Goal: Information Seeking & Learning: Learn about a topic

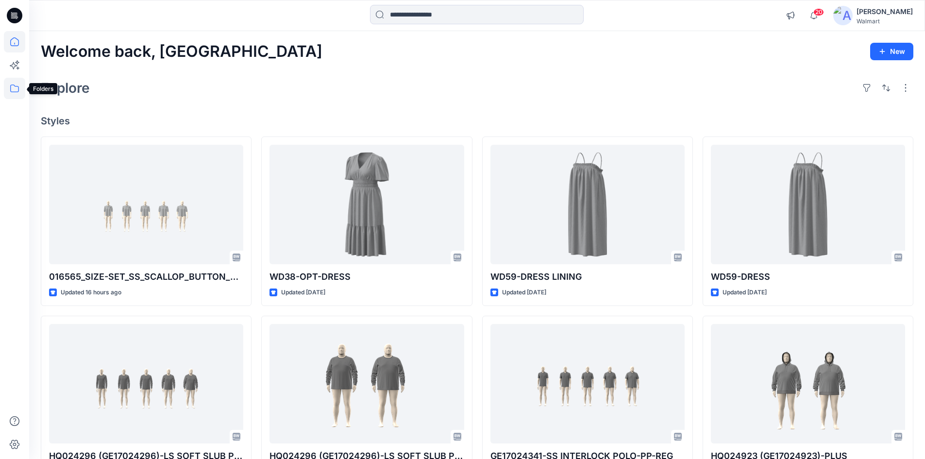
click at [16, 90] on icon at bounding box center [14, 88] width 21 height 21
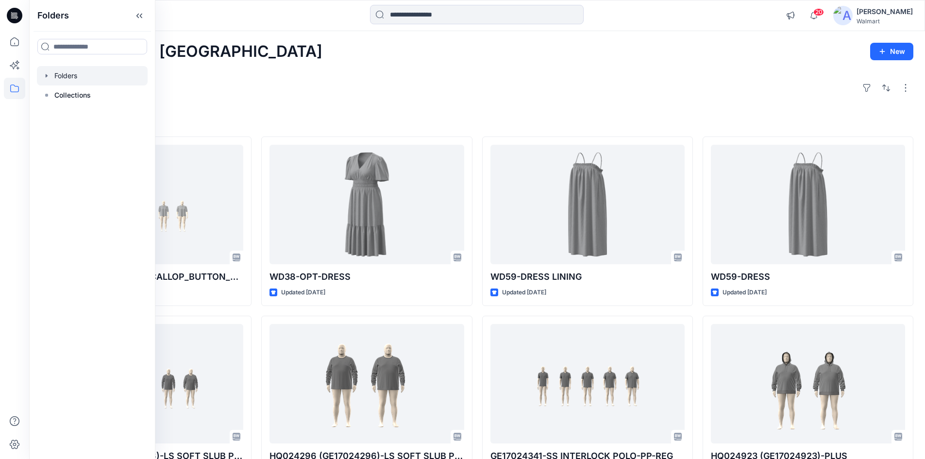
click at [58, 77] on div at bounding box center [92, 75] width 111 height 19
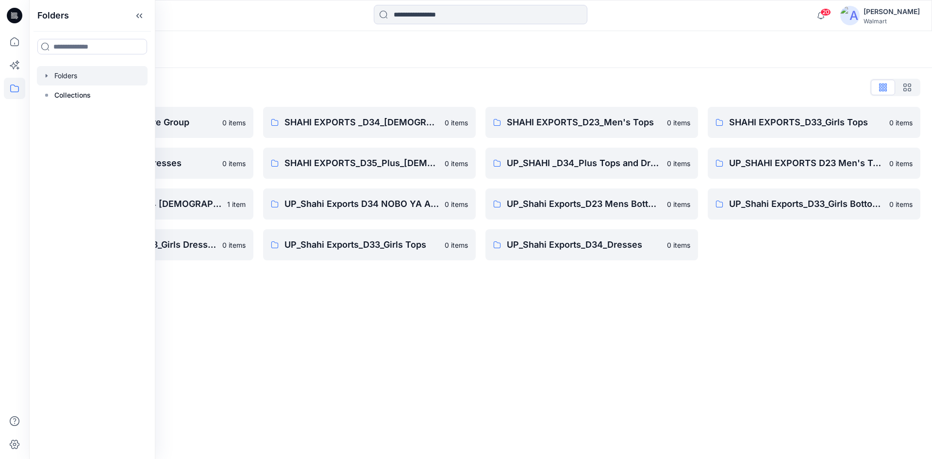
click at [470, 326] on div "Folders Folders List Shahi 3D Sample Share Group 0 items Shahi Exports_D34_Dres…" at bounding box center [480, 245] width 903 height 428
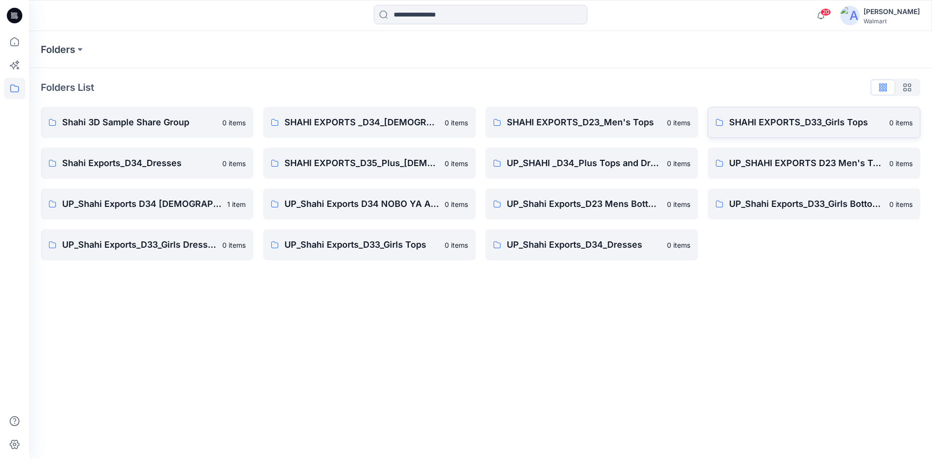
click at [792, 129] on p "SHAHI EXPORTS_D33_Girls Tops" at bounding box center [806, 123] width 154 height 14
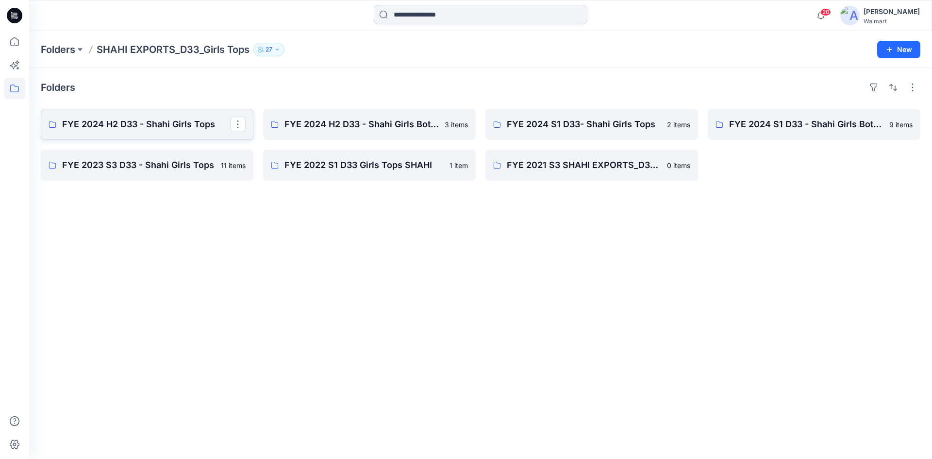
click at [164, 134] on link "FYE 2024 H2 D33 - Shahi Girls Tops" at bounding box center [147, 124] width 213 height 31
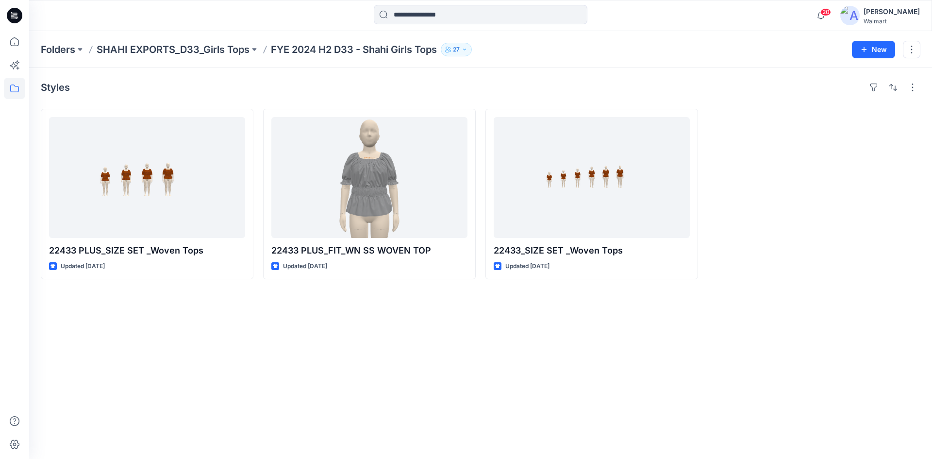
click at [205, 56] on div "Folders SHAHI EXPORTS_D33_Girls Tops FYE 2024 H2 D33 - Shahi Girls Tops 27 New" at bounding box center [480, 49] width 903 height 37
click at [189, 55] on p "SHAHI EXPORTS_D33_Girls Tops" at bounding box center [173, 50] width 153 height 14
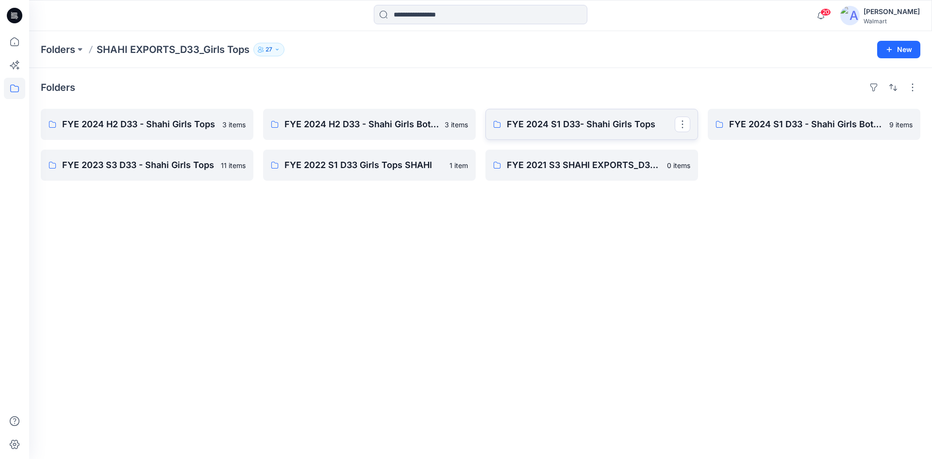
click at [552, 129] on p "FYE 2024 S1 D33- Shahi Girls Tops" at bounding box center [591, 125] width 168 height 14
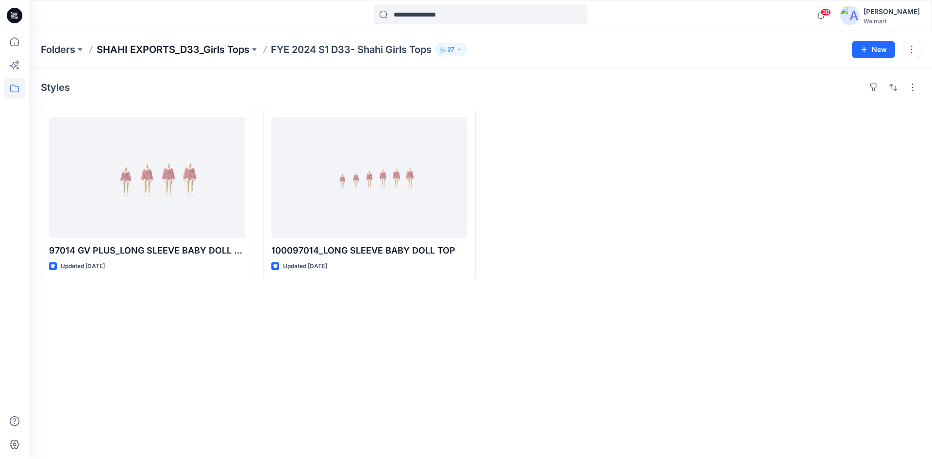
click at [191, 44] on p "SHAHI EXPORTS_D33_Girls Tops" at bounding box center [173, 50] width 153 height 14
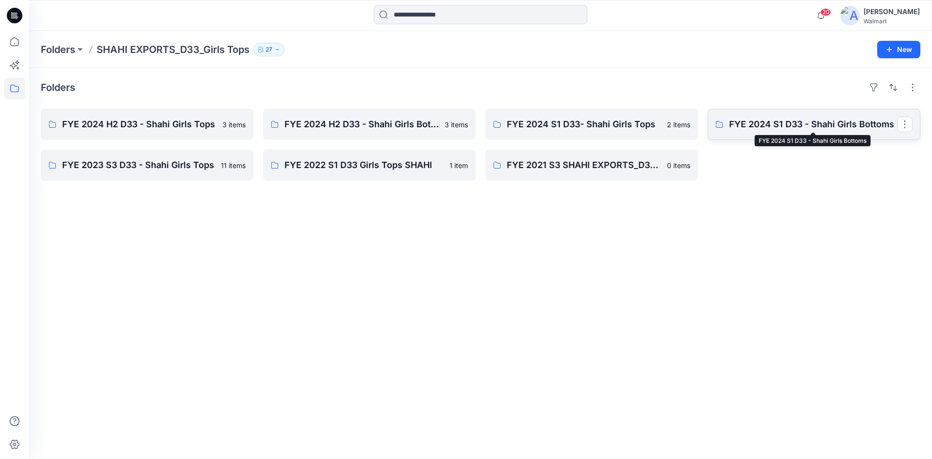
click at [747, 123] on p "FYE 2024 S1 D33 - Shahi Girls Bottoms" at bounding box center [813, 125] width 168 height 14
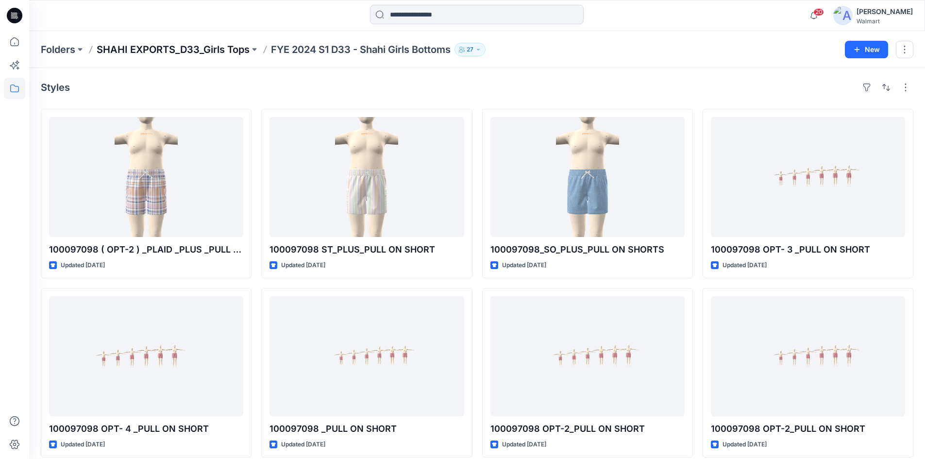
click at [220, 47] on p "SHAHI EXPORTS_D33_Girls Tops" at bounding box center [173, 50] width 153 height 14
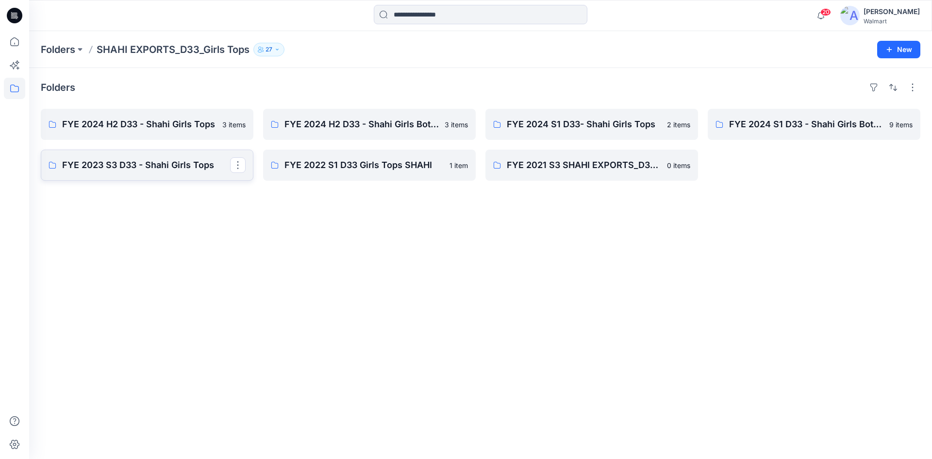
click at [149, 163] on p "FYE 2023 S3 D33 - Shahi Girls Tops" at bounding box center [146, 165] width 168 height 14
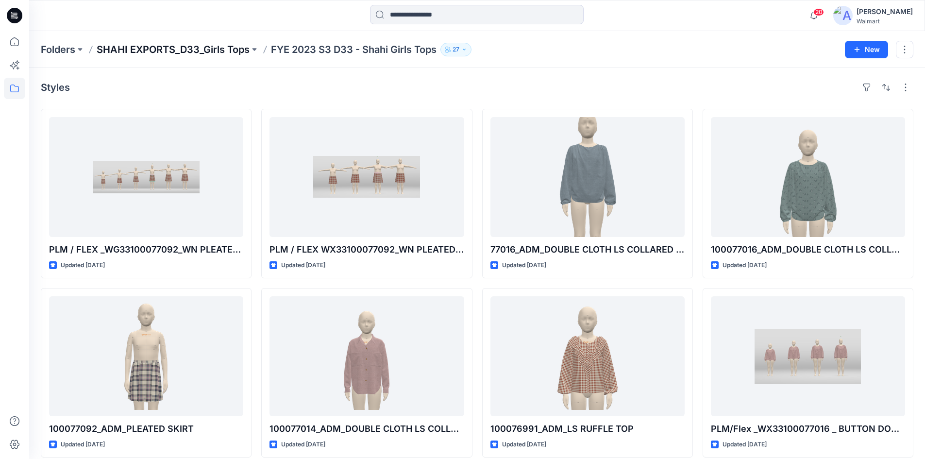
click at [214, 55] on p "SHAHI EXPORTS_D33_Girls Tops" at bounding box center [173, 50] width 153 height 14
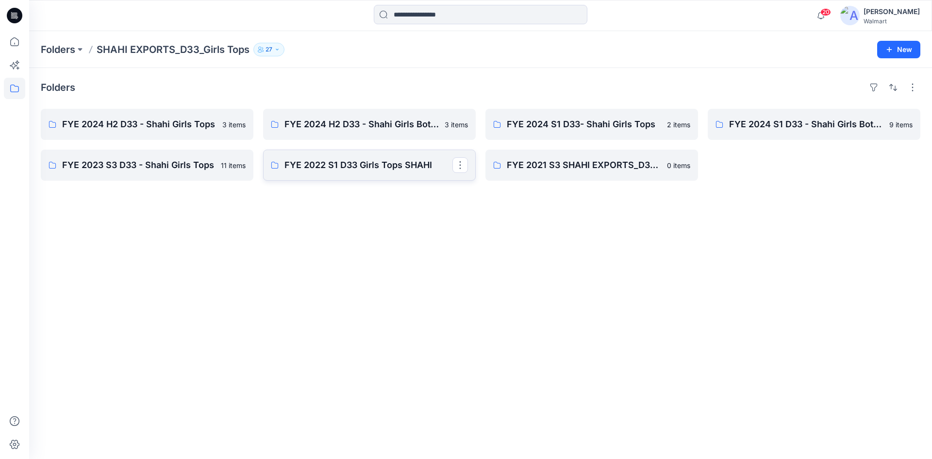
click at [310, 173] on link "FYE 2022 S1 D33 Girls Tops SHAHI" at bounding box center [369, 165] width 213 height 31
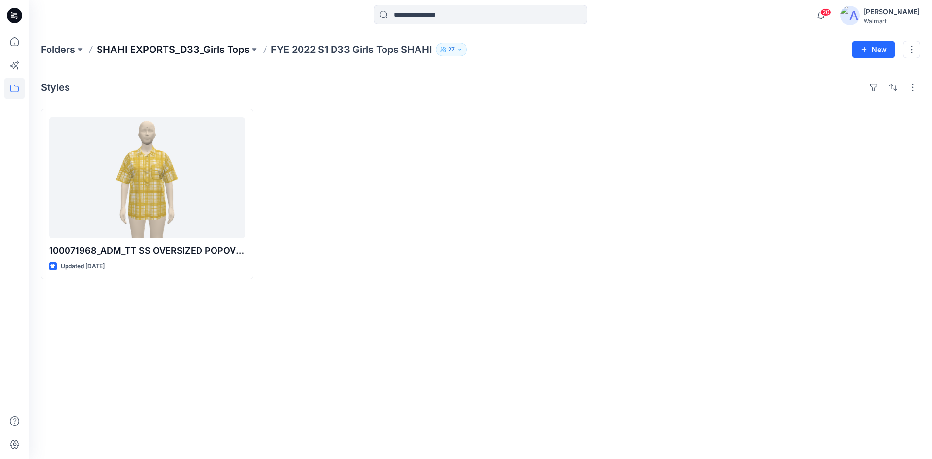
click at [137, 49] on p "SHAHI EXPORTS_D33_Girls Tops" at bounding box center [173, 50] width 153 height 14
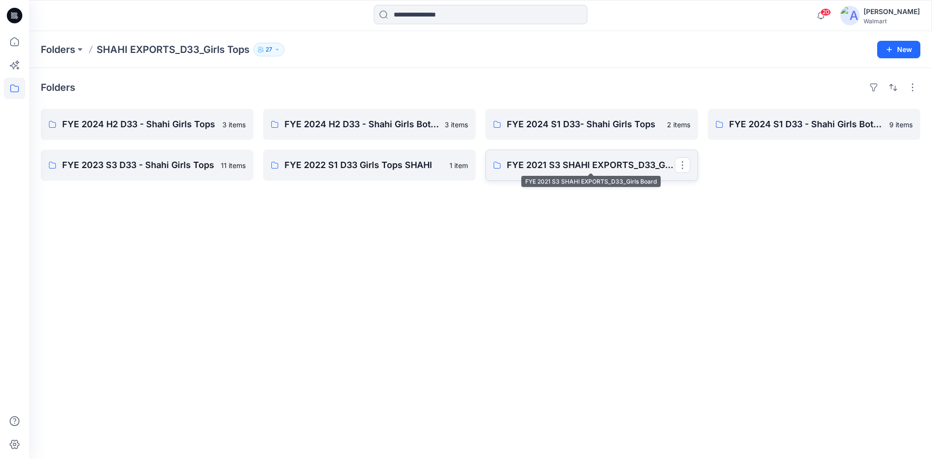
click at [553, 167] on p "FYE 2021 S3 SHAHI EXPORTS_D33_Girls Board" at bounding box center [591, 165] width 168 height 14
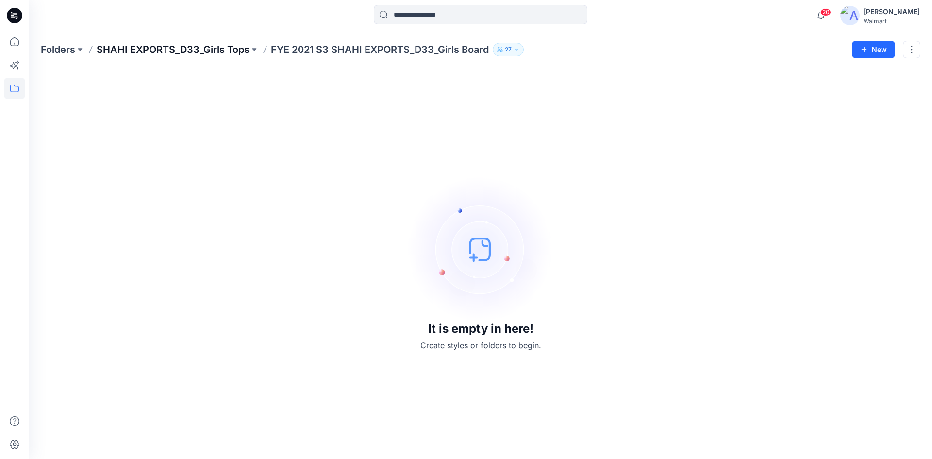
drag, startPoint x: 183, startPoint y: 47, endPoint x: 190, endPoint y: 72, distance: 26.3
click at [182, 47] on p "SHAHI EXPORTS_D33_Girls Tops" at bounding box center [173, 50] width 153 height 14
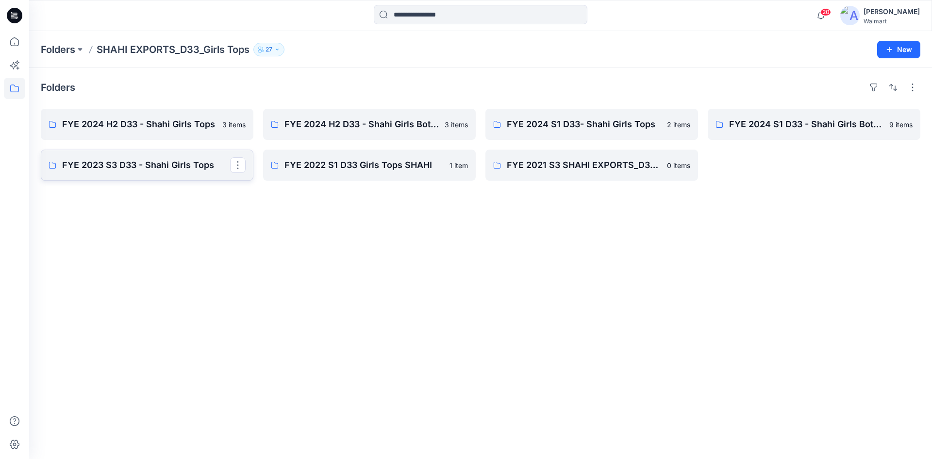
click at [140, 164] on p "FYE 2023 S3 D33 - Shahi Girls Tops" at bounding box center [146, 165] width 168 height 14
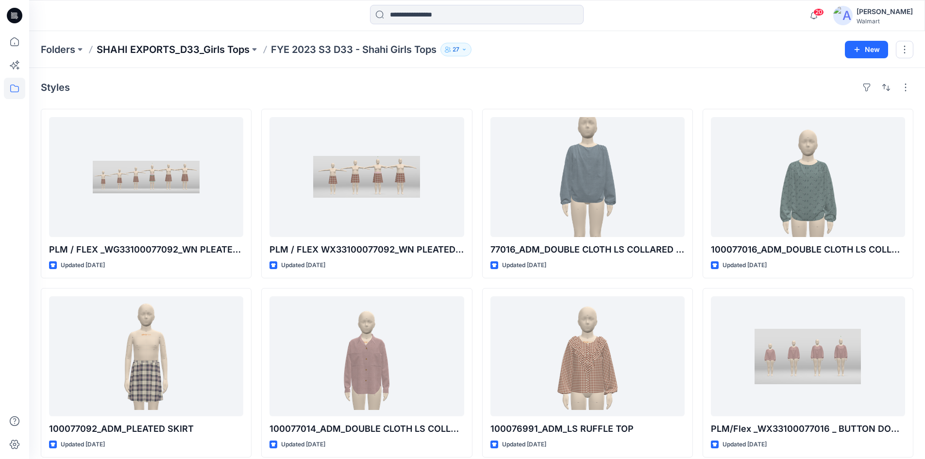
click at [211, 47] on p "SHAHI EXPORTS_D33_Girls Tops" at bounding box center [173, 50] width 153 height 14
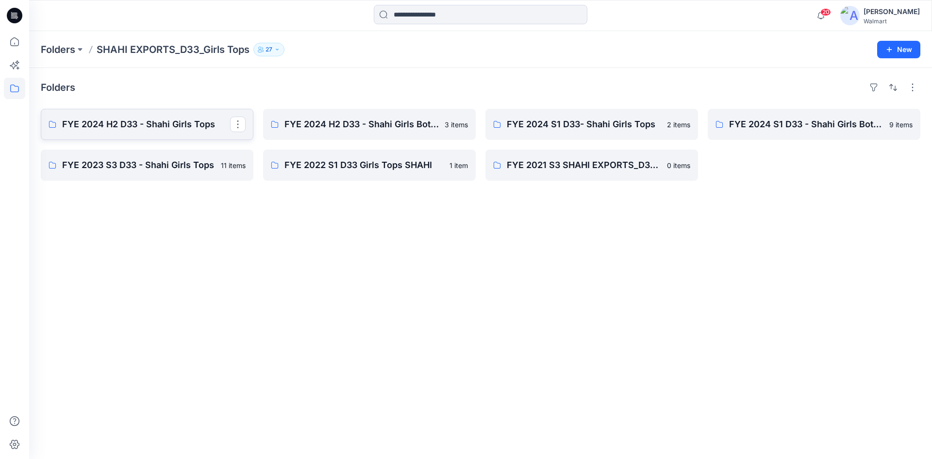
click at [132, 122] on p "FYE 2024 H2 D33 - Shahi Girls Tops" at bounding box center [146, 125] width 168 height 14
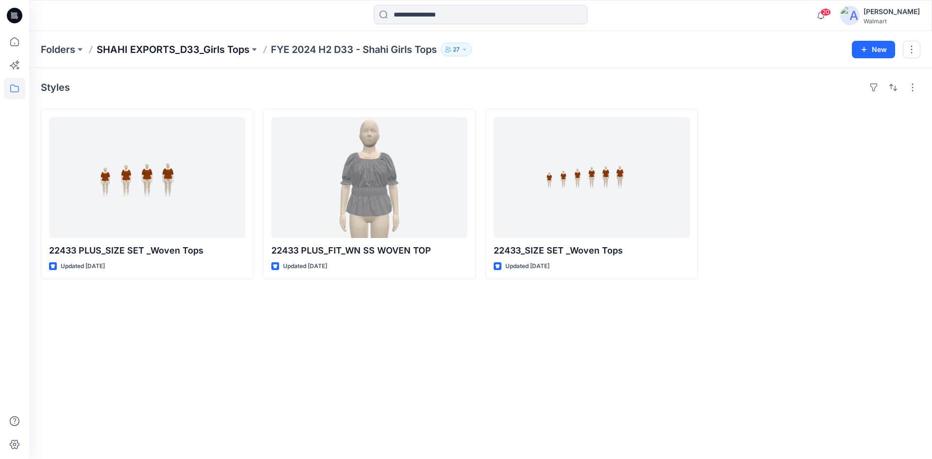
click at [215, 47] on p "SHAHI EXPORTS_D33_Girls Tops" at bounding box center [173, 50] width 153 height 14
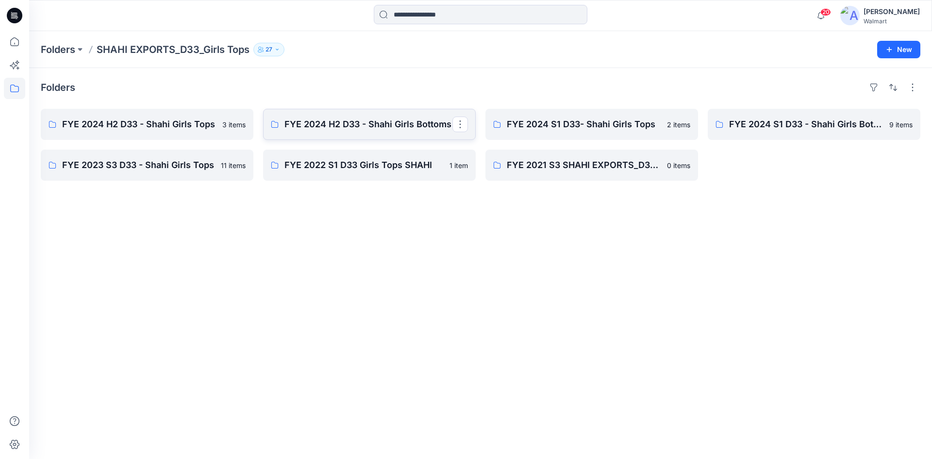
click at [326, 119] on p "FYE 2024 H2 D33 - Shahi Girls Bottoms" at bounding box center [369, 125] width 168 height 14
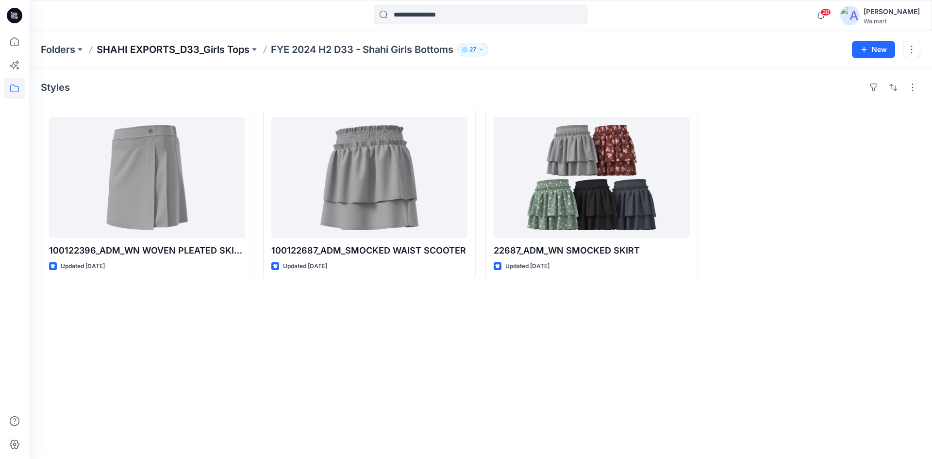
click at [167, 51] on p "SHAHI EXPORTS_D33_Girls Tops" at bounding box center [173, 50] width 153 height 14
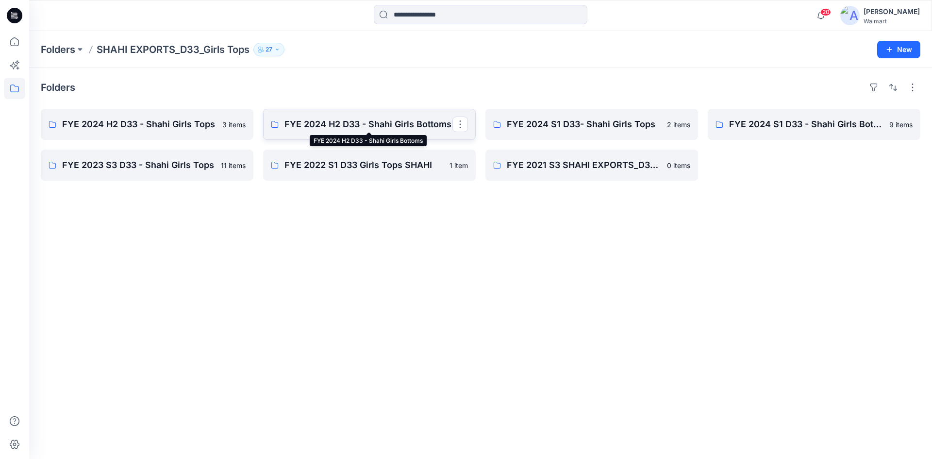
click at [328, 130] on p "FYE 2024 H2 D33 - Shahi Girls Bottoms" at bounding box center [369, 125] width 168 height 14
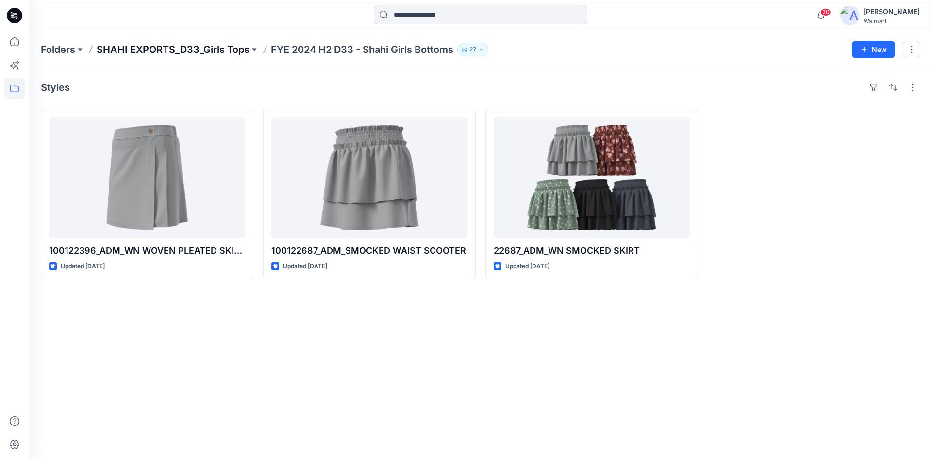
click at [198, 50] on p "SHAHI EXPORTS_D33_Girls Tops" at bounding box center [173, 50] width 153 height 14
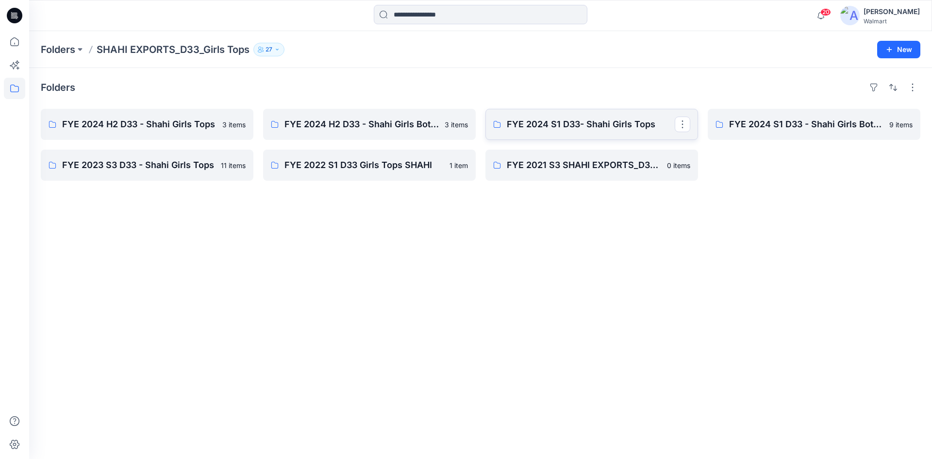
click at [539, 135] on link "FYE 2024 S1 D33- Shahi Girls Tops" at bounding box center [592, 124] width 213 height 31
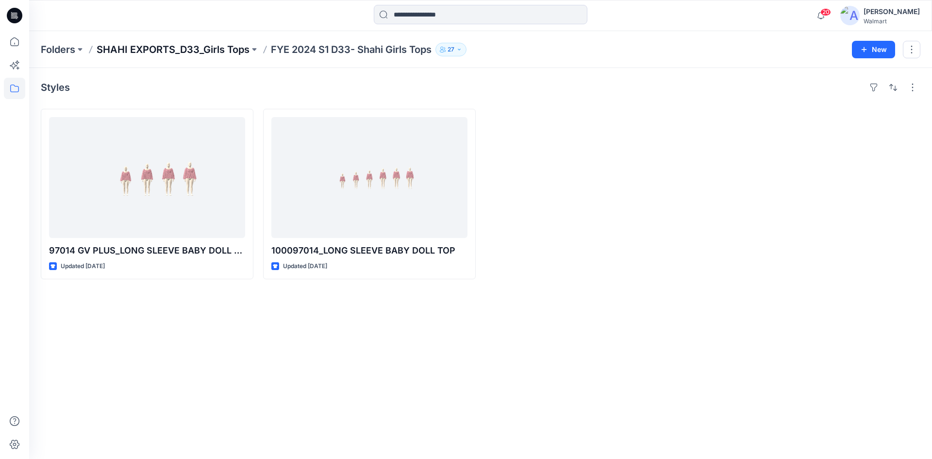
click at [179, 47] on p "SHAHI EXPORTS_D33_Girls Tops" at bounding box center [173, 50] width 153 height 14
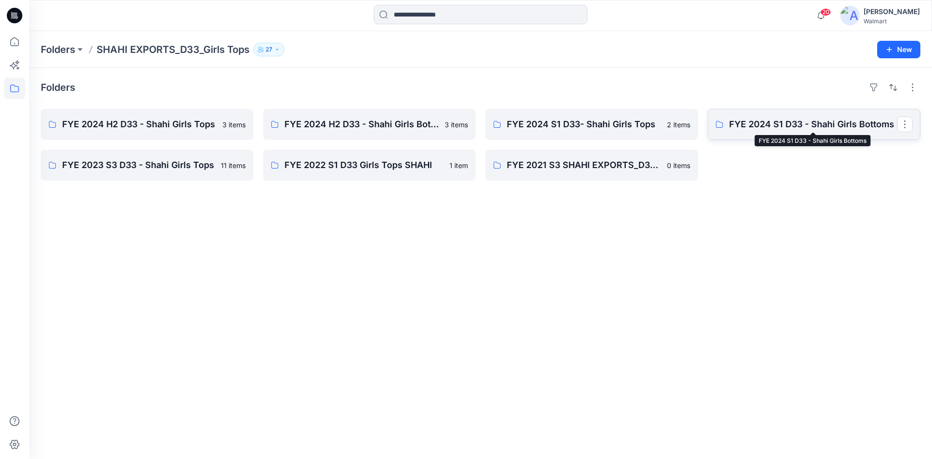
click at [750, 128] on p "FYE 2024 S1 D33 - Shahi Girls Bottoms" at bounding box center [813, 125] width 168 height 14
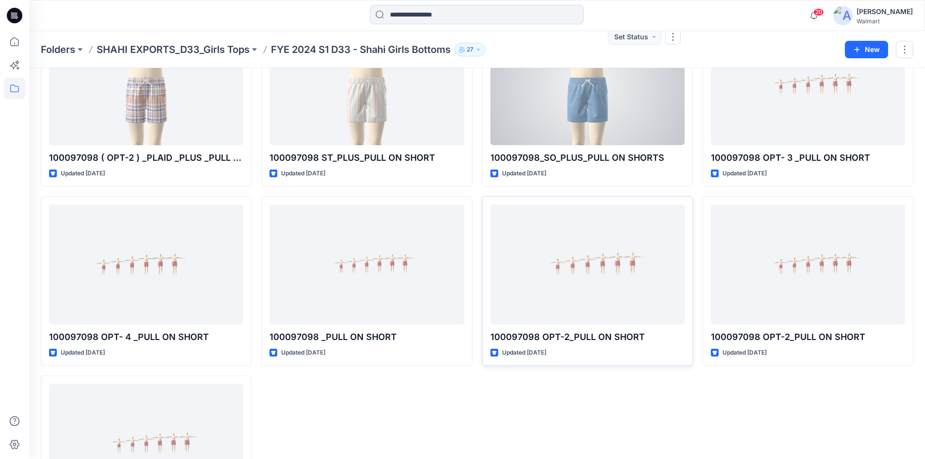
scroll to position [190, 0]
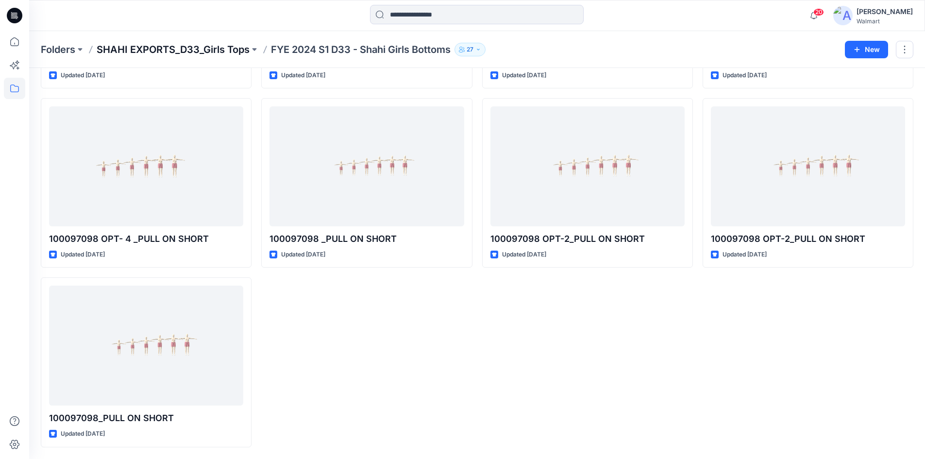
click at [211, 54] on p "SHAHI EXPORTS_D33_Girls Tops" at bounding box center [173, 50] width 153 height 14
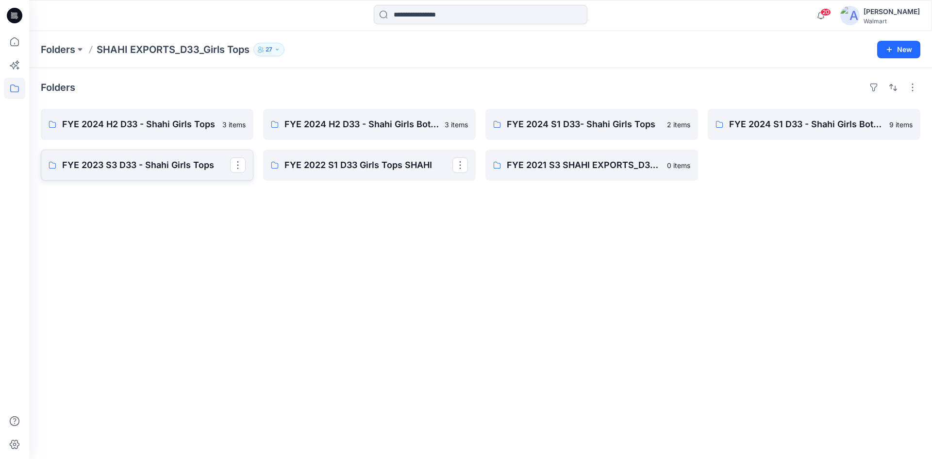
click at [176, 174] on link "FYE 2023 S3 D33 - Shahi Girls Tops" at bounding box center [147, 165] width 213 height 31
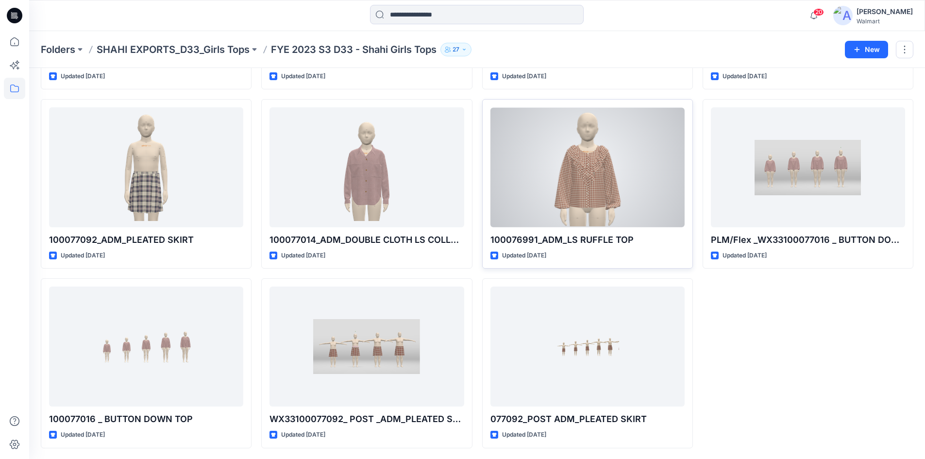
scroll to position [190, 0]
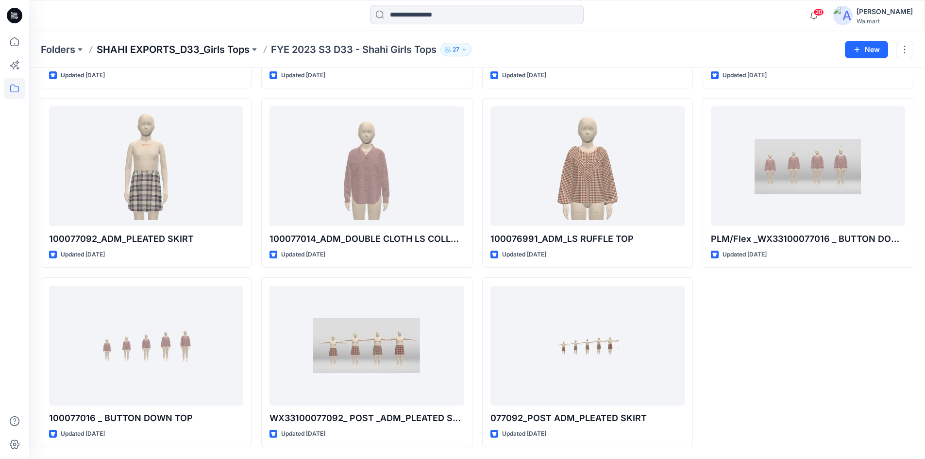
click at [196, 51] on p "SHAHI EXPORTS_D33_Girls Tops" at bounding box center [173, 50] width 153 height 14
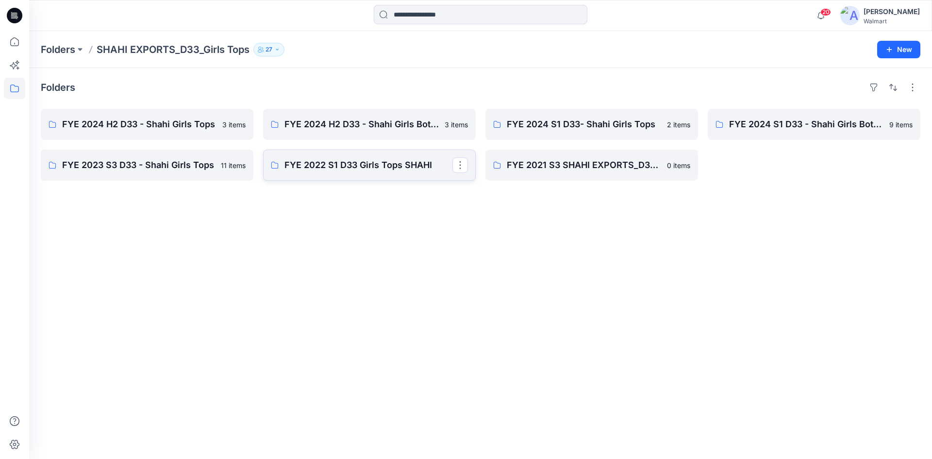
click at [332, 168] on p "FYE 2022 S1 D33 Girls Tops SHAHI" at bounding box center [369, 165] width 168 height 14
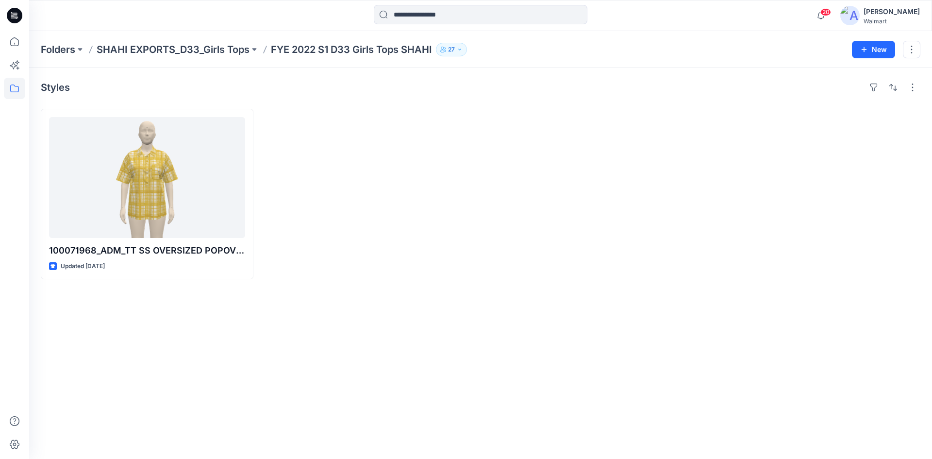
click at [184, 46] on p "SHAHI EXPORTS_D33_Girls Tops" at bounding box center [173, 50] width 153 height 14
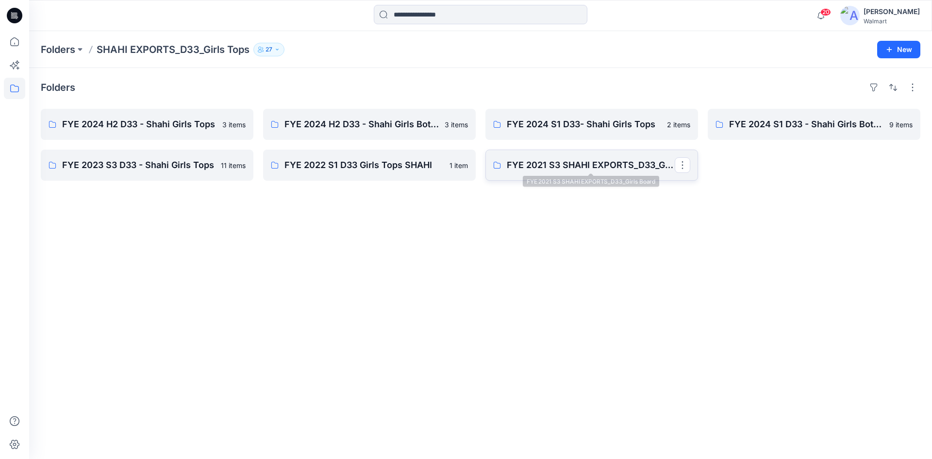
click at [568, 169] on p "FYE 2021 S3 SHAHI EXPORTS_D33_Girls Board" at bounding box center [591, 165] width 168 height 14
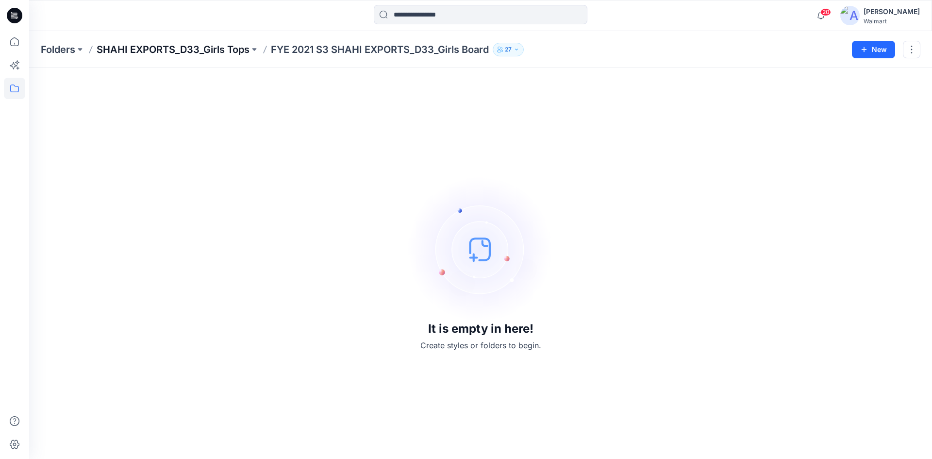
click at [207, 51] on p "SHAHI EXPORTS_D33_Girls Tops" at bounding box center [173, 50] width 153 height 14
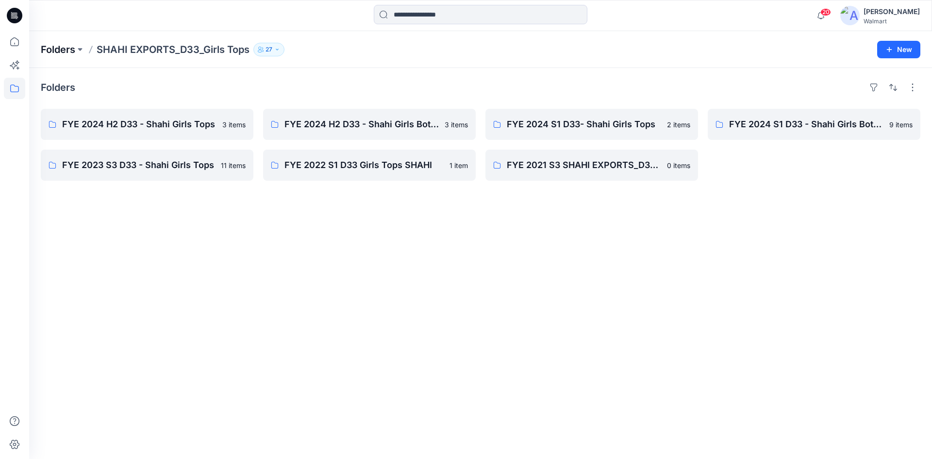
click at [65, 50] on p "Folders" at bounding box center [58, 50] width 34 height 14
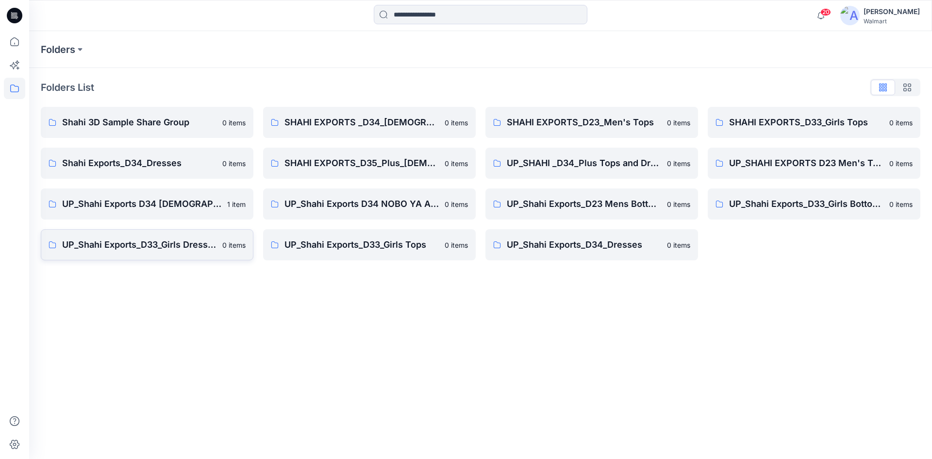
click at [121, 256] on link "UP_Shahi Exports_D33_Girls Dresses 0 items" at bounding box center [147, 244] width 213 height 31
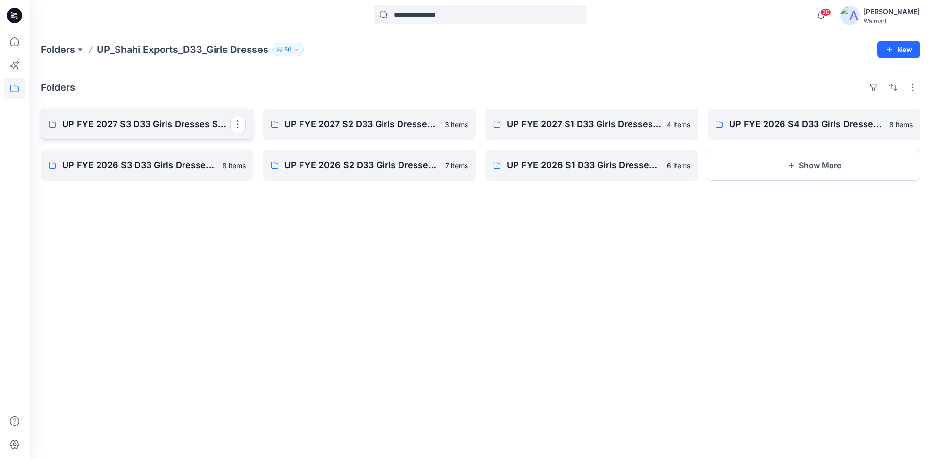
click at [124, 133] on link "UP FYE 2027 S3 D33 Girls Dresses Shahi" at bounding box center [147, 124] width 213 height 31
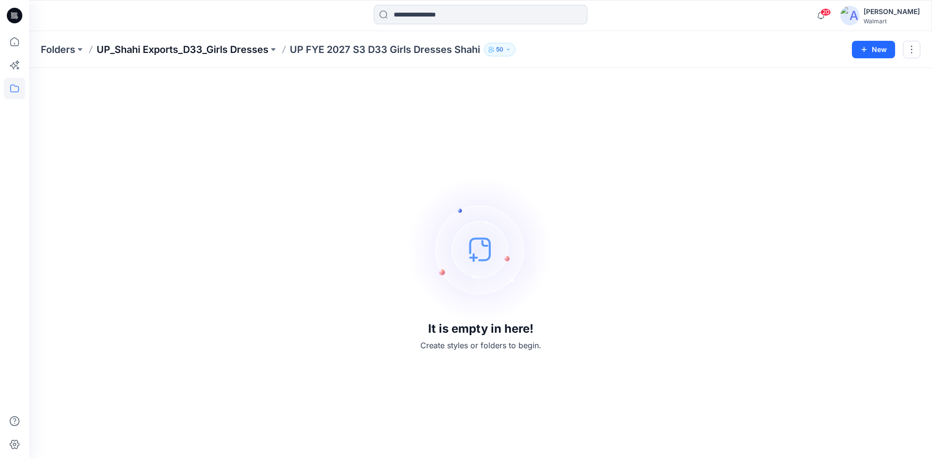
click at [236, 48] on p "UP_Shahi Exports_D33_Girls Dresses" at bounding box center [183, 50] width 172 height 14
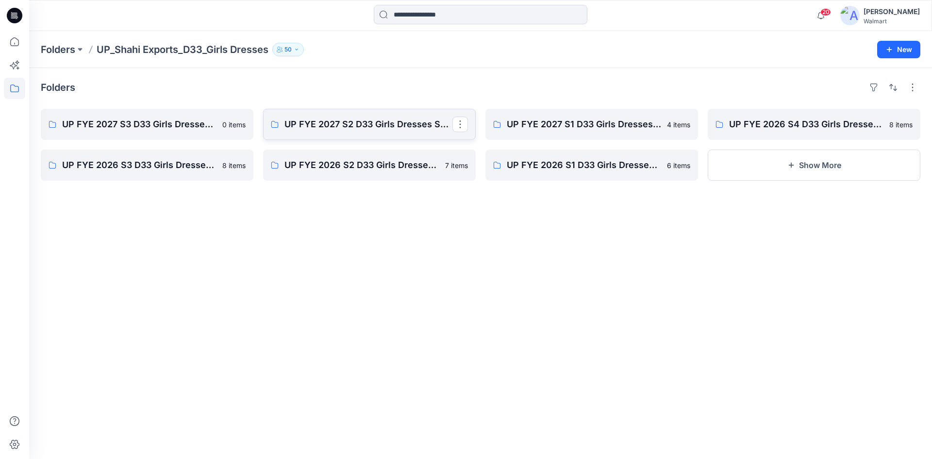
click at [389, 134] on link "UP FYE 2027 S2 D33 Girls Dresses Shahi" at bounding box center [369, 124] width 213 height 31
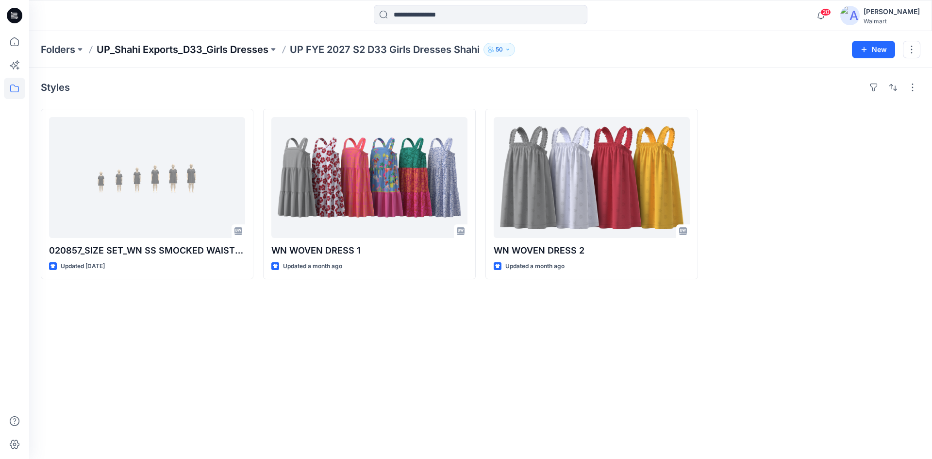
click at [205, 49] on p "UP_Shahi Exports_D33_Girls Dresses" at bounding box center [183, 50] width 172 height 14
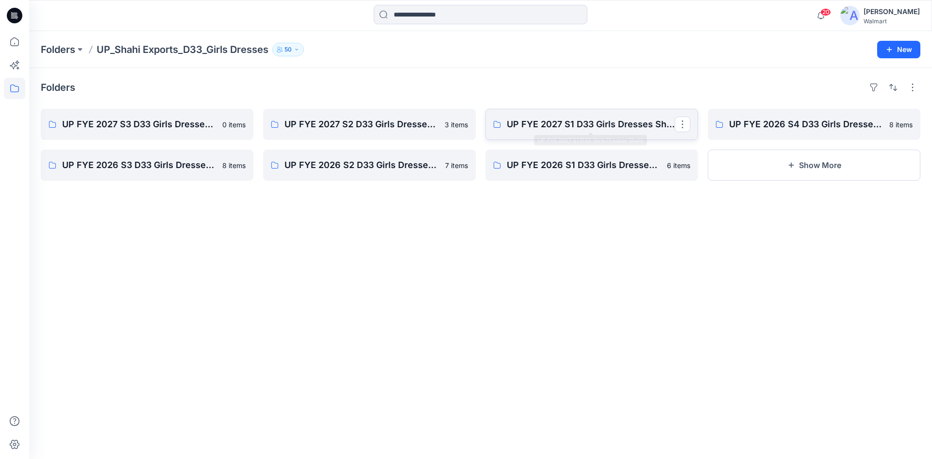
click at [579, 128] on p "UP FYE 2027 S1 D33 Girls Dresses Shahi" at bounding box center [591, 125] width 168 height 14
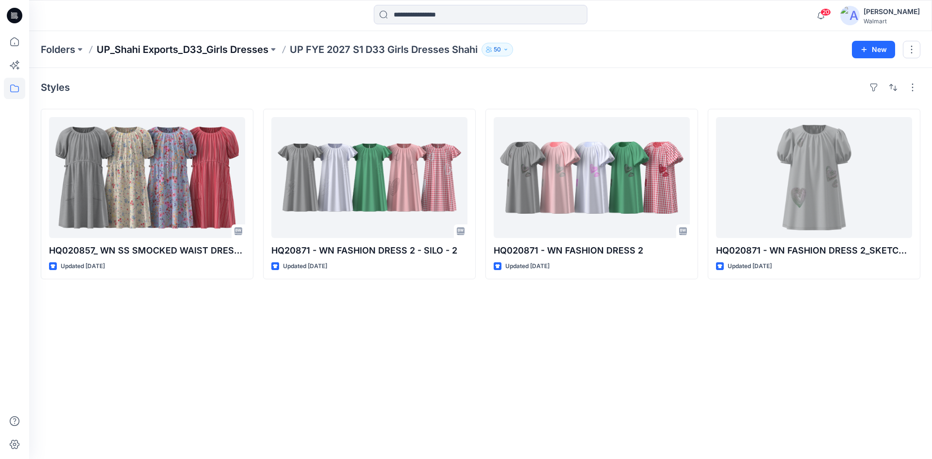
click at [228, 48] on p "UP_Shahi Exports_D33_Girls Dresses" at bounding box center [183, 50] width 172 height 14
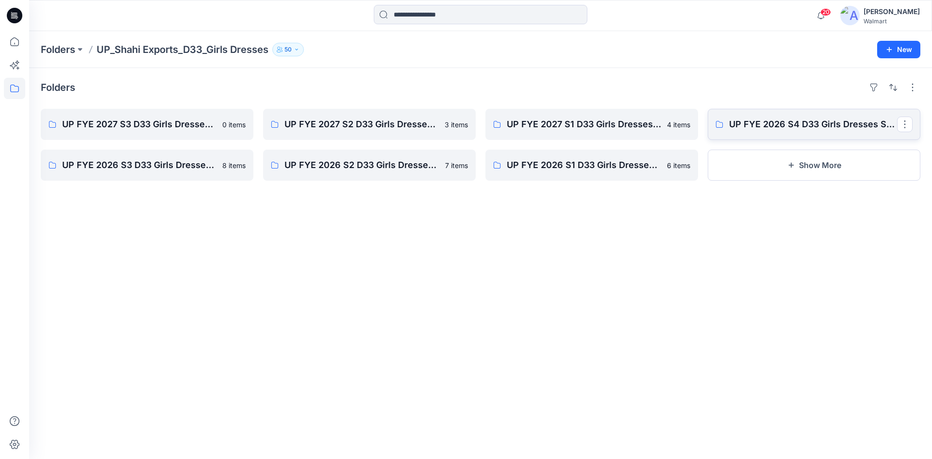
click at [778, 131] on link "UP FYE 2026 S4 D33 Girls Dresses Shahi" at bounding box center [814, 124] width 213 height 31
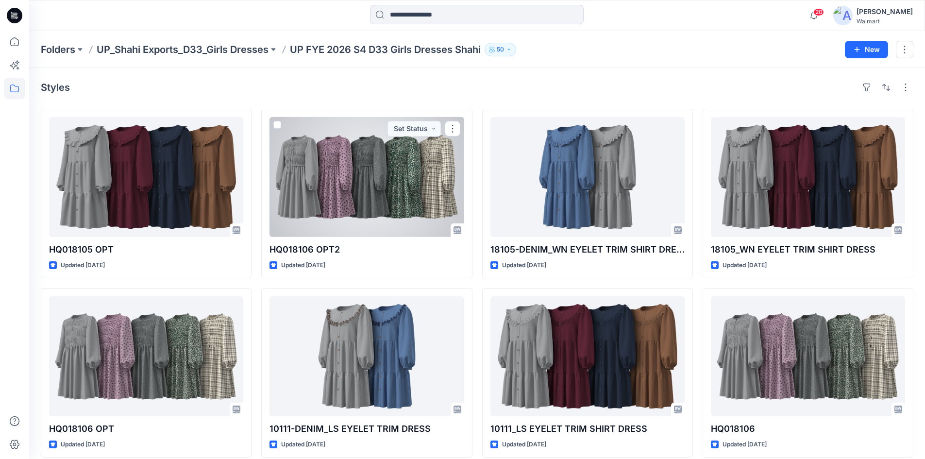
scroll to position [10, 0]
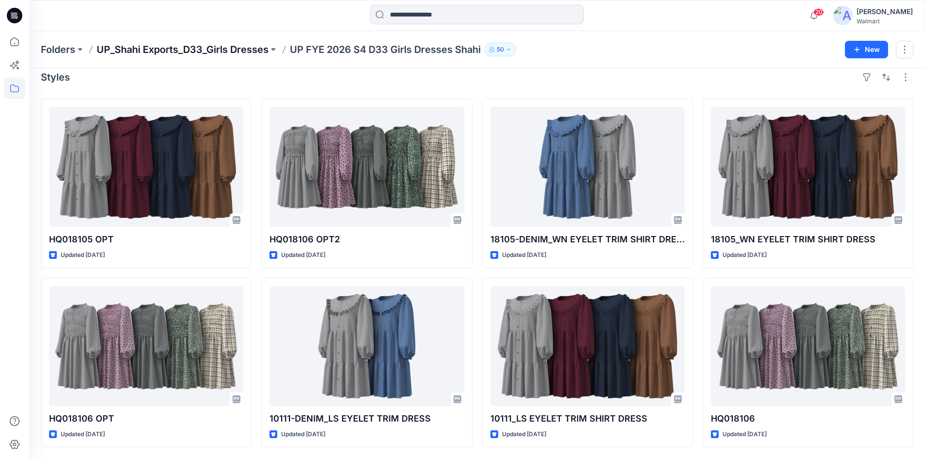
click at [230, 48] on p "UP_Shahi Exports_D33_Girls Dresses" at bounding box center [183, 50] width 172 height 14
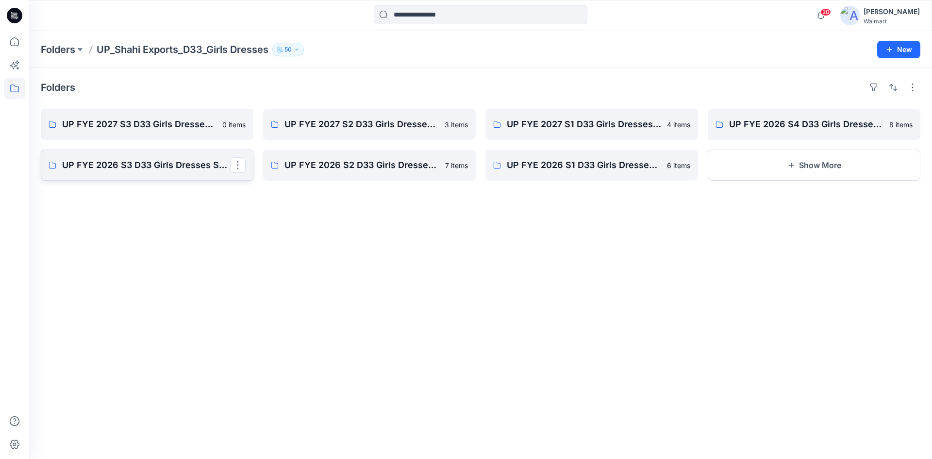
click at [138, 171] on p "UP FYE 2026 S3 D33 Girls Dresses Shahi" at bounding box center [146, 165] width 168 height 14
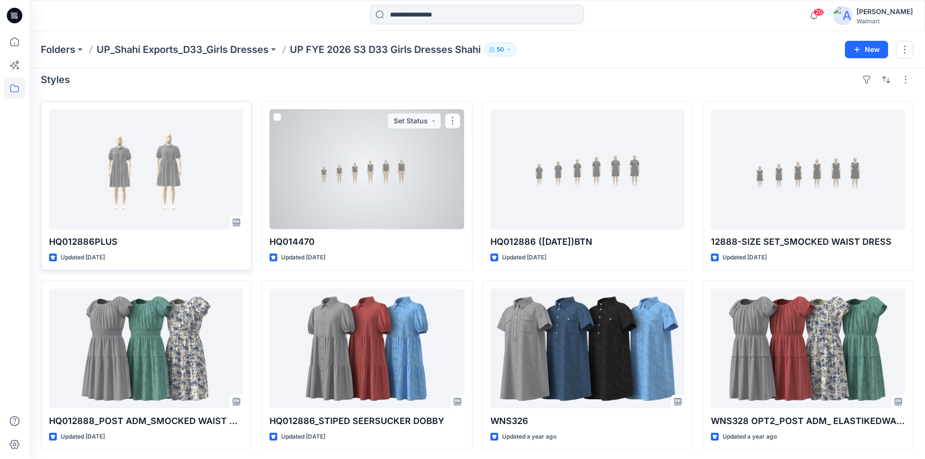
scroll to position [10, 0]
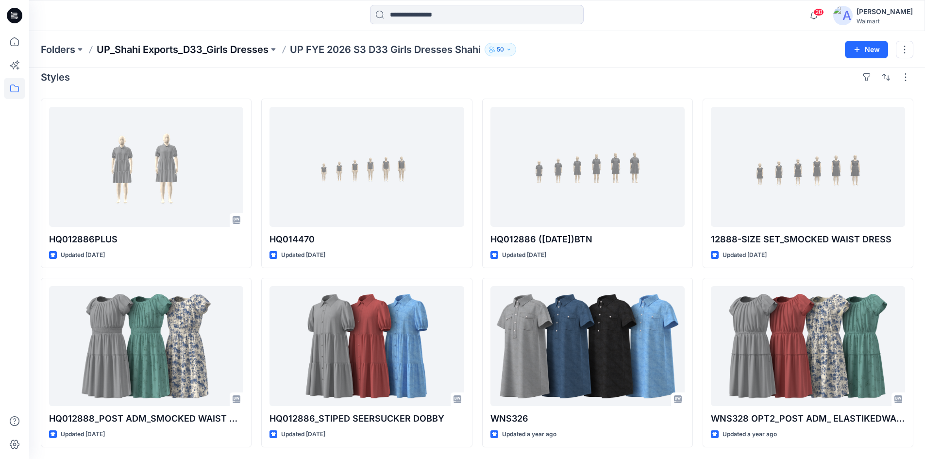
click at [210, 51] on p "UP_Shahi Exports_D33_Girls Dresses" at bounding box center [183, 50] width 172 height 14
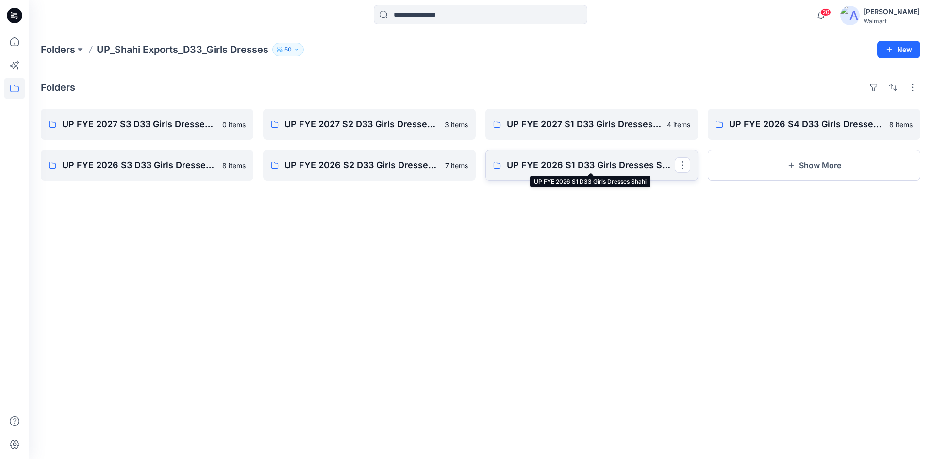
click at [541, 171] on p "UP FYE 2026 S1 D33 Girls Dresses Shahi" at bounding box center [591, 165] width 168 height 14
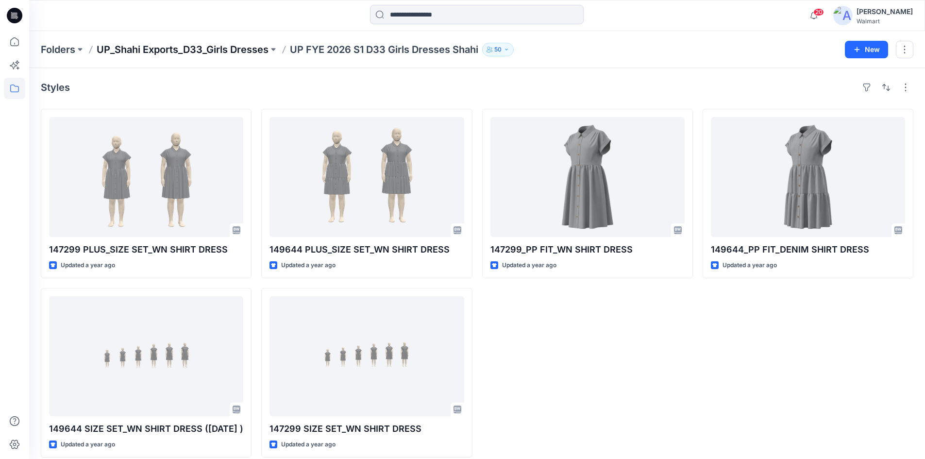
click at [230, 48] on p "UP_Shahi Exports_D33_Girls Dresses" at bounding box center [183, 50] width 172 height 14
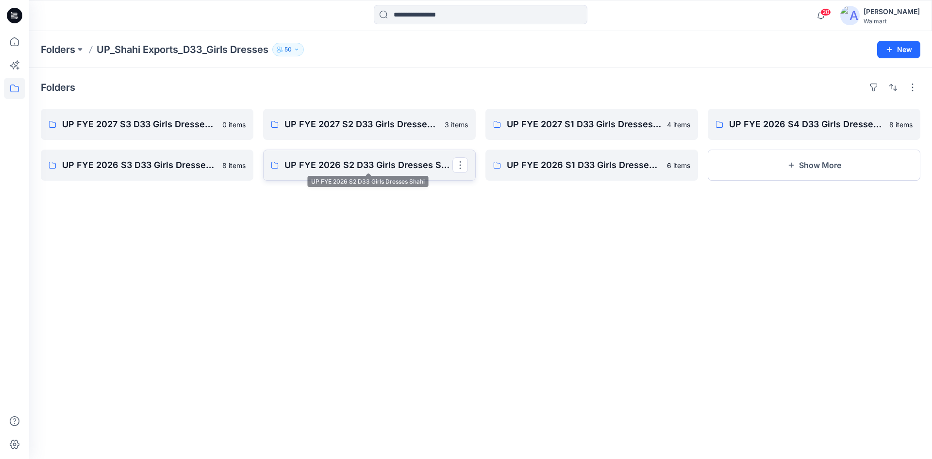
click at [412, 171] on p "UP FYE 2026 S2 D33 Girls Dresses Shahi" at bounding box center [369, 165] width 168 height 14
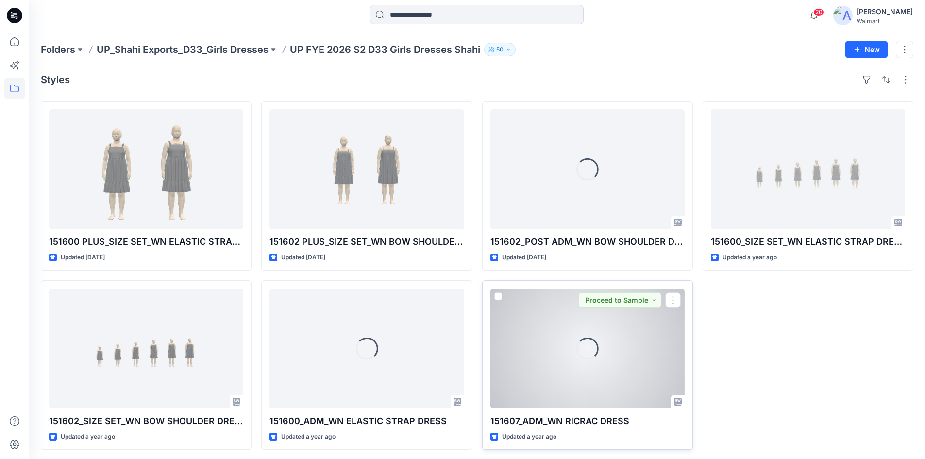
scroll to position [10, 0]
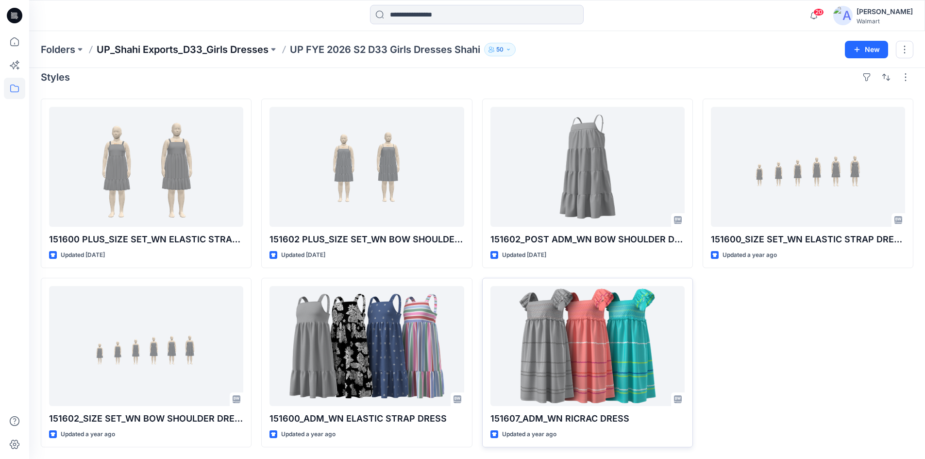
click at [220, 51] on p "UP_Shahi Exports_D33_Girls Dresses" at bounding box center [183, 50] width 172 height 14
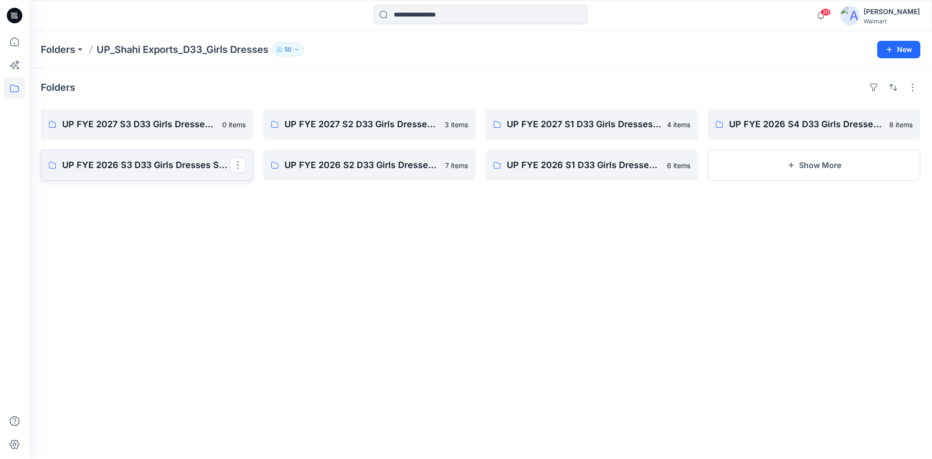
click at [129, 170] on p "UP FYE 2026 S3 D33 Girls Dresses Shahi" at bounding box center [146, 165] width 168 height 14
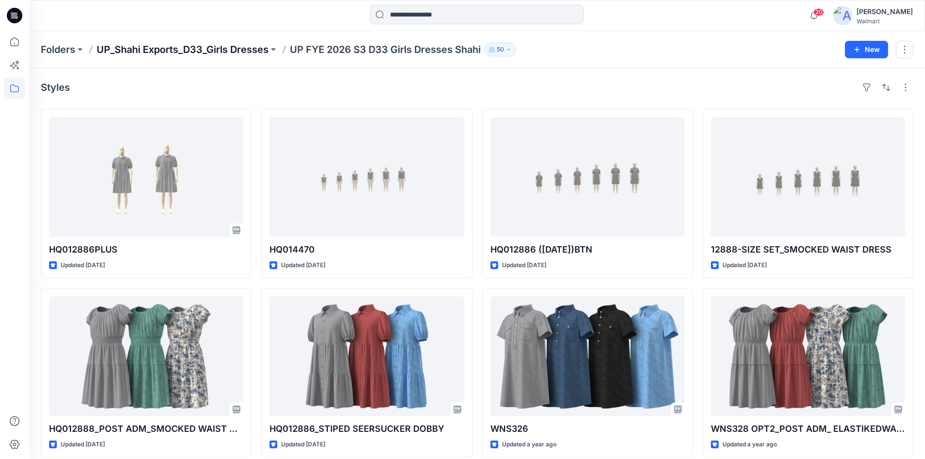
click at [233, 51] on p "UP_Shahi Exports_D33_Girls Dresses" at bounding box center [183, 50] width 172 height 14
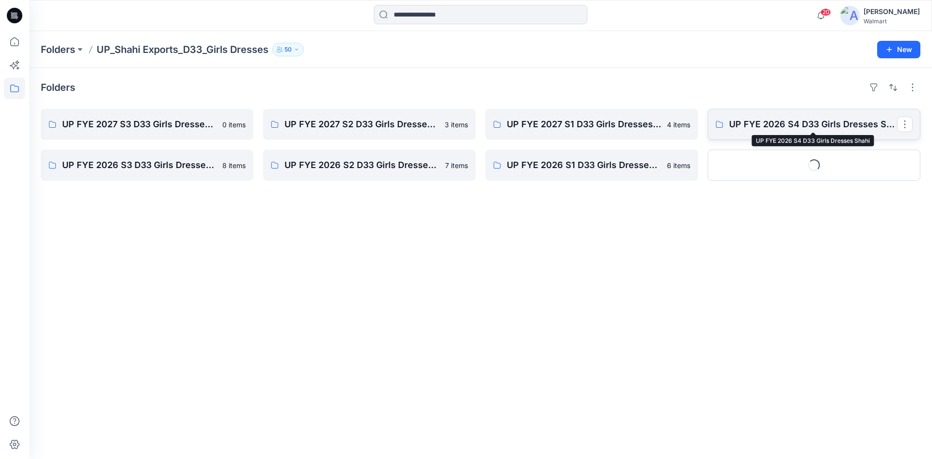
click at [799, 129] on p "UP FYE 2026 S4 D33 Girls Dresses Shahi" at bounding box center [813, 125] width 168 height 14
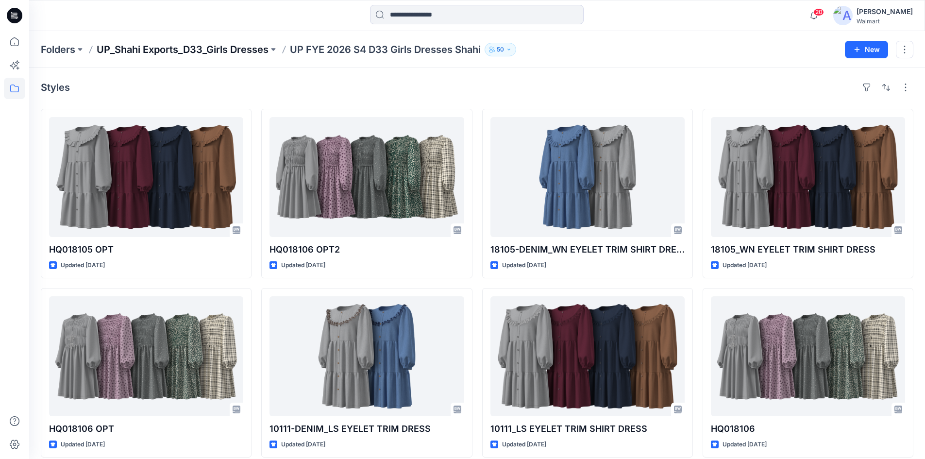
click at [229, 49] on p "UP_Shahi Exports_D33_Girls Dresses" at bounding box center [183, 50] width 172 height 14
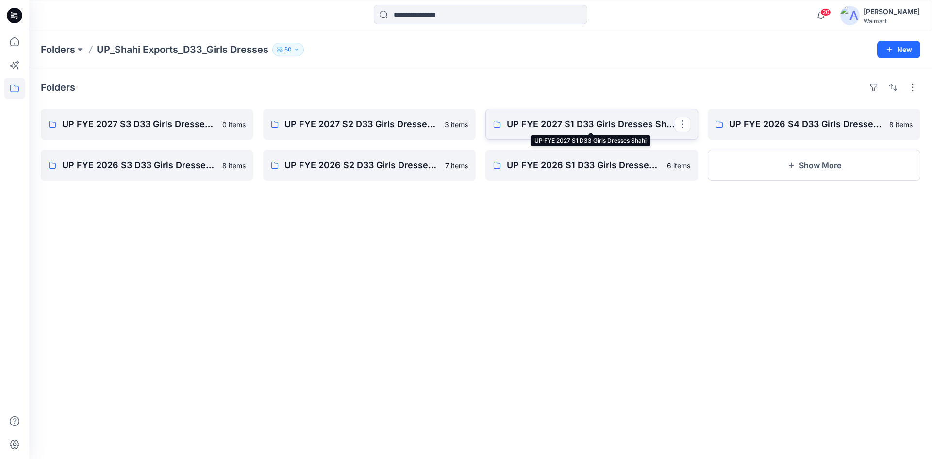
click at [599, 127] on p "UP FYE 2027 S1 D33 Girls Dresses Shahi" at bounding box center [591, 125] width 168 height 14
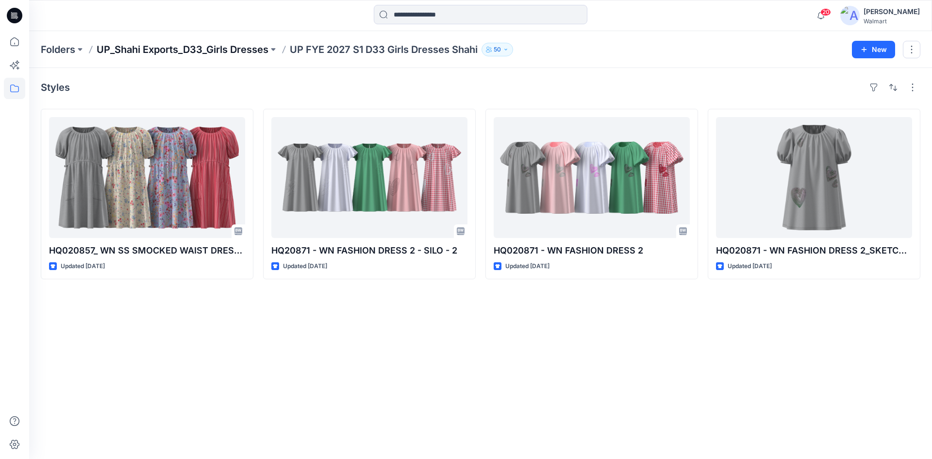
click at [207, 54] on p "UP_Shahi Exports_D33_Girls Dresses" at bounding box center [183, 50] width 172 height 14
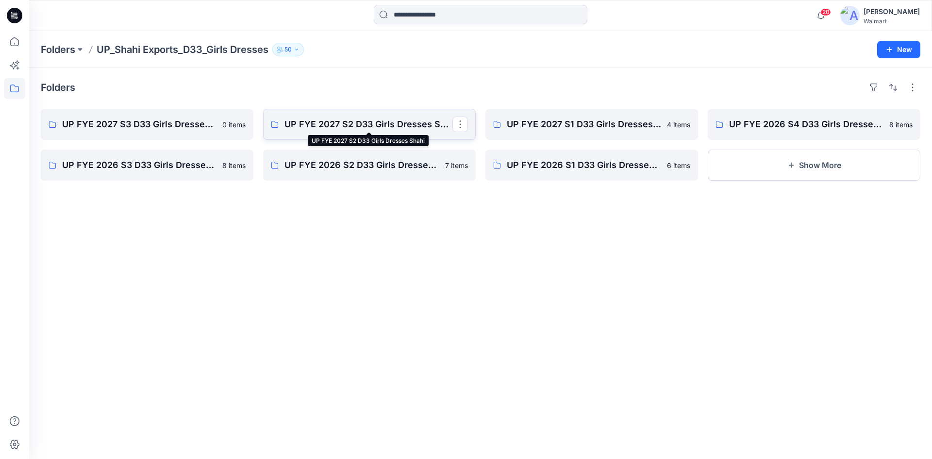
click at [401, 124] on p "UP FYE 2027 S2 D33 Girls Dresses Shahi" at bounding box center [369, 125] width 168 height 14
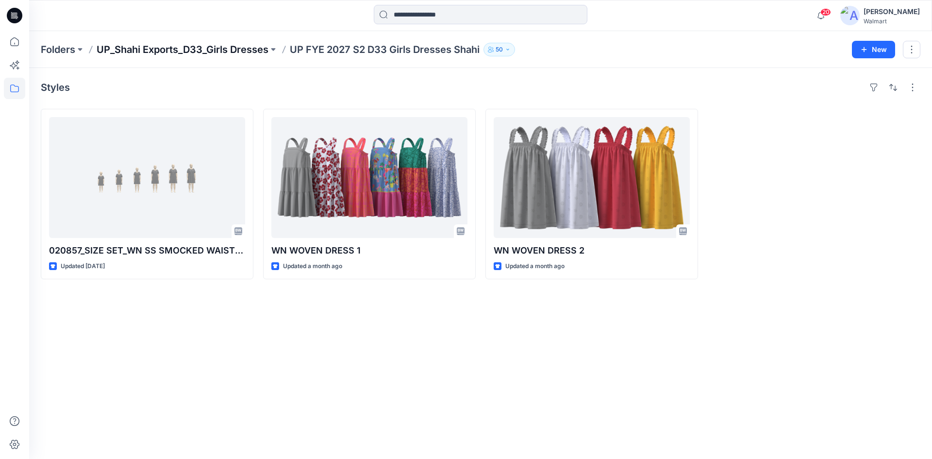
click at [197, 47] on p "UP_Shahi Exports_D33_Girls Dresses" at bounding box center [183, 50] width 172 height 14
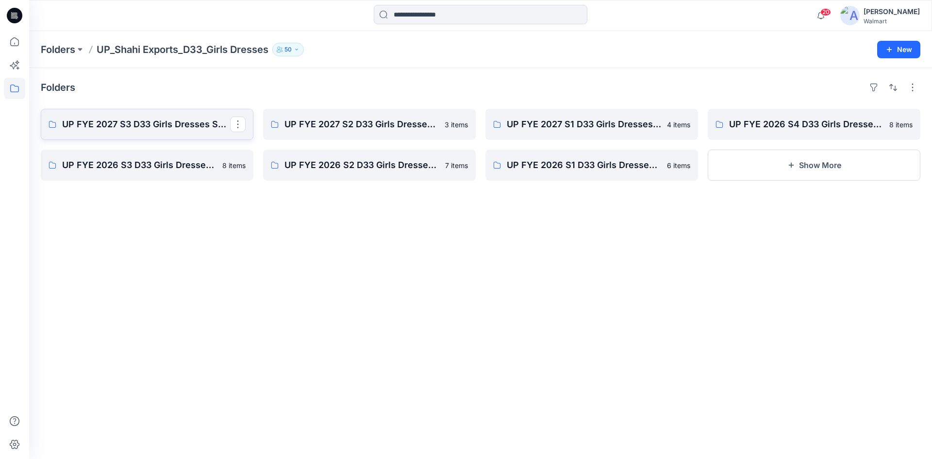
click at [166, 129] on p "UP FYE 2027 S3 D33 Girls Dresses Shahi" at bounding box center [146, 125] width 168 height 14
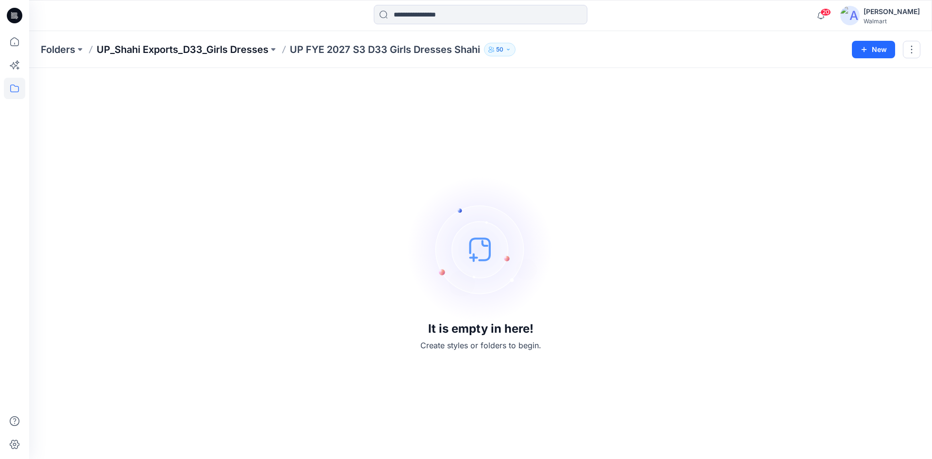
click at [160, 47] on p "UP_Shahi Exports_D33_Girls Dresses" at bounding box center [183, 50] width 172 height 14
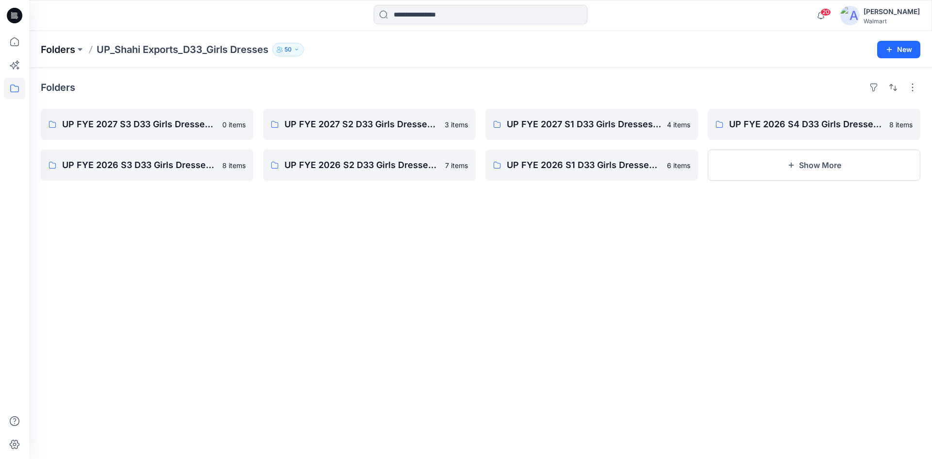
click at [57, 47] on p "Folders" at bounding box center [58, 50] width 34 height 14
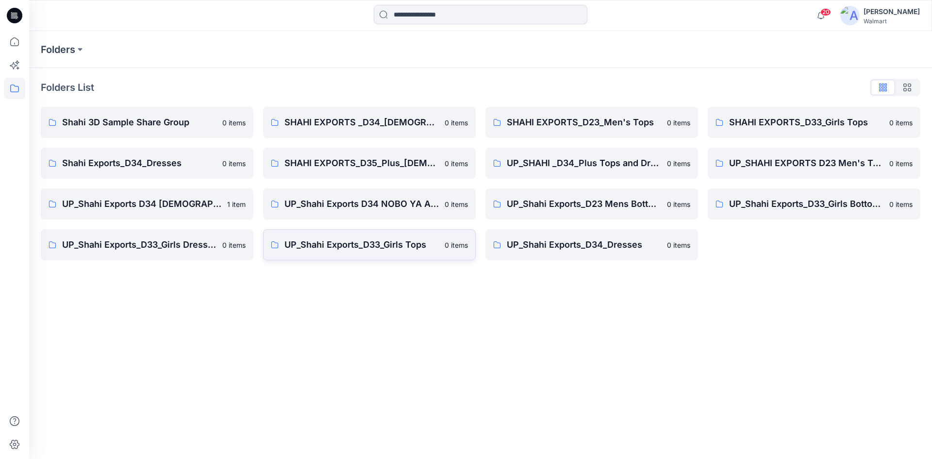
click at [382, 253] on link "UP_Shahi Exports_D33_Girls Tops 0 items" at bounding box center [369, 244] width 213 height 31
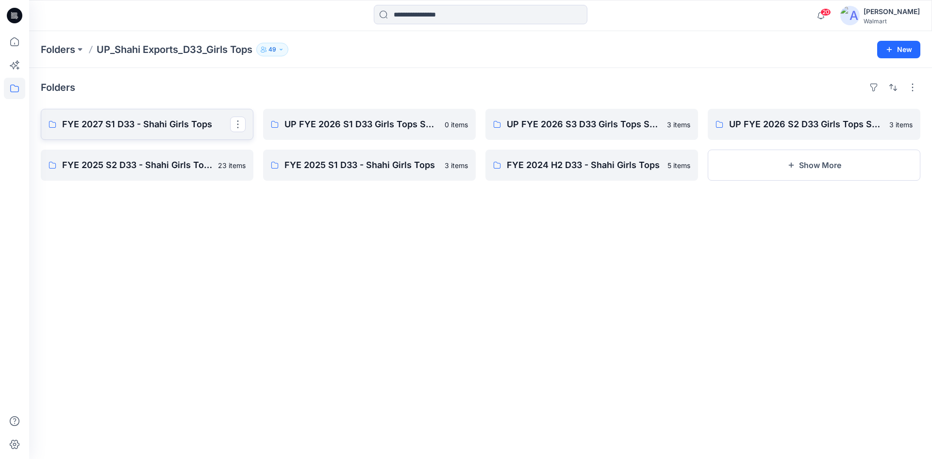
click at [119, 128] on p "FYE 2027 S1 D33 - Shahi Girls Tops" at bounding box center [146, 125] width 168 height 14
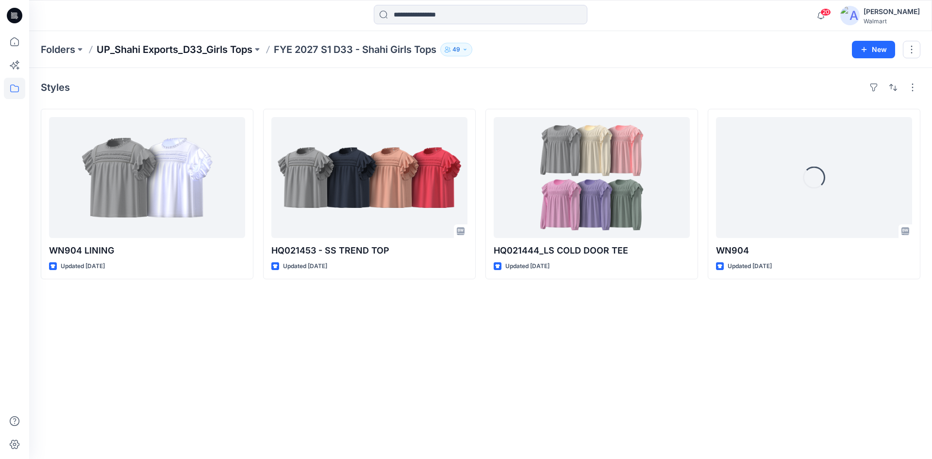
click at [188, 51] on p "UP_Shahi Exports_D33_Girls Tops" at bounding box center [175, 50] width 156 height 14
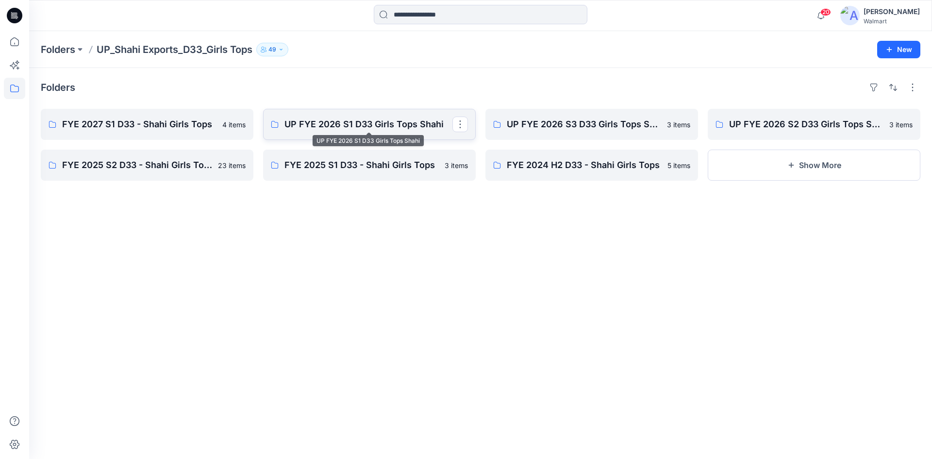
click at [320, 127] on p "UP FYE 2026 S1 D33 Girls Tops Shahi" at bounding box center [369, 125] width 168 height 14
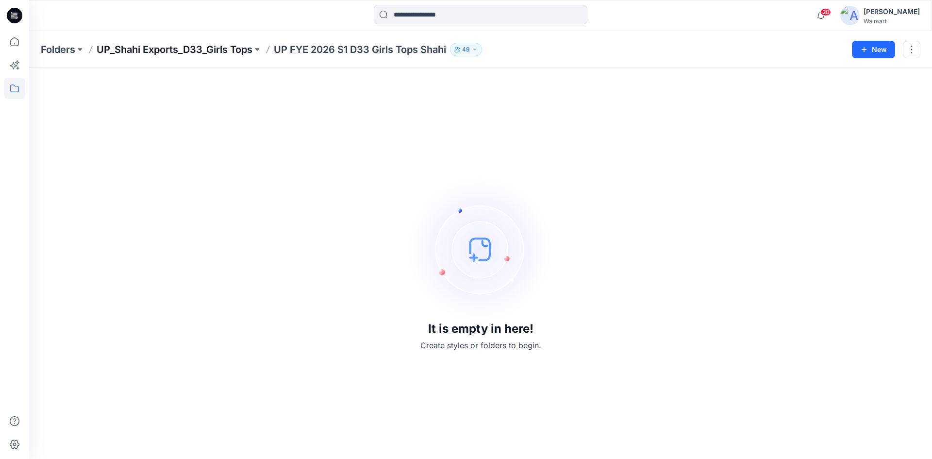
click at [217, 52] on p "UP_Shahi Exports_D33_Girls Tops" at bounding box center [175, 50] width 156 height 14
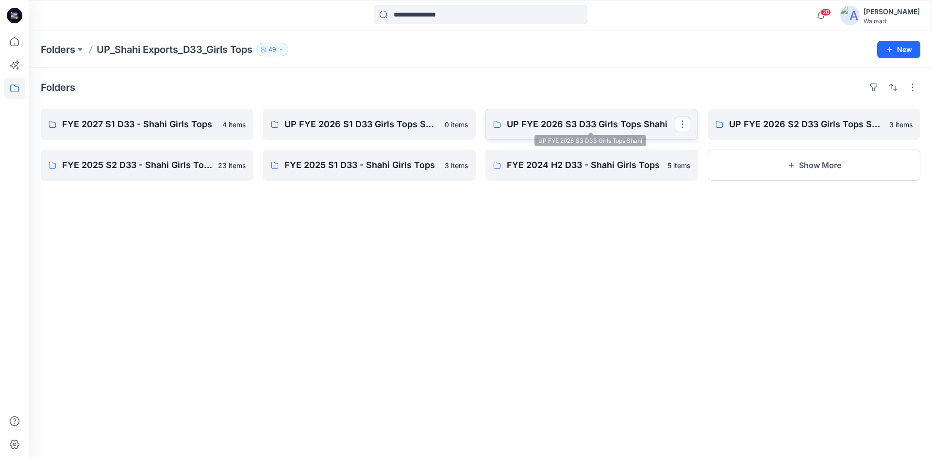
click at [567, 123] on p "UP FYE 2026 S3 D33 Girls Tops Shahi" at bounding box center [591, 125] width 168 height 14
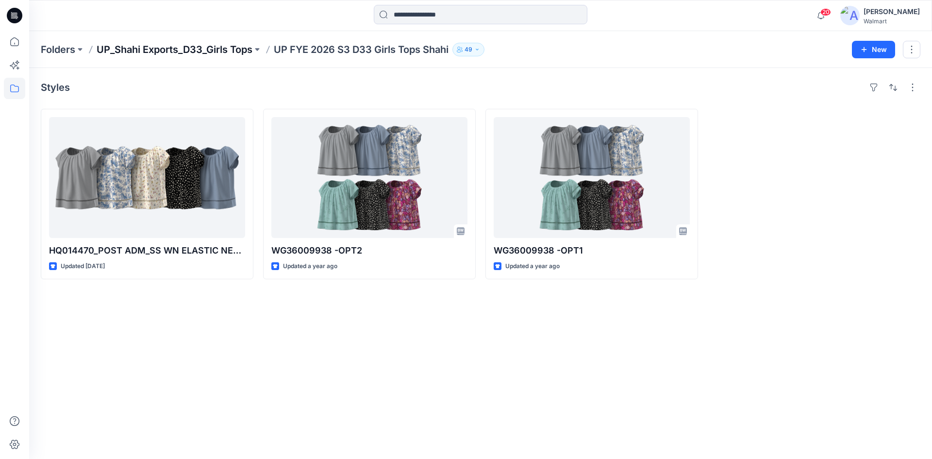
click at [218, 50] on p "UP_Shahi Exports_D33_Girls Tops" at bounding box center [175, 50] width 156 height 14
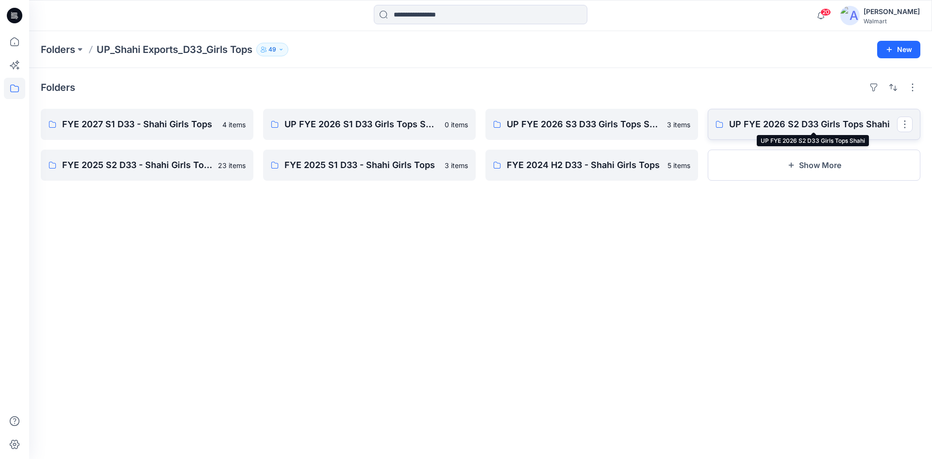
click at [755, 122] on p "UP FYE 2026 S2 D33 Girls Tops Shahi" at bounding box center [813, 125] width 168 height 14
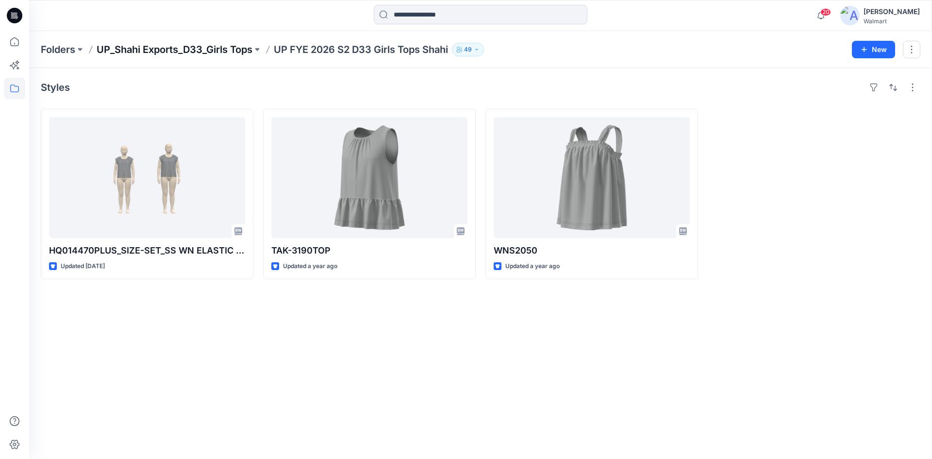
click at [213, 51] on p "UP_Shahi Exports_D33_Girls Tops" at bounding box center [175, 50] width 156 height 14
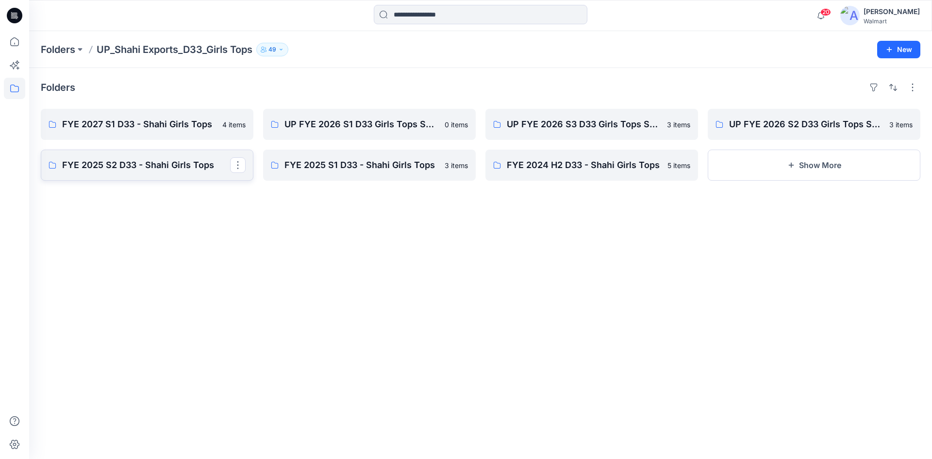
click at [155, 157] on link "FYE 2025 S2 D33 - Shahi Girls Tops" at bounding box center [147, 165] width 213 height 31
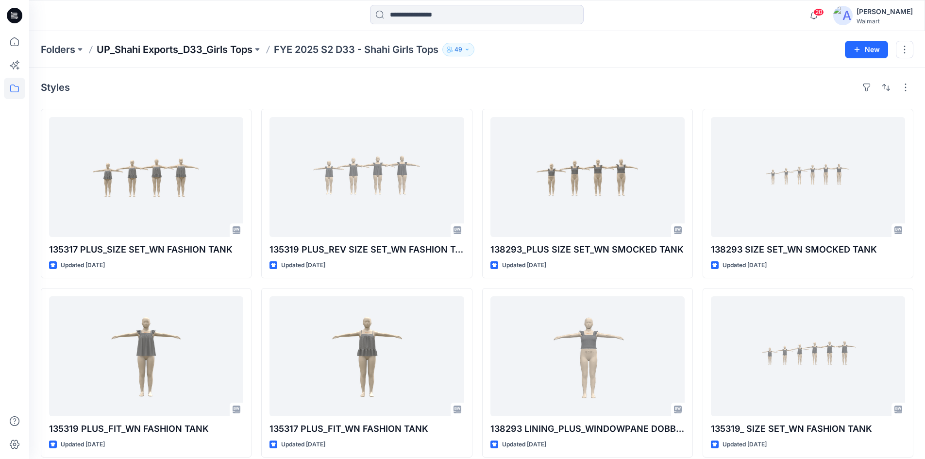
click at [188, 51] on p "UP_Shahi Exports_D33_Girls Tops" at bounding box center [175, 50] width 156 height 14
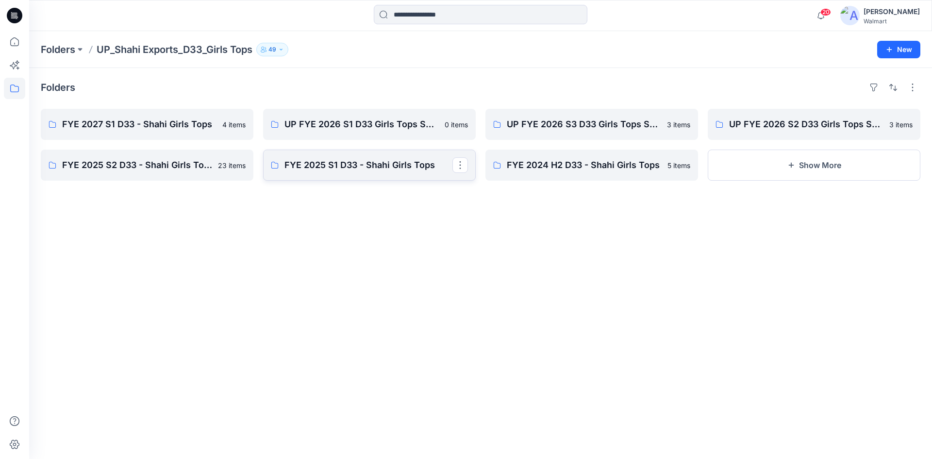
click at [321, 166] on p "FYE 2025 S1 D33 - Shahi Girls Tops" at bounding box center [369, 165] width 168 height 14
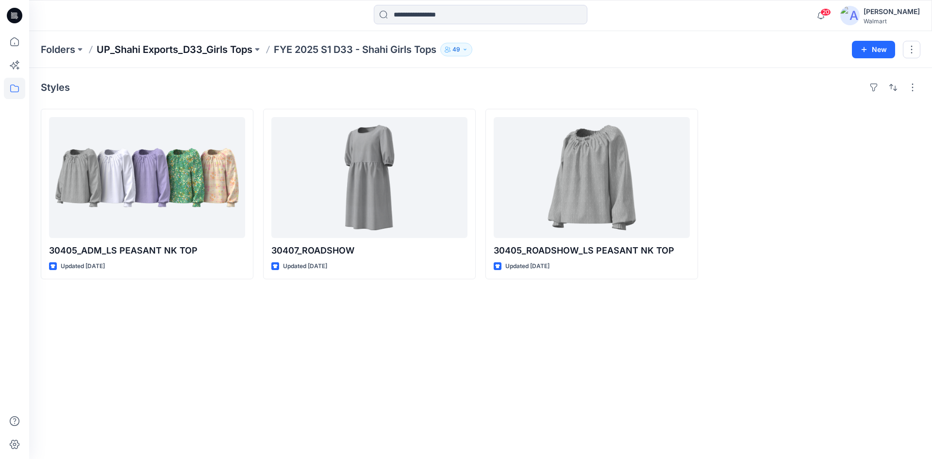
click at [160, 50] on p "UP_Shahi Exports_D33_Girls Tops" at bounding box center [175, 50] width 156 height 14
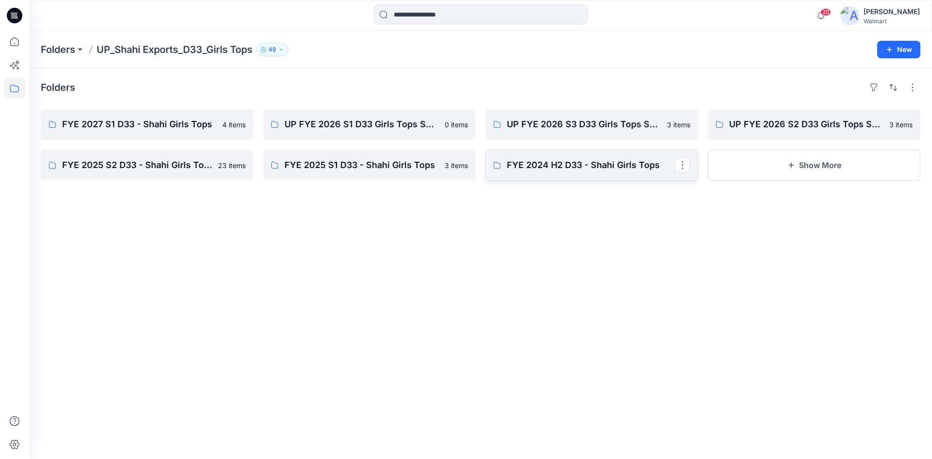
click at [535, 161] on p "FYE 2024 H2 D33 - Shahi Girls Tops" at bounding box center [591, 165] width 168 height 14
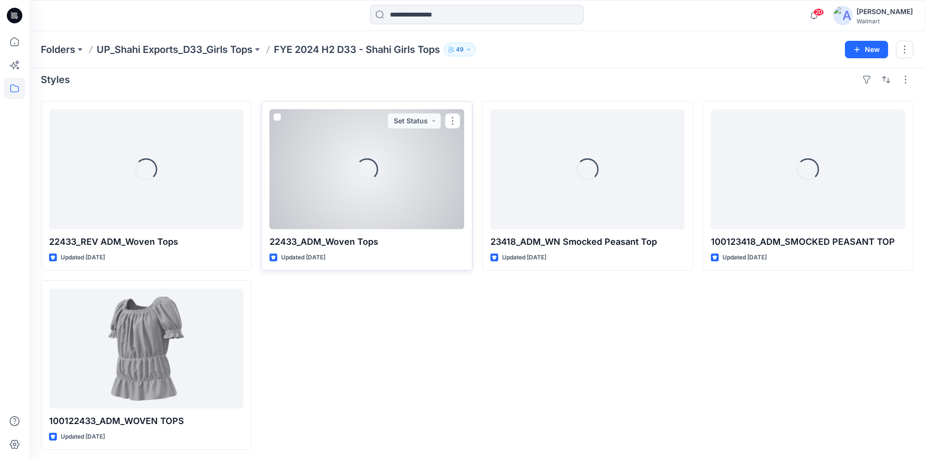
scroll to position [10, 0]
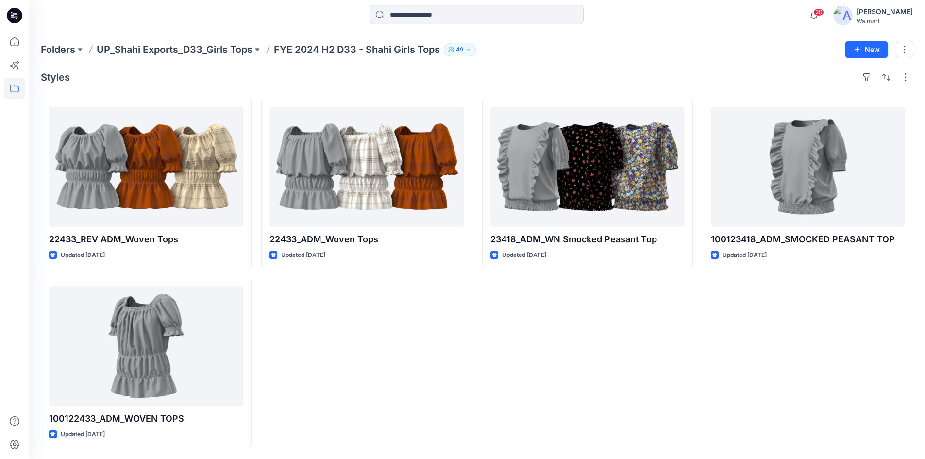
click at [214, 49] on p "UP_Shahi Exports_D33_Girls Tops" at bounding box center [175, 50] width 156 height 14
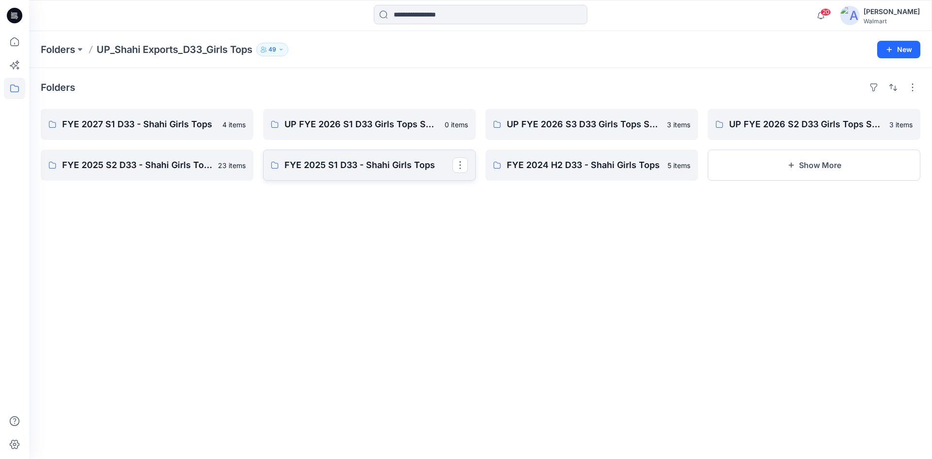
click at [394, 156] on link "FYE 2025 S1 D33 - Shahi Girls Tops" at bounding box center [369, 165] width 213 height 31
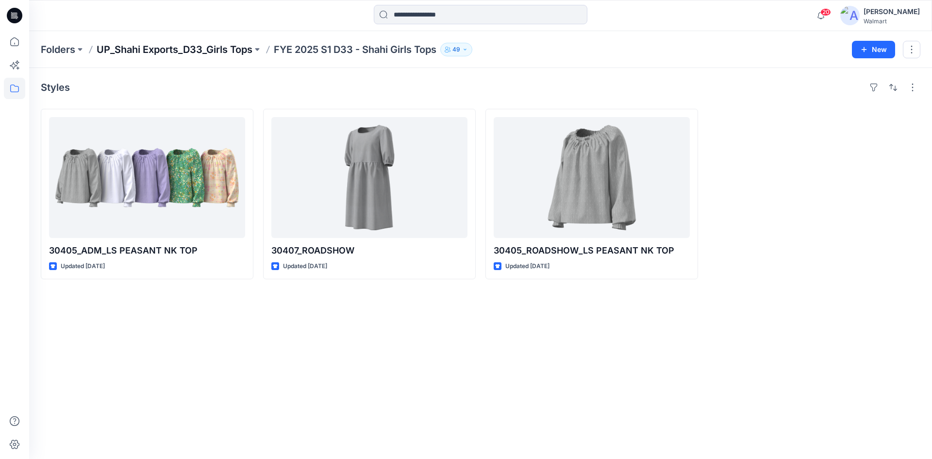
click at [178, 51] on p "UP_Shahi Exports_D33_Girls Tops" at bounding box center [175, 50] width 156 height 14
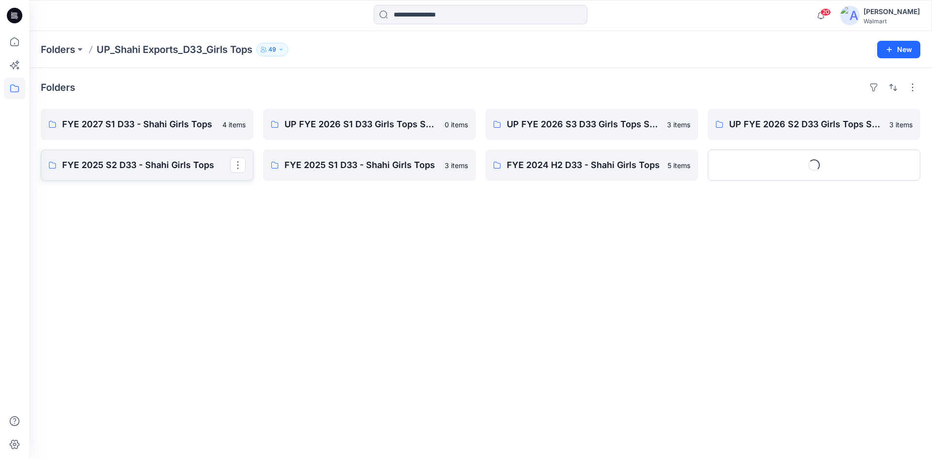
click at [152, 160] on p "FYE 2025 S2 D33 - Shahi Girls Tops" at bounding box center [146, 165] width 168 height 14
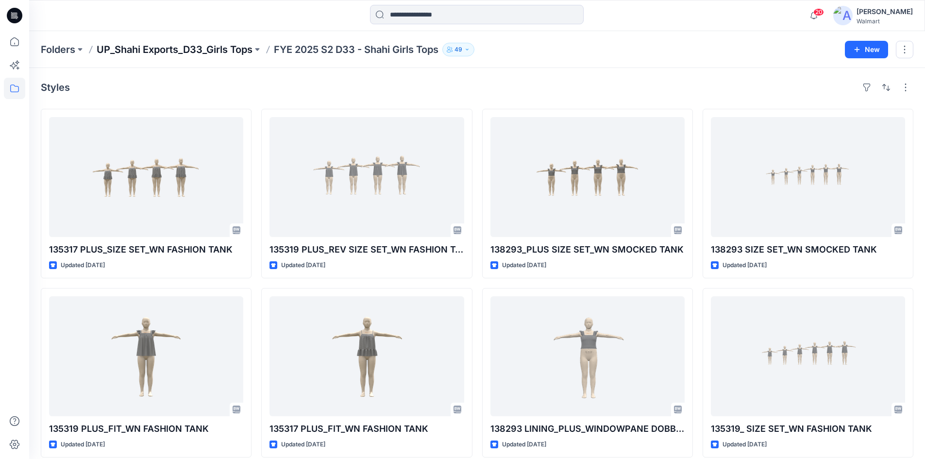
click at [232, 54] on p "UP_Shahi Exports_D33_Girls Tops" at bounding box center [175, 50] width 156 height 14
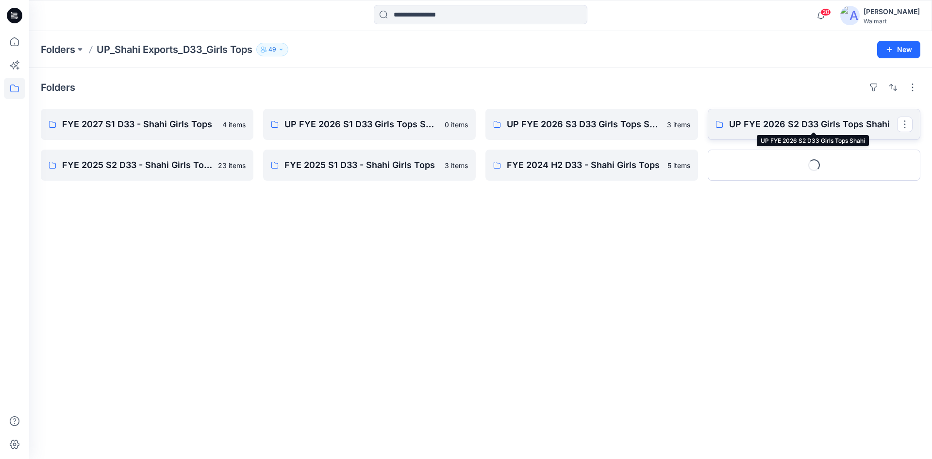
click at [761, 124] on p "UP FYE 2026 S2 D33 Girls Tops Shahi" at bounding box center [813, 125] width 168 height 14
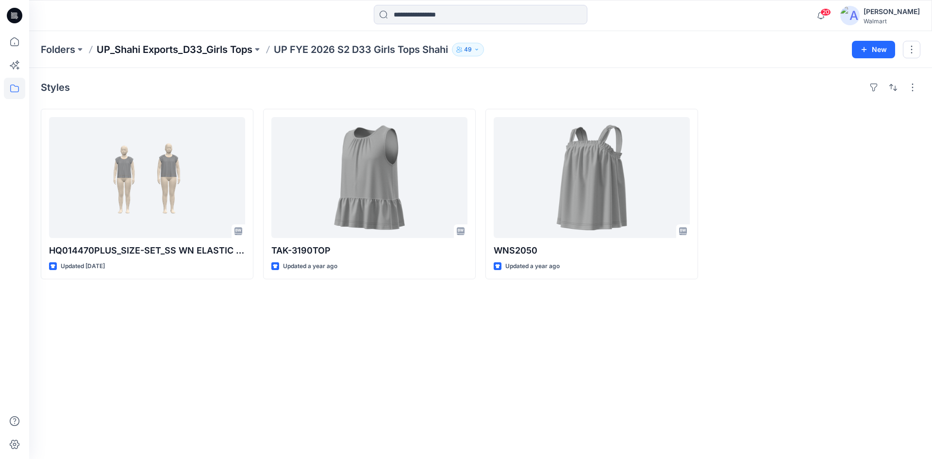
click at [209, 50] on p "UP_Shahi Exports_D33_Girls Tops" at bounding box center [175, 50] width 156 height 14
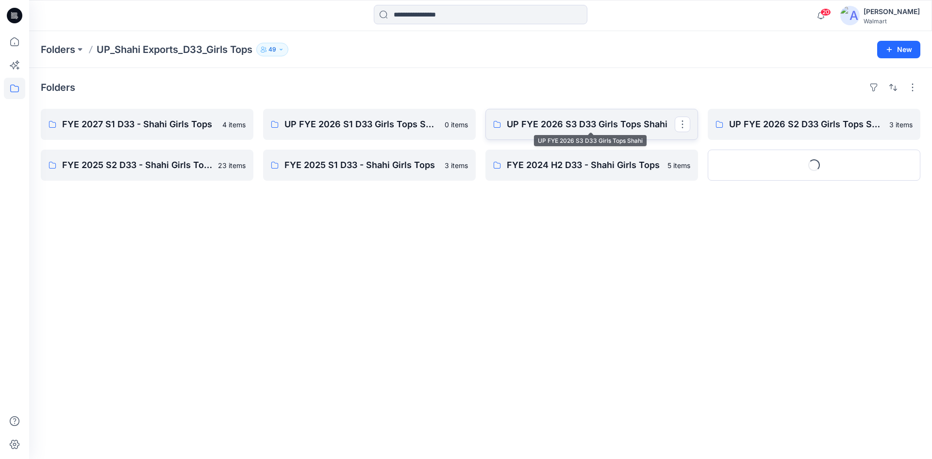
click at [621, 124] on p "UP FYE 2026 S3 D33 Girls Tops Shahi" at bounding box center [591, 125] width 168 height 14
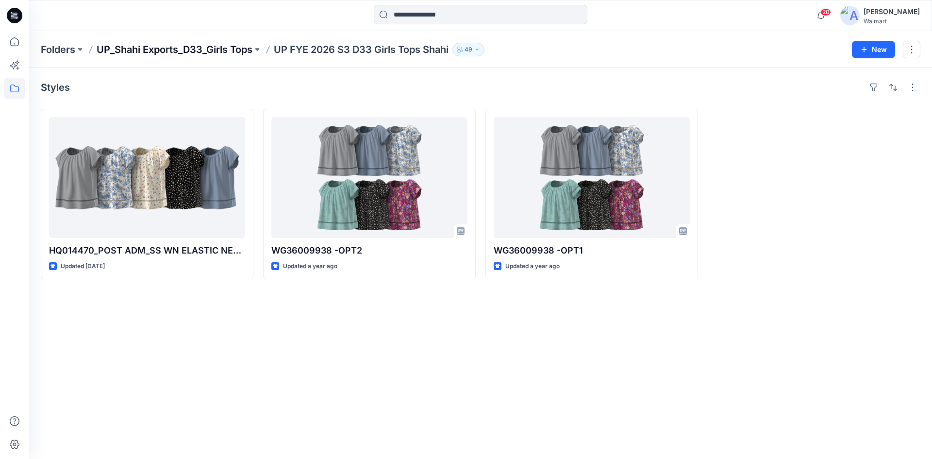
click at [203, 48] on p "UP_Shahi Exports_D33_Girls Tops" at bounding box center [175, 50] width 156 height 14
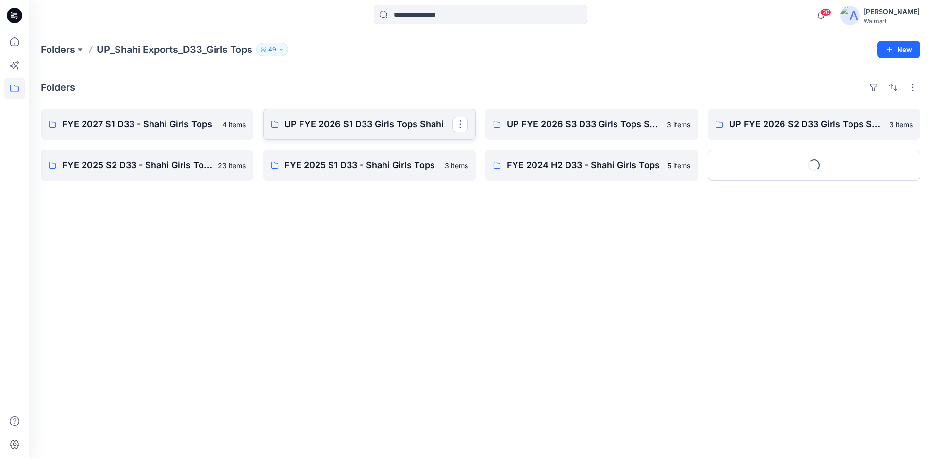
click at [382, 124] on p "UP FYE 2026 S1 D33 Girls Tops Shahi" at bounding box center [369, 125] width 168 height 14
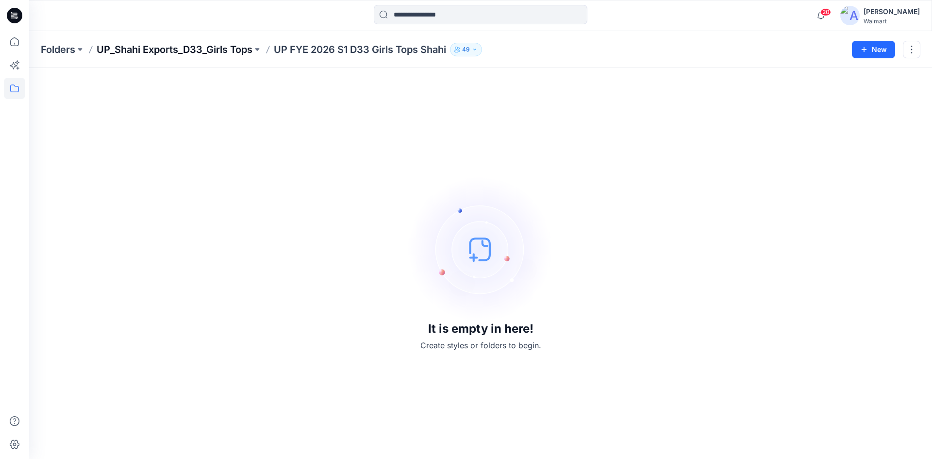
click at [144, 43] on p "UP_Shahi Exports_D33_Girls Tops" at bounding box center [175, 50] width 156 height 14
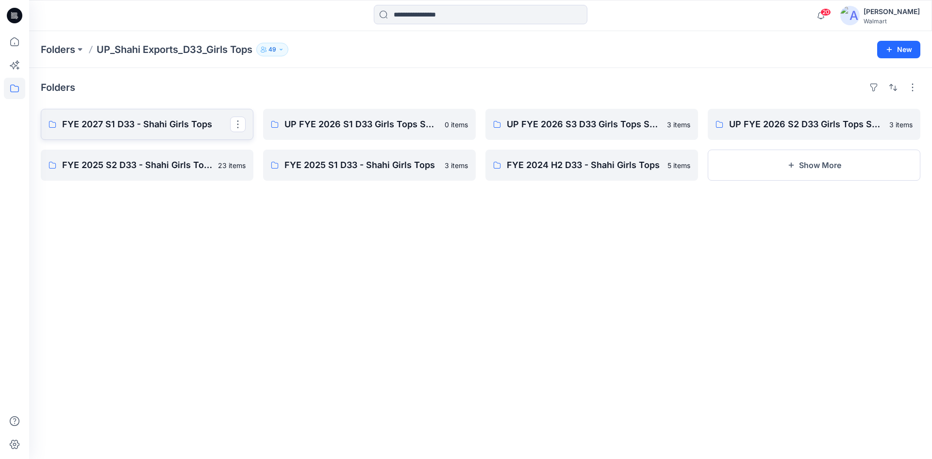
click at [170, 126] on p "FYE 2027 S1 D33 - Shahi Girls Tops" at bounding box center [146, 125] width 168 height 14
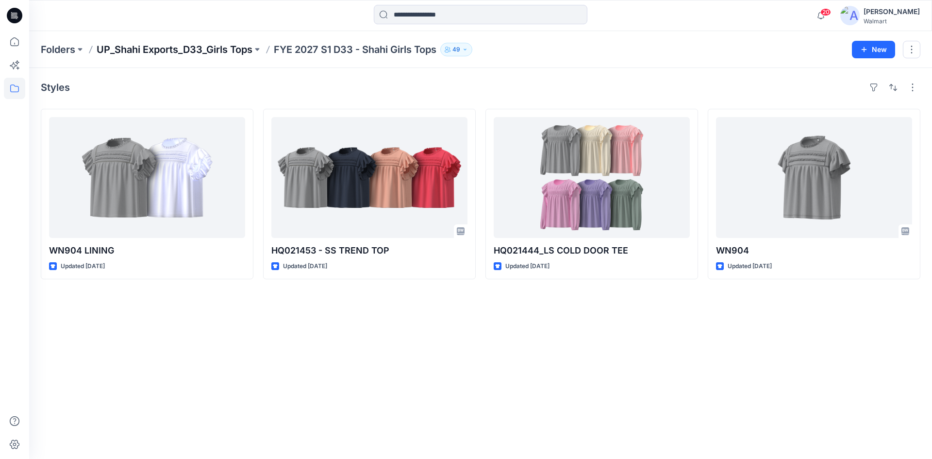
click at [146, 49] on p "UP_Shahi Exports_D33_Girls Tops" at bounding box center [175, 50] width 156 height 14
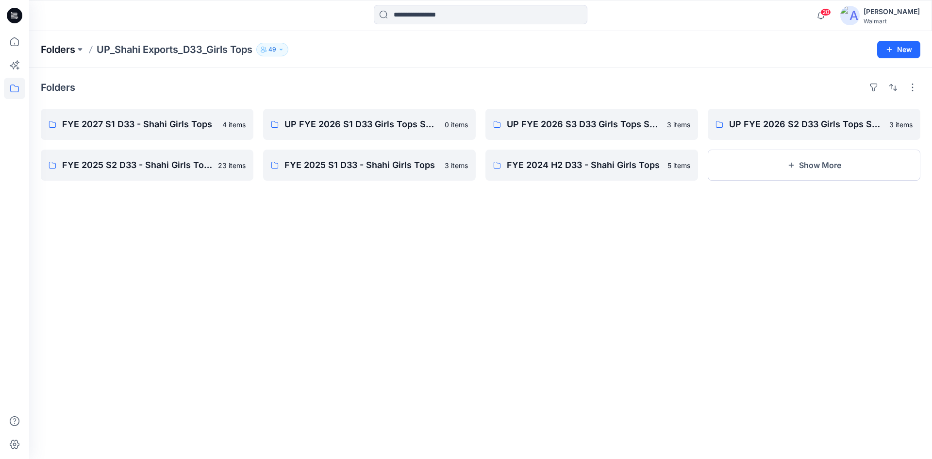
click at [59, 51] on p "Folders" at bounding box center [58, 50] width 34 height 14
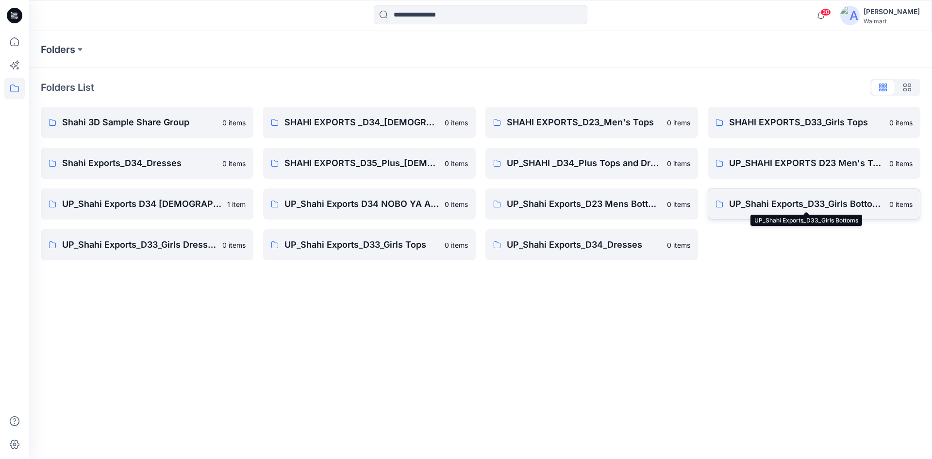
click at [837, 202] on p "UP_Shahi Exports_D33_Girls Bottoms" at bounding box center [806, 204] width 154 height 14
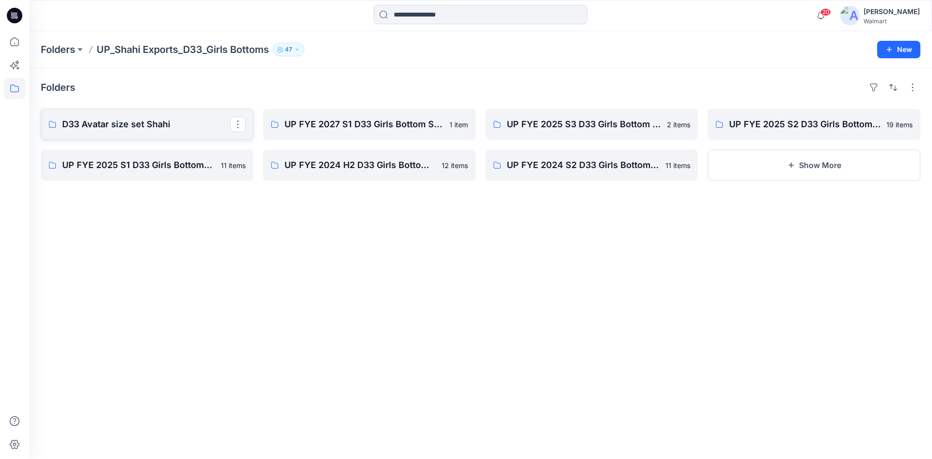
click at [159, 121] on p "D33 Avatar size set Shahi" at bounding box center [146, 125] width 168 height 14
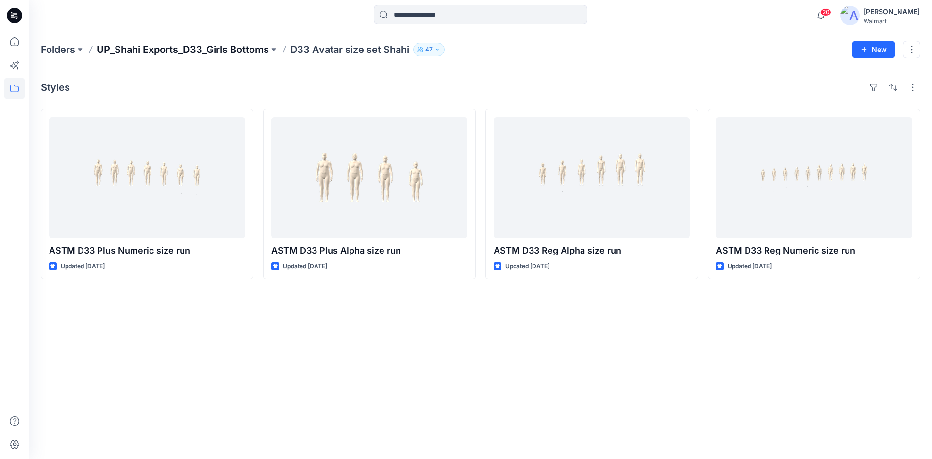
click at [192, 49] on p "UP_Shahi Exports_D33_Girls Bottoms" at bounding box center [183, 50] width 172 height 14
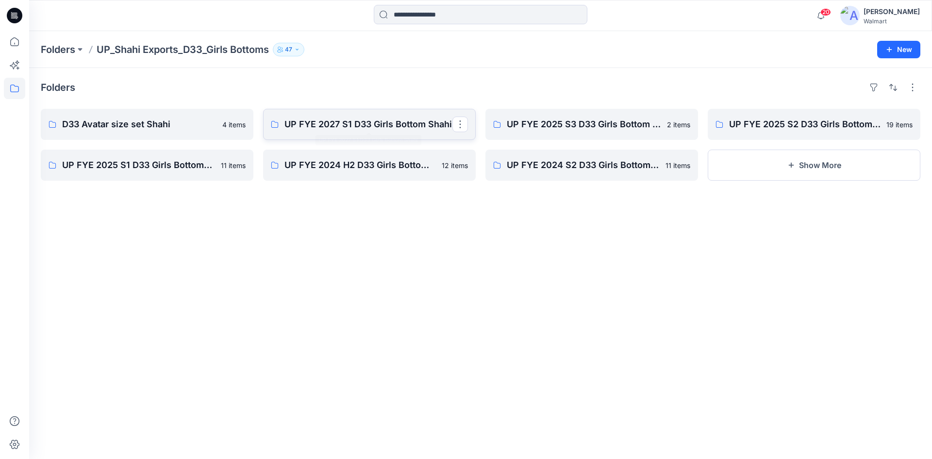
click at [384, 118] on p "UP FYE 2027 S1 D33 Girls Bottom Shahi" at bounding box center [369, 125] width 168 height 14
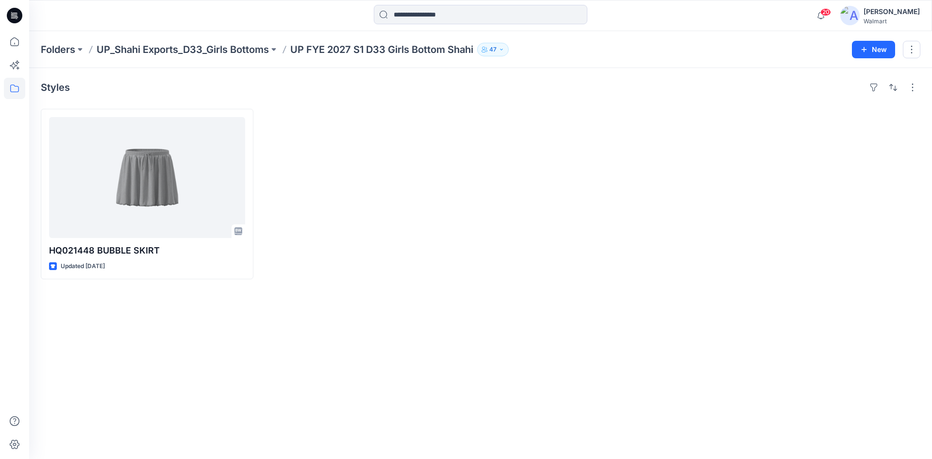
click at [230, 47] on p "UP_Shahi Exports_D33_Girls Bottoms" at bounding box center [183, 50] width 172 height 14
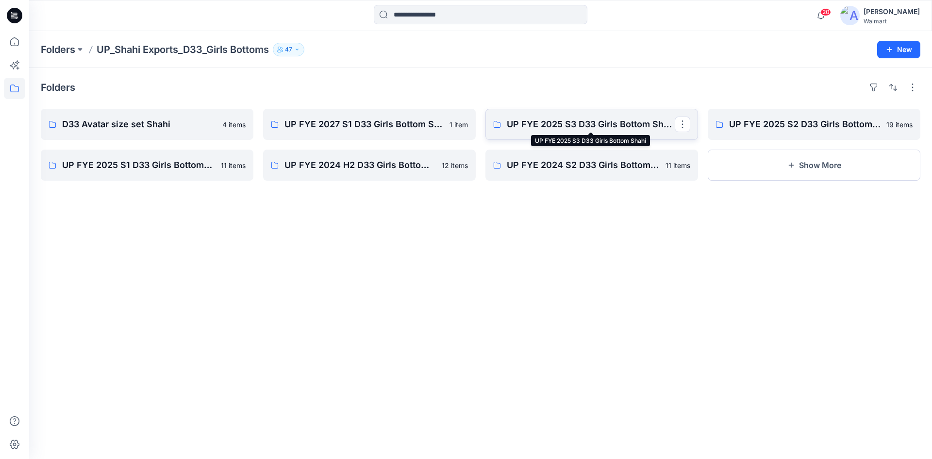
click at [594, 130] on p "UP FYE 2025 S3 D33 Girls Bottom Shahi" at bounding box center [591, 125] width 168 height 14
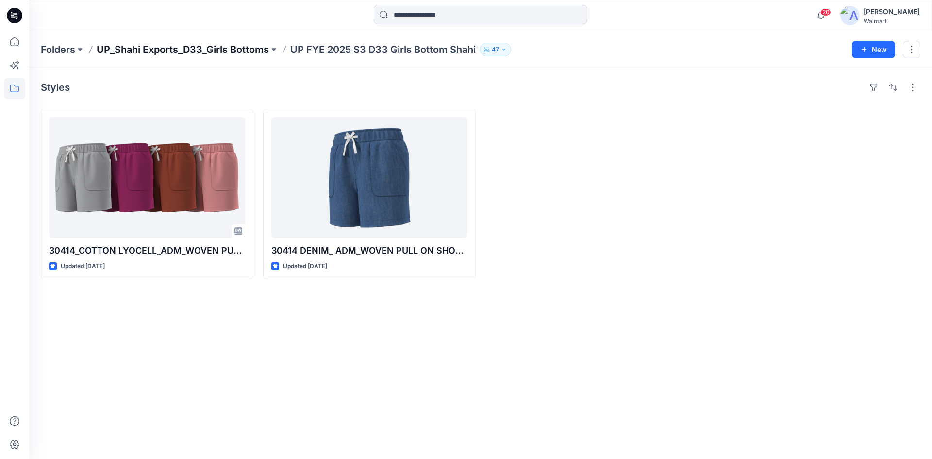
click at [244, 51] on p "UP_Shahi Exports_D33_Girls Bottoms" at bounding box center [183, 50] width 172 height 14
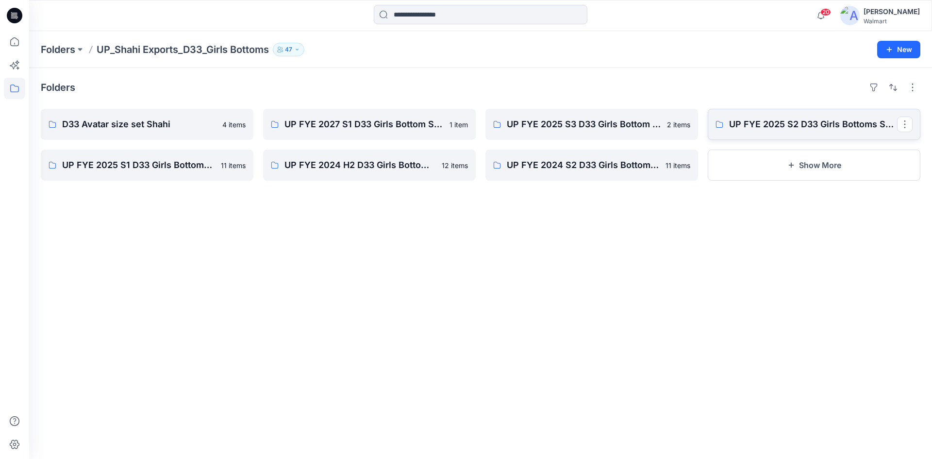
click at [788, 131] on link "UP FYE 2025 S2 D33 Girls Bottoms Shahi" at bounding box center [814, 124] width 213 height 31
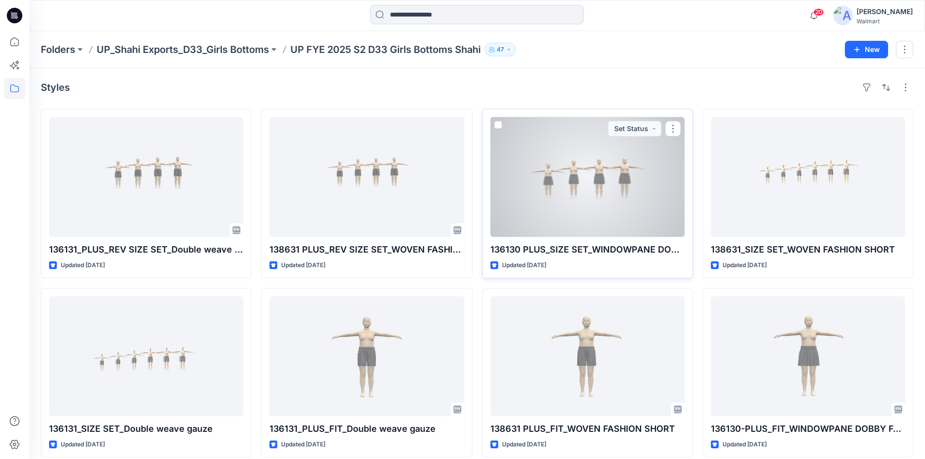
click at [588, 168] on div at bounding box center [587, 177] width 194 height 120
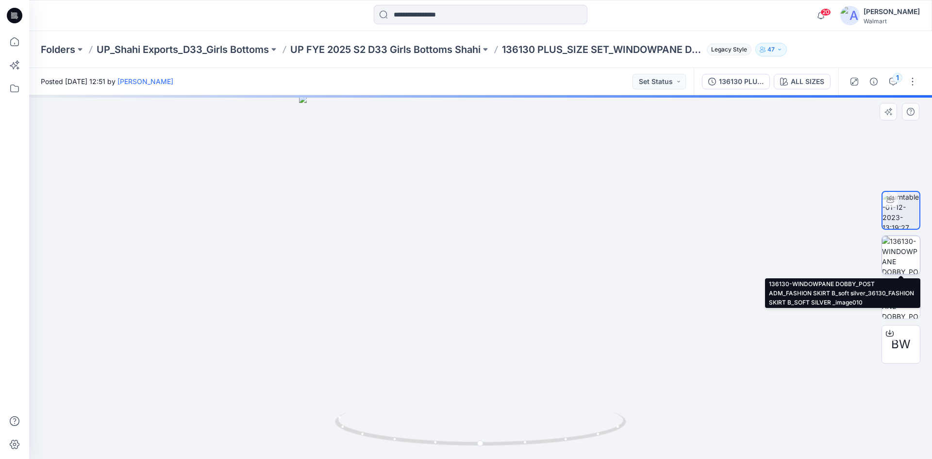
click at [901, 250] on img at bounding box center [901, 255] width 38 height 38
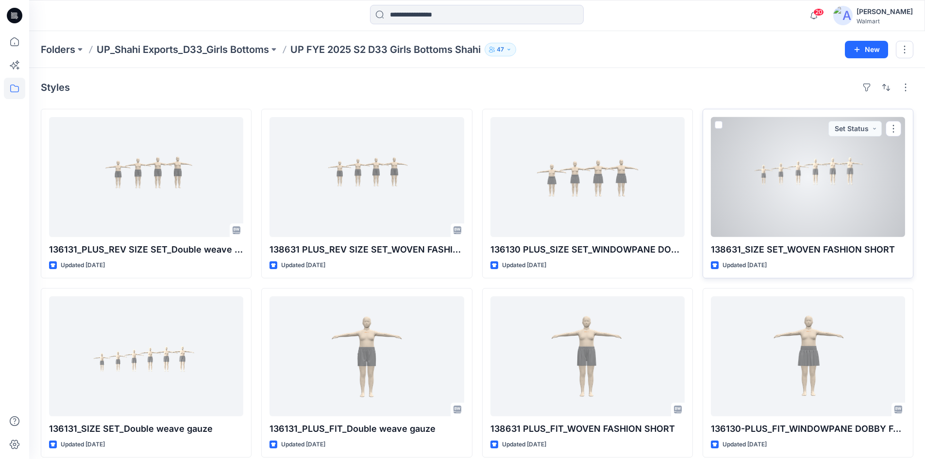
click at [827, 179] on div at bounding box center [808, 177] width 194 height 120
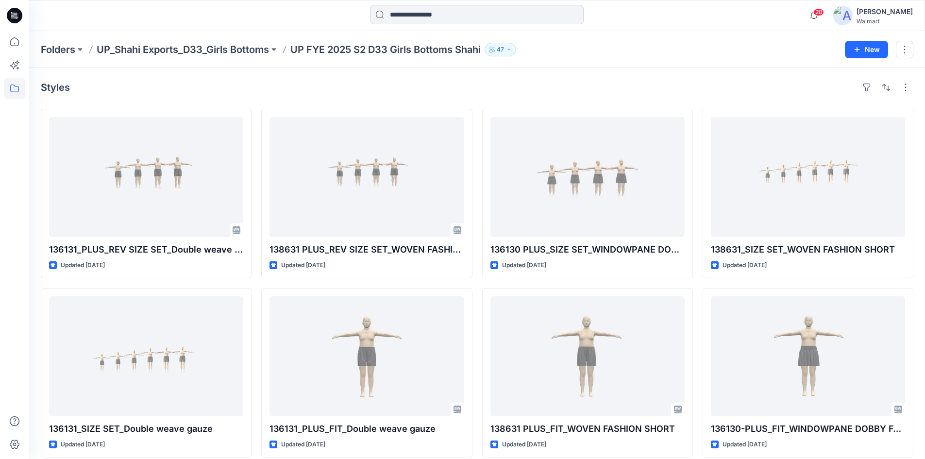
click at [409, 18] on input at bounding box center [477, 14] width 214 height 19
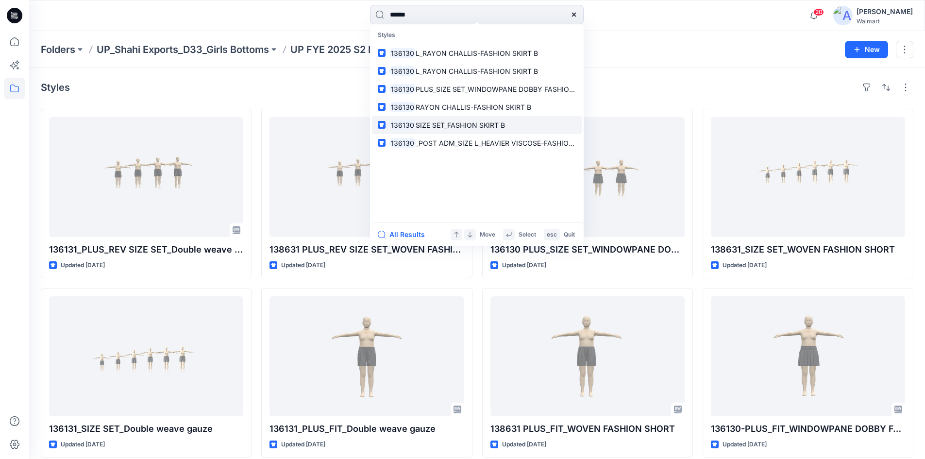
type input "******"
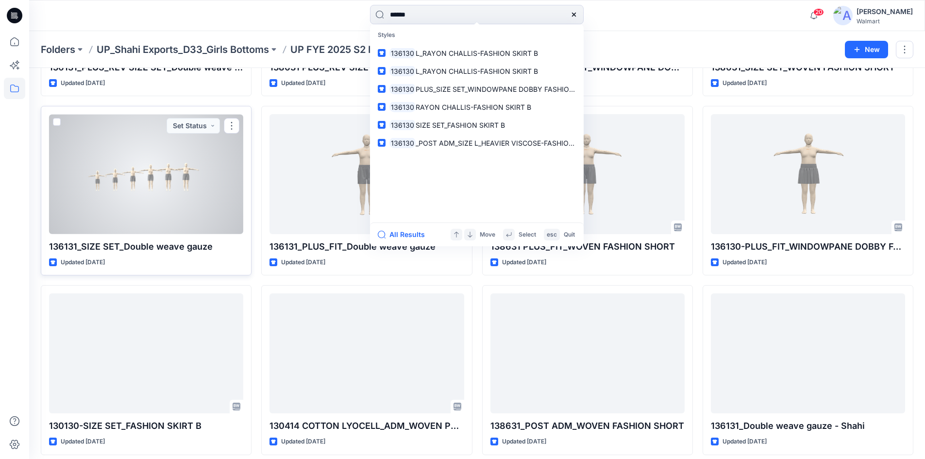
scroll to position [194, 0]
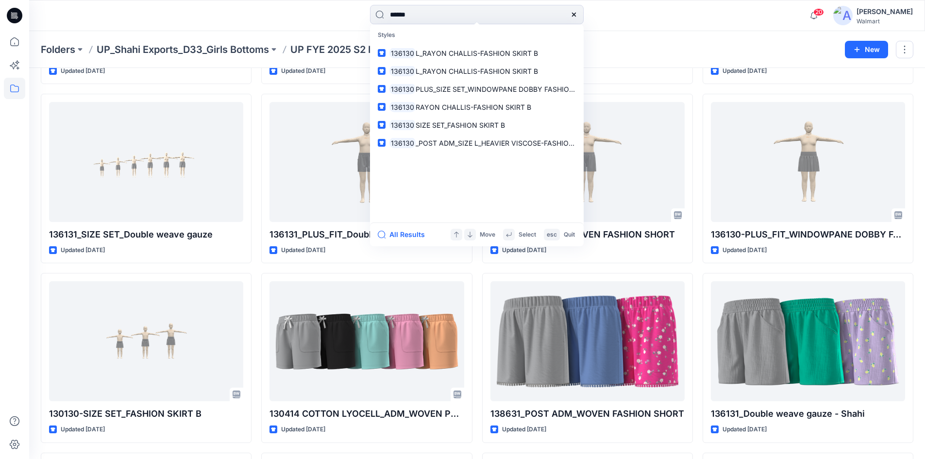
click at [345, 269] on div "138631 PLUS_REV SIZE SET_WOVEN FASHION SHORT Updated 2 years ago 136131_PLUS_FI…" at bounding box center [366, 358] width 211 height 887
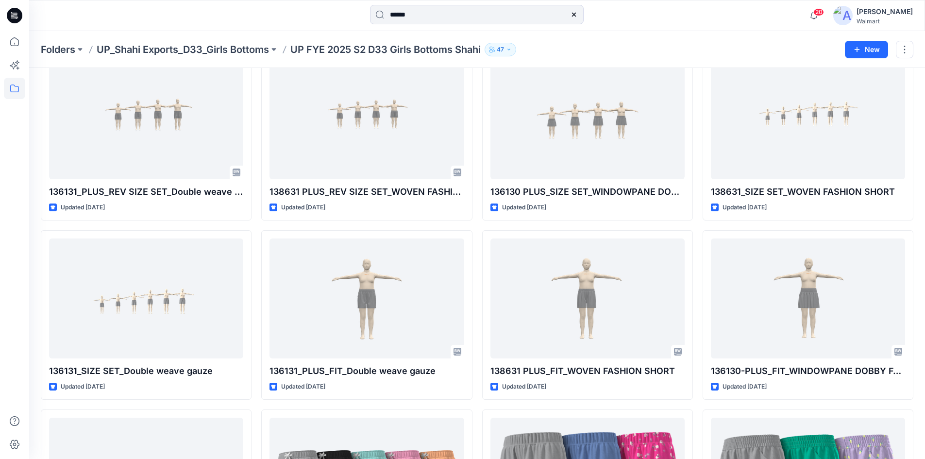
scroll to position [49, 0]
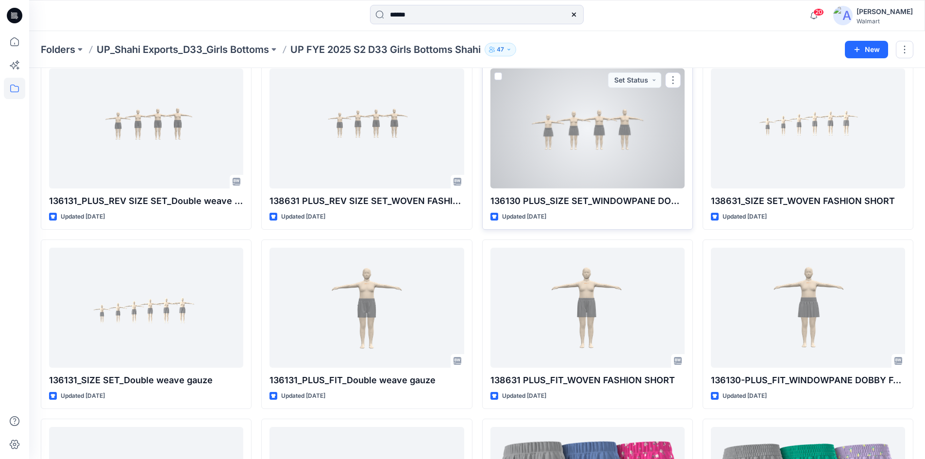
click at [546, 145] on div at bounding box center [587, 128] width 194 height 120
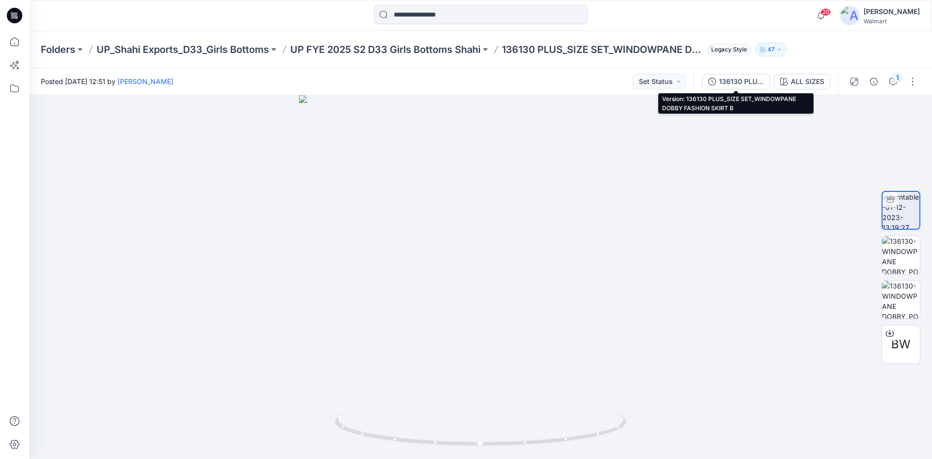
click at [732, 85] on div "136130 PLUS_SIZE SET_WINDOWPANE DOBBY FASHION SKIRT B" at bounding box center [741, 81] width 45 height 11
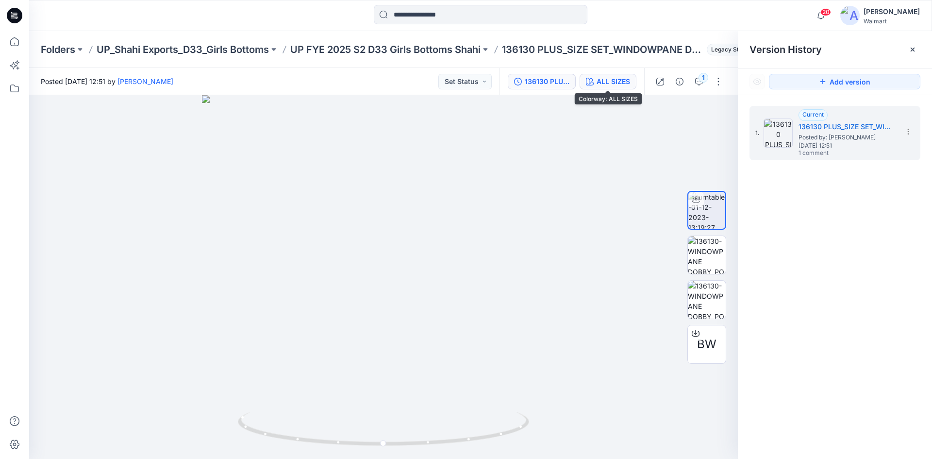
click at [623, 78] on div "ALL SIZES" at bounding box center [614, 81] width 34 height 11
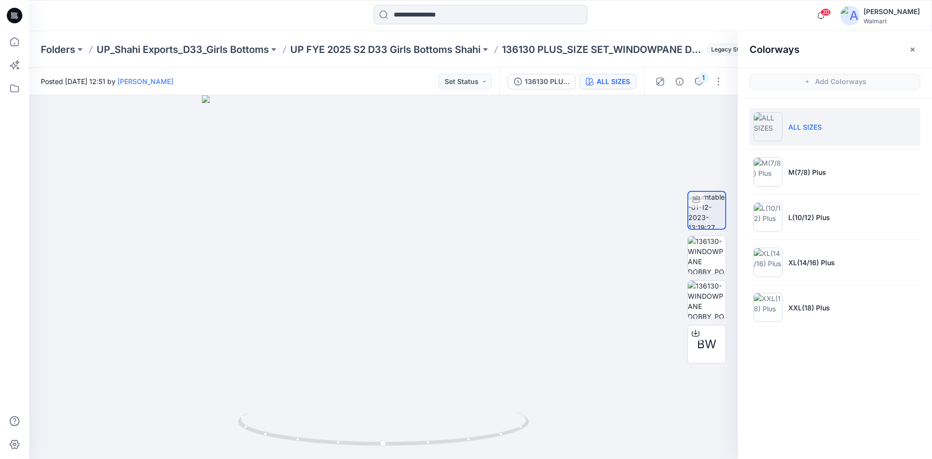
click at [623, 78] on div "ALL SIZES" at bounding box center [614, 81] width 34 height 11
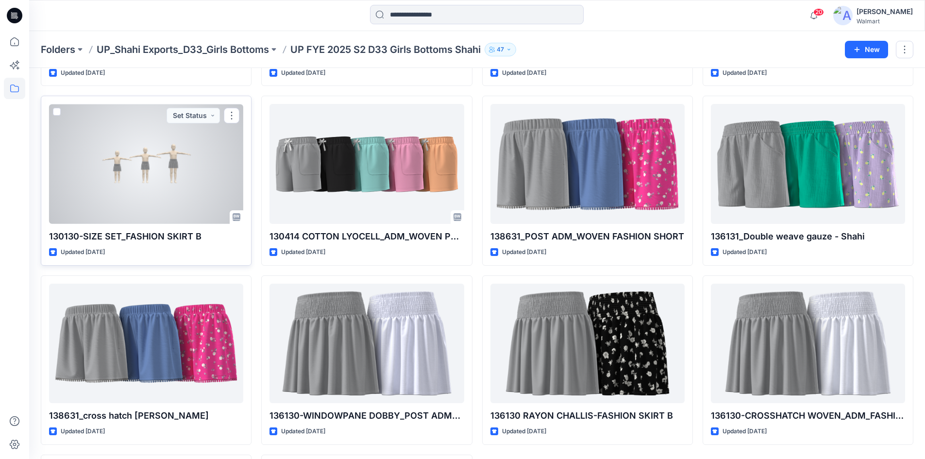
scroll to position [388, 0]
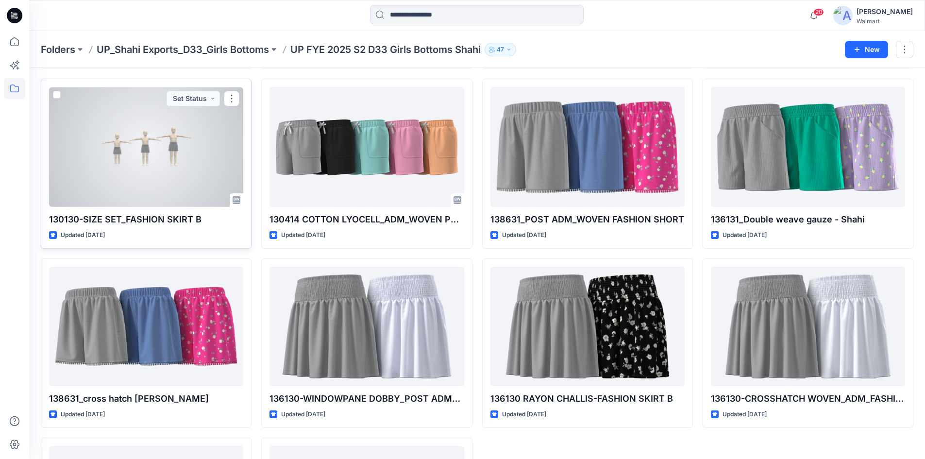
click at [152, 189] on div at bounding box center [146, 147] width 194 height 120
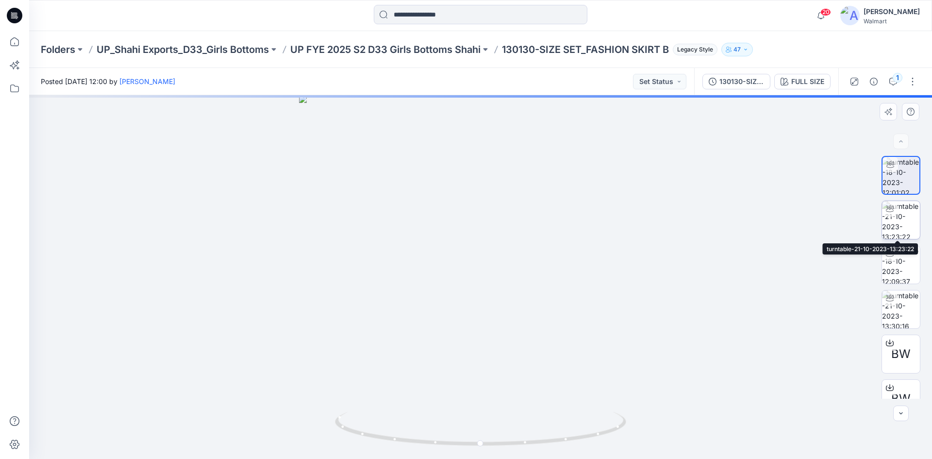
click at [904, 213] on img at bounding box center [901, 220] width 38 height 38
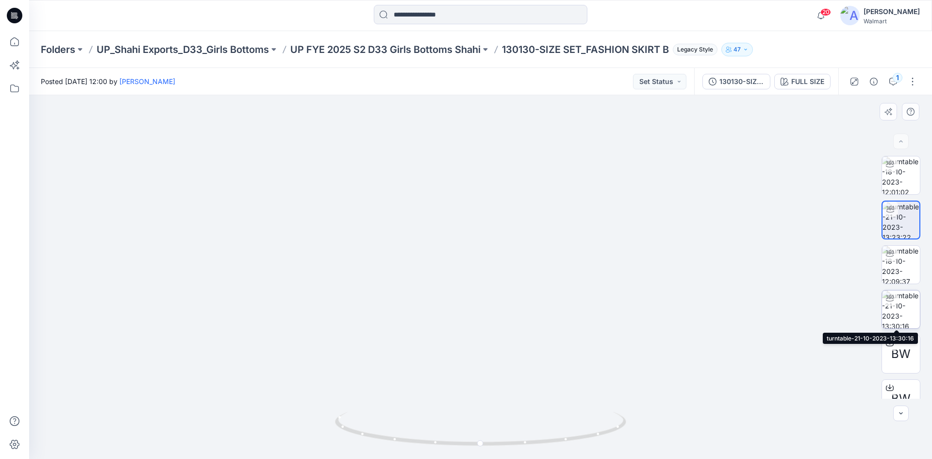
click at [903, 317] on img at bounding box center [901, 309] width 38 height 38
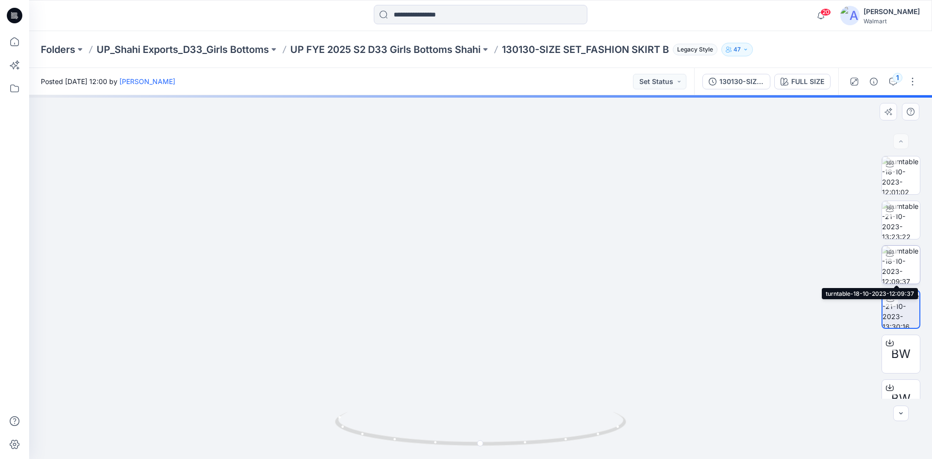
click at [890, 259] on div at bounding box center [890, 254] width 16 height 16
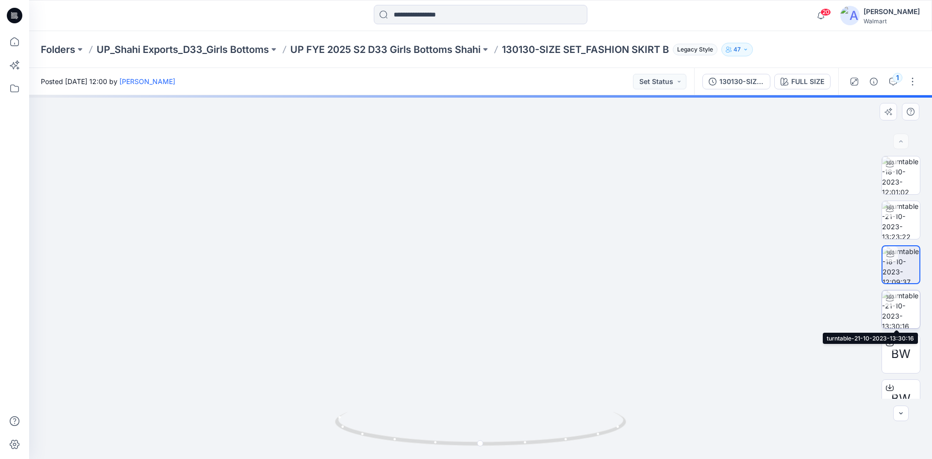
click at [904, 308] on img at bounding box center [901, 309] width 38 height 38
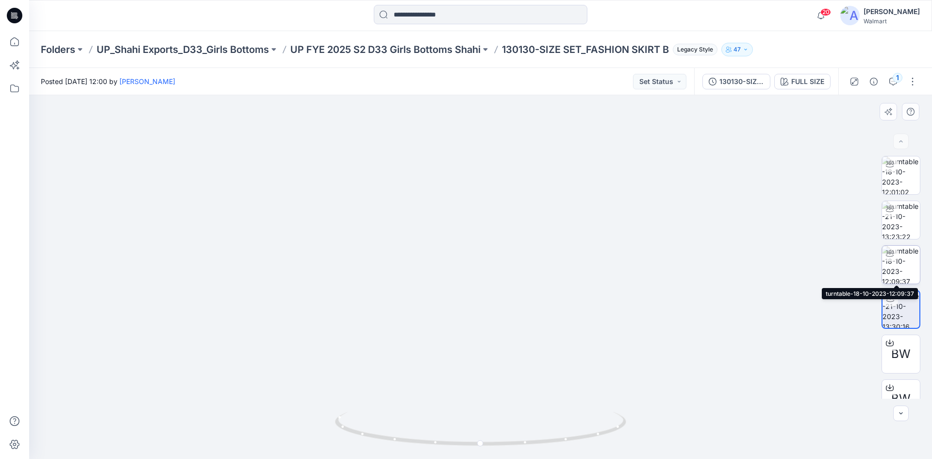
click at [901, 258] on img at bounding box center [901, 265] width 38 height 38
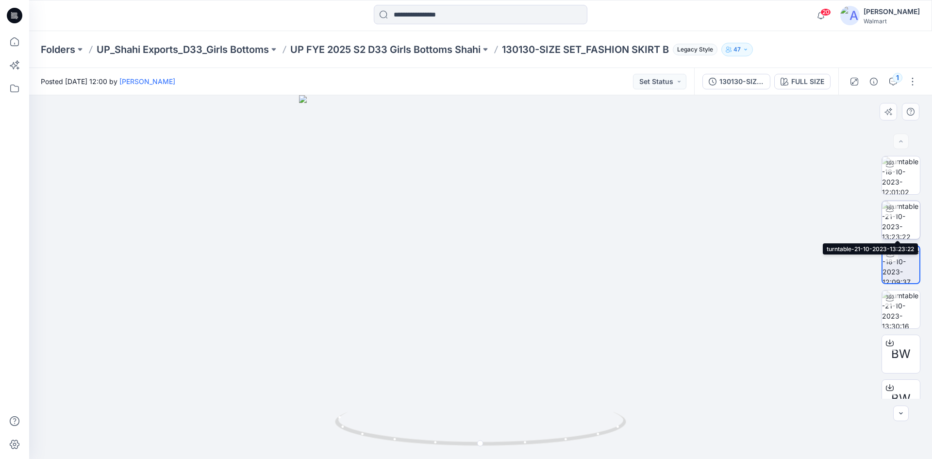
click at [898, 225] on img at bounding box center [901, 220] width 38 height 38
click at [902, 181] on img at bounding box center [901, 175] width 38 height 38
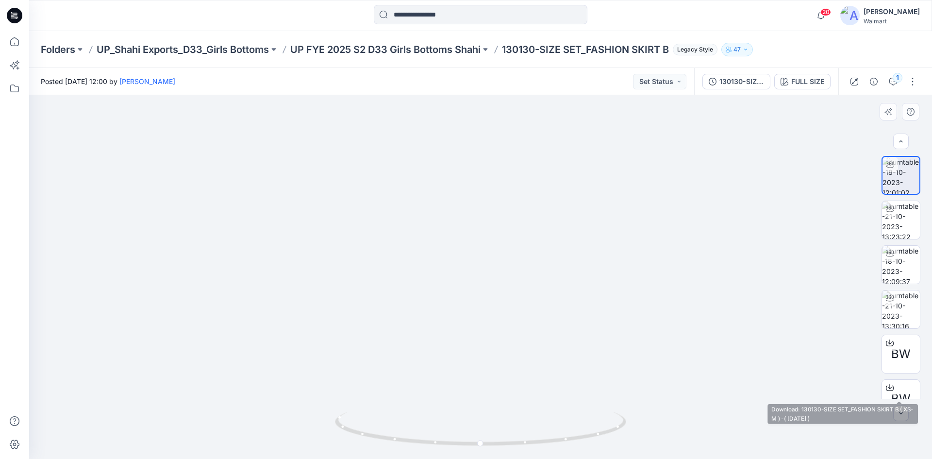
scroll to position [64, 0]
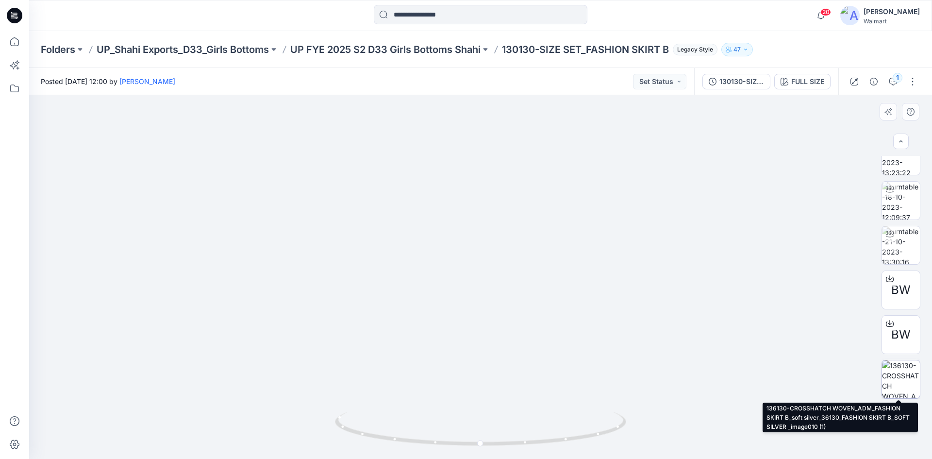
click at [897, 377] on img at bounding box center [901, 379] width 38 height 38
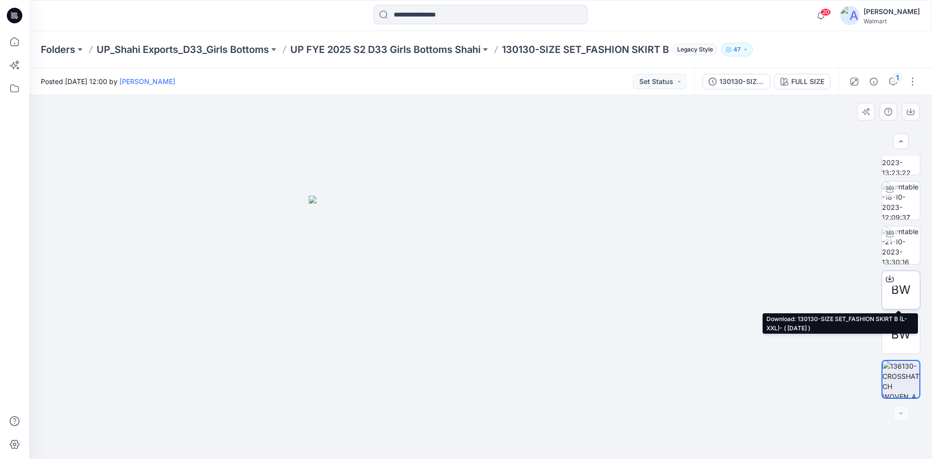
click at [888, 279] on icon at bounding box center [890, 277] width 4 height 5
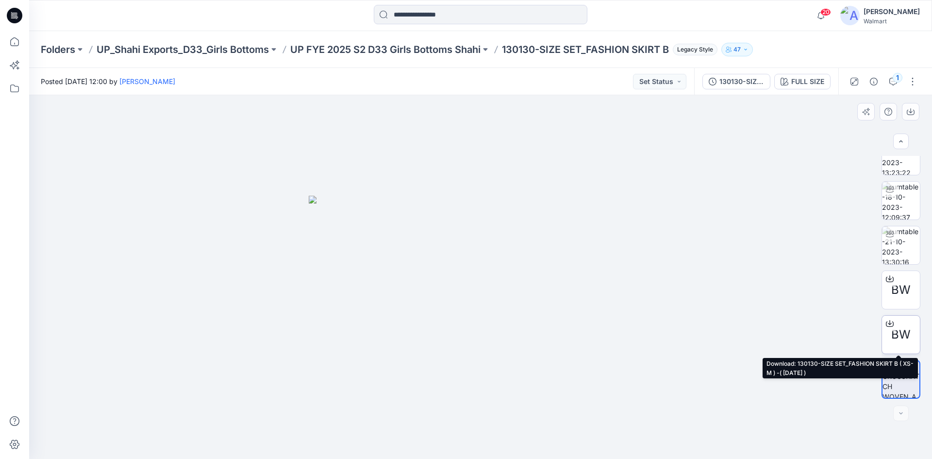
click at [889, 322] on icon at bounding box center [890, 324] width 8 height 8
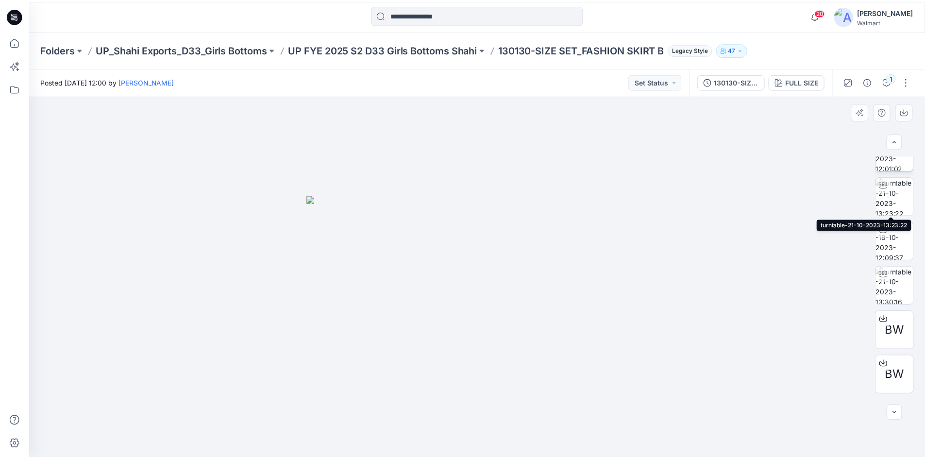
scroll to position [0, 0]
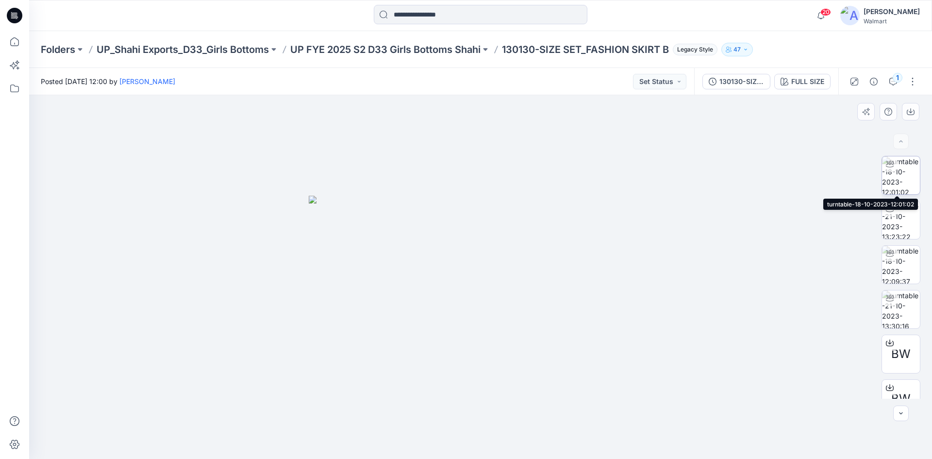
click at [899, 173] on img at bounding box center [901, 175] width 38 height 38
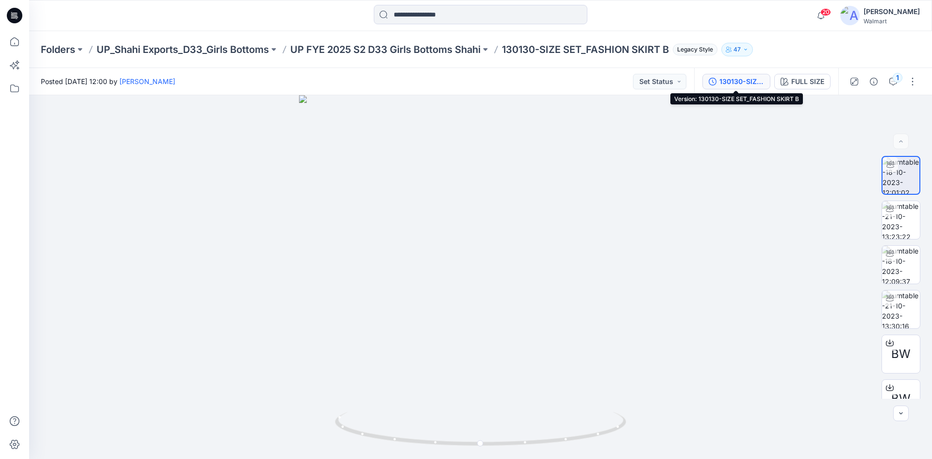
click at [754, 81] on div "130130-SIZE SET_FASHION SKIRT B" at bounding box center [742, 81] width 45 height 11
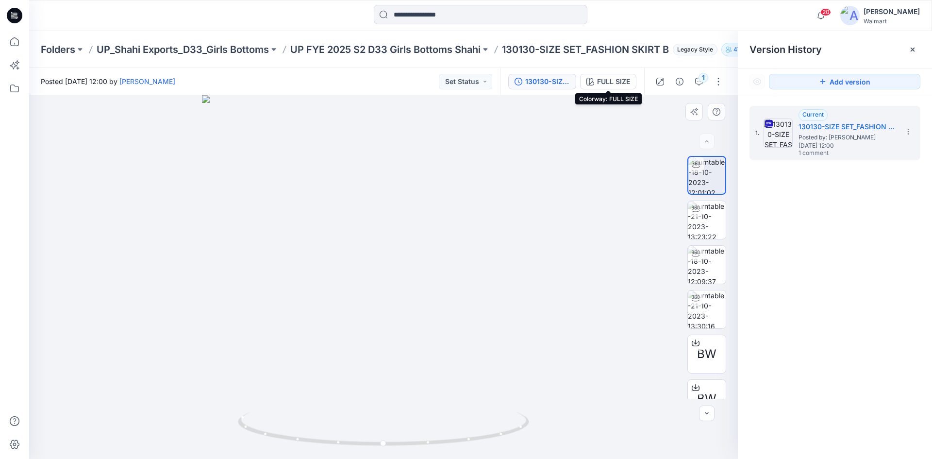
drag, startPoint x: 626, startPoint y: 80, endPoint x: 657, endPoint y: 96, distance: 35.2
click at [626, 80] on div "FULL SIZE" at bounding box center [613, 81] width 33 height 11
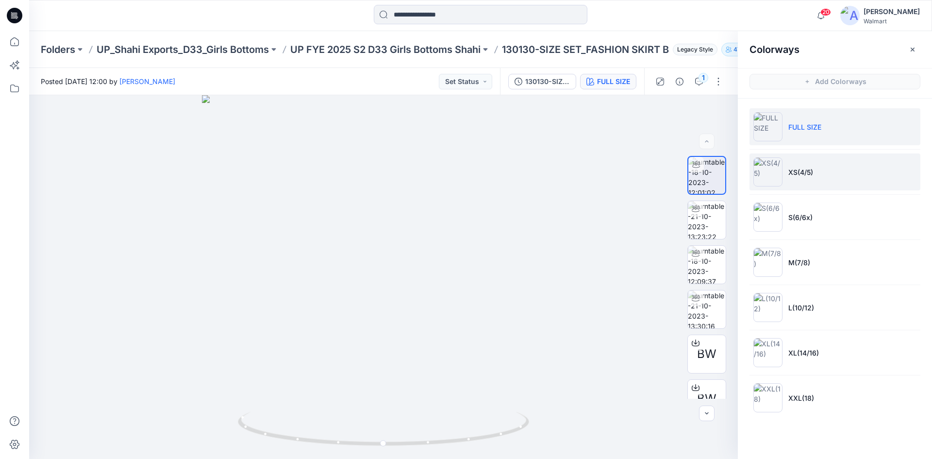
click at [802, 180] on li "XS(4/5)" at bounding box center [835, 171] width 171 height 37
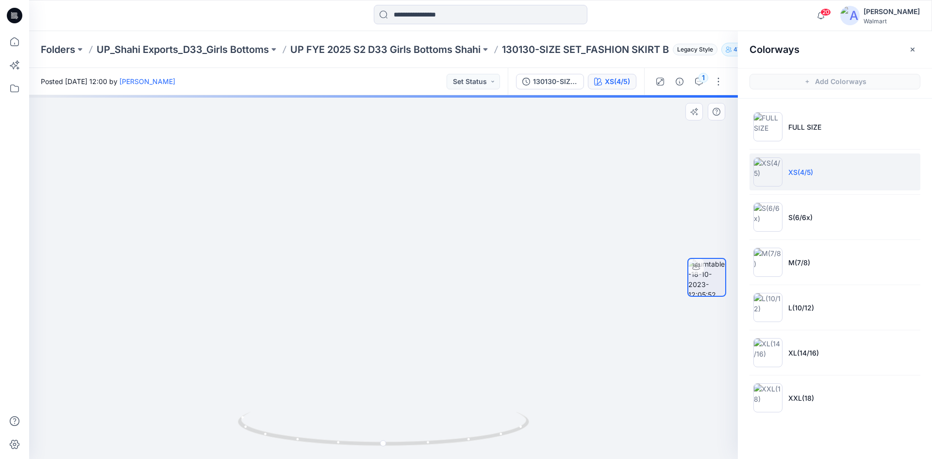
drag, startPoint x: 413, startPoint y: 303, endPoint x: 436, endPoint y: 275, distance: 35.9
click at [437, 275] on img at bounding box center [417, 150] width 840 height 617
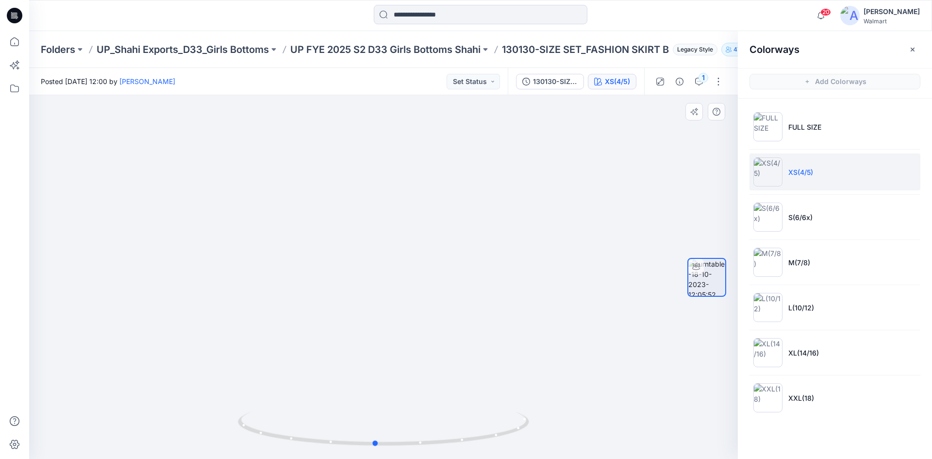
drag, startPoint x: 357, startPoint y: 447, endPoint x: 640, endPoint y: 430, distance: 283.6
click at [640, 430] on div at bounding box center [383, 277] width 709 height 364
drag, startPoint x: 487, startPoint y: 437, endPoint x: 449, endPoint y: 353, distance: 92.2
click at [448, 386] on div at bounding box center [383, 277] width 709 height 364
click at [797, 217] on p "S(6/6x)" at bounding box center [801, 217] width 24 height 10
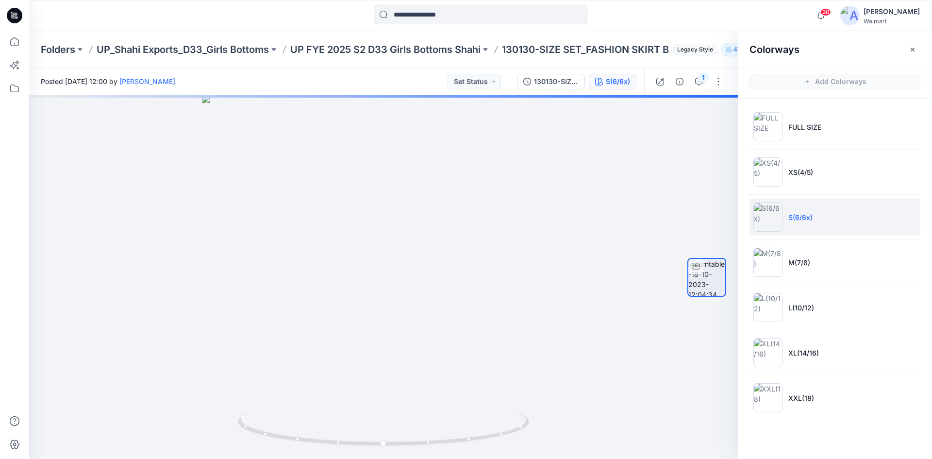
click at [11, 18] on icon at bounding box center [15, 16] width 16 height 16
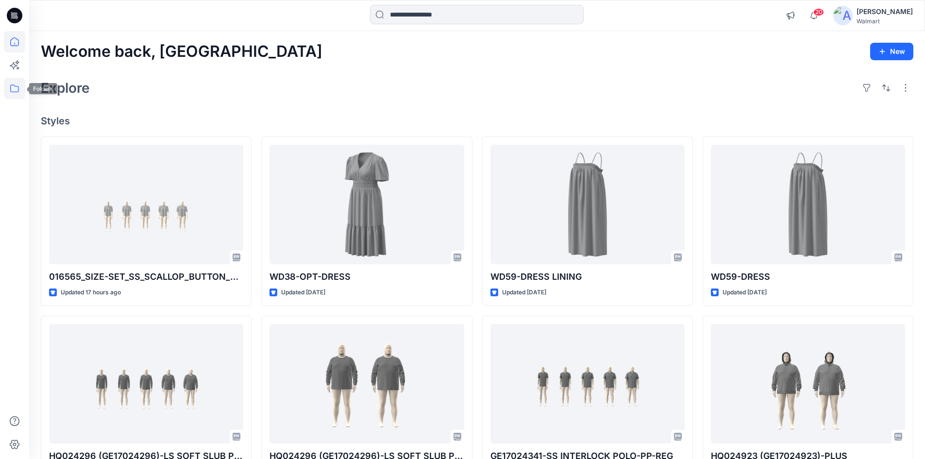
click at [8, 88] on icon at bounding box center [14, 88] width 21 height 21
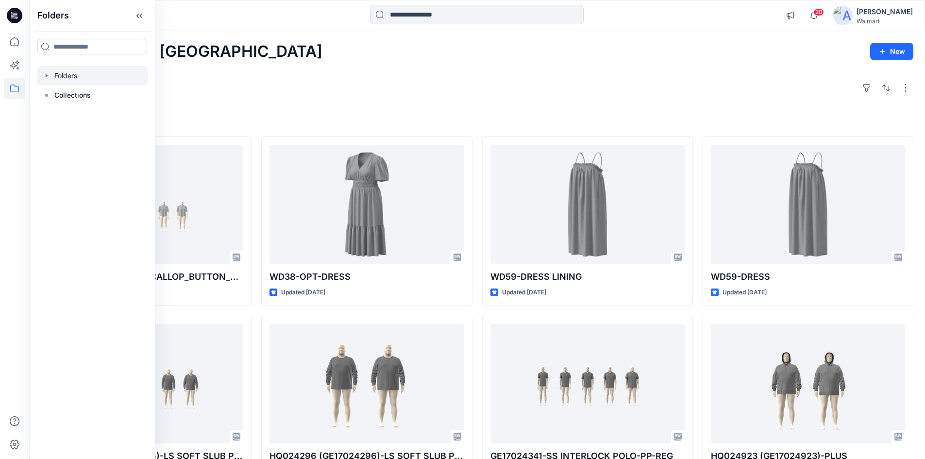
click at [83, 73] on div at bounding box center [92, 75] width 111 height 19
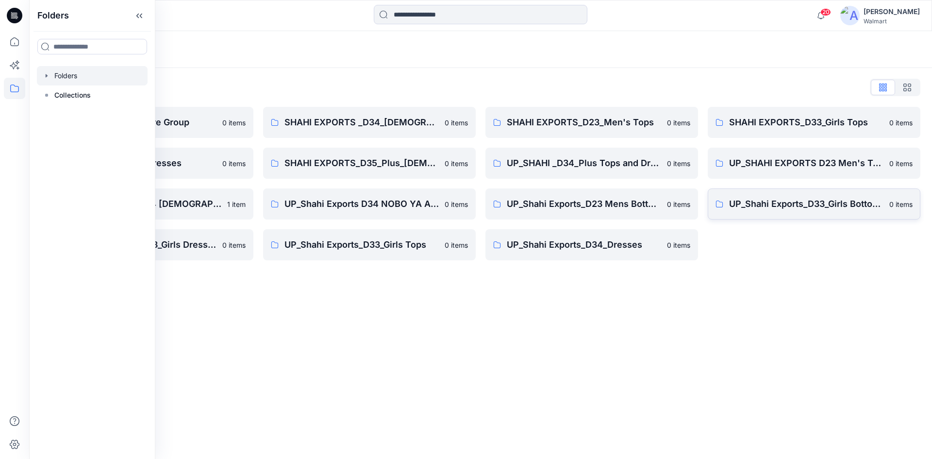
click at [819, 213] on link "UP_Shahi Exports_D33_Girls Bottoms 0 items" at bounding box center [814, 203] width 213 height 31
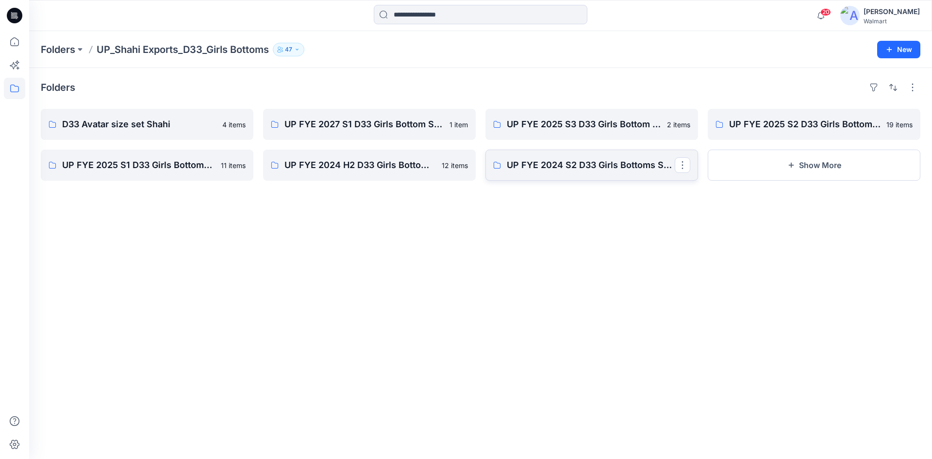
click at [599, 176] on link "UP FYE 2024 S2 D33 Girls Bottoms Shahi" at bounding box center [592, 165] width 213 height 31
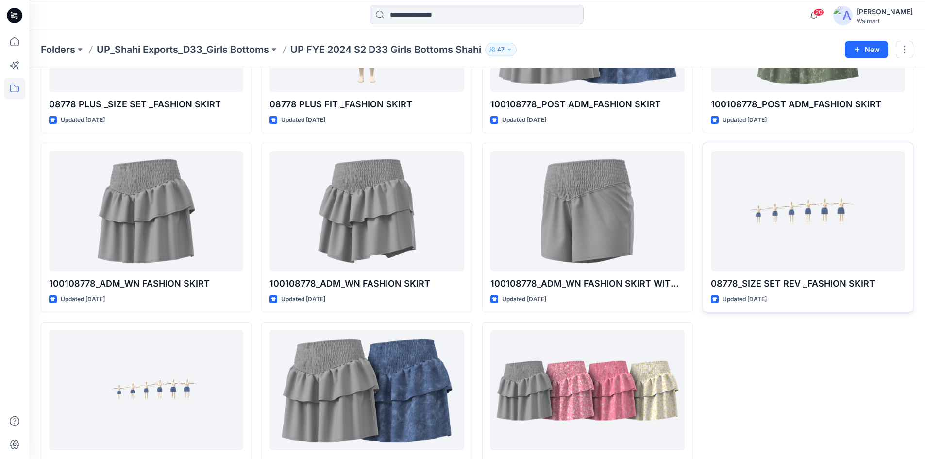
scroll to position [146, 0]
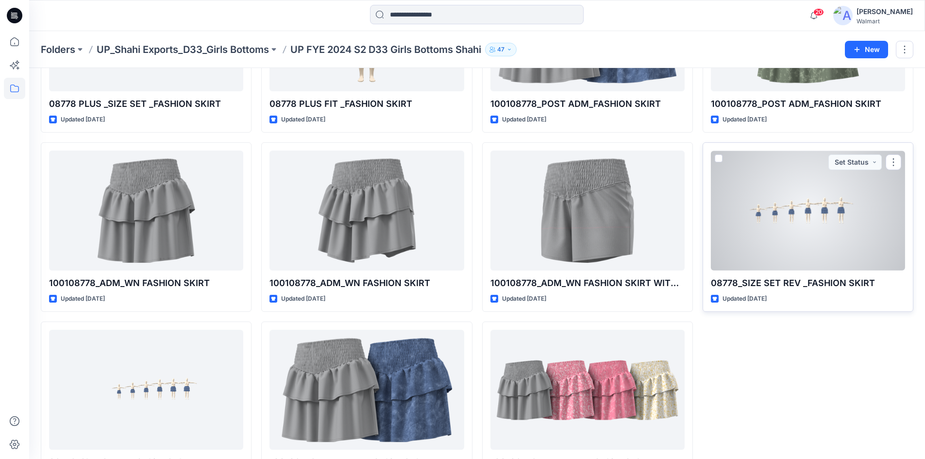
click at [787, 219] on div at bounding box center [808, 211] width 194 height 120
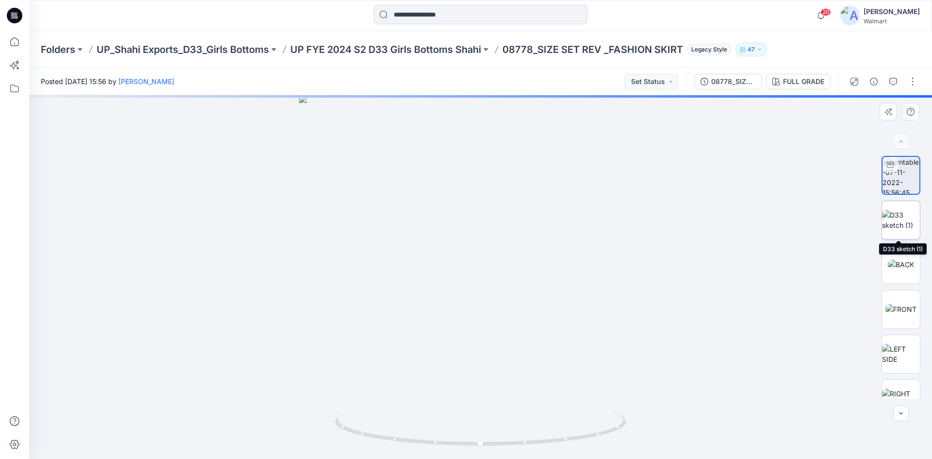
click at [909, 225] on img at bounding box center [901, 220] width 38 height 20
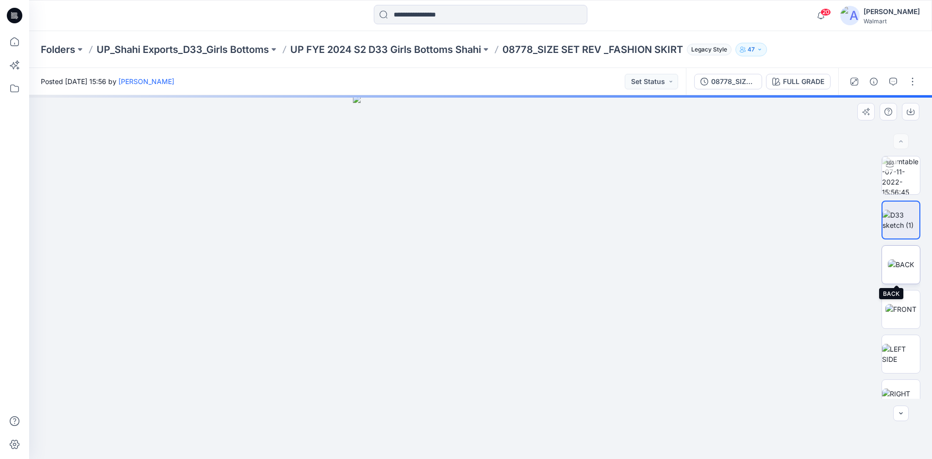
click at [905, 262] on img at bounding box center [901, 264] width 26 height 10
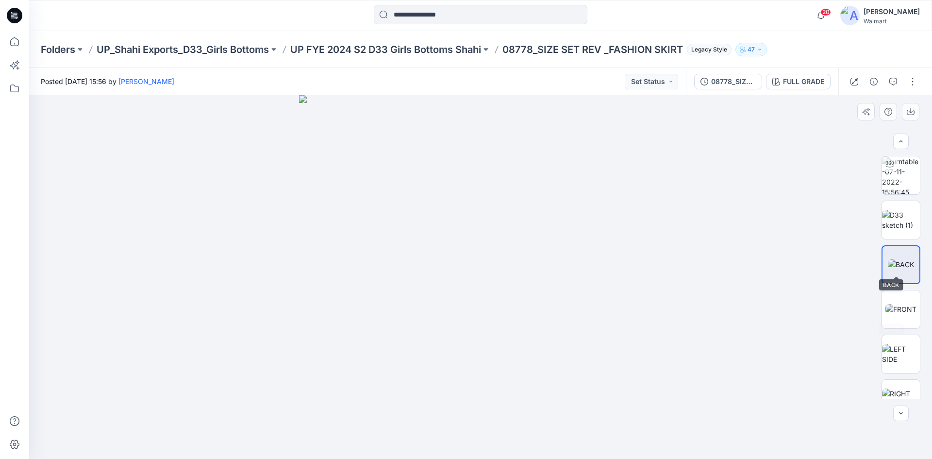
scroll to position [109, 0]
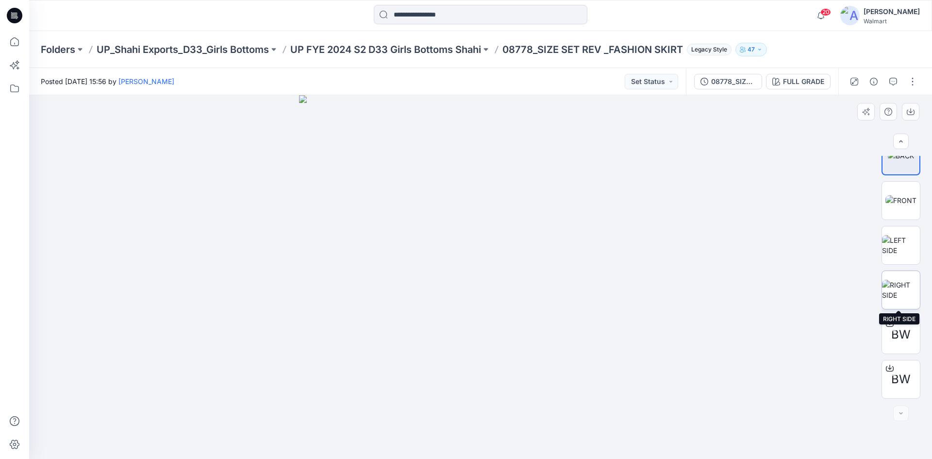
click at [908, 296] on img at bounding box center [901, 290] width 38 height 20
drag, startPoint x: 905, startPoint y: 253, endPoint x: 904, endPoint y: 236, distance: 16.0
click at [905, 253] on img at bounding box center [901, 245] width 38 height 20
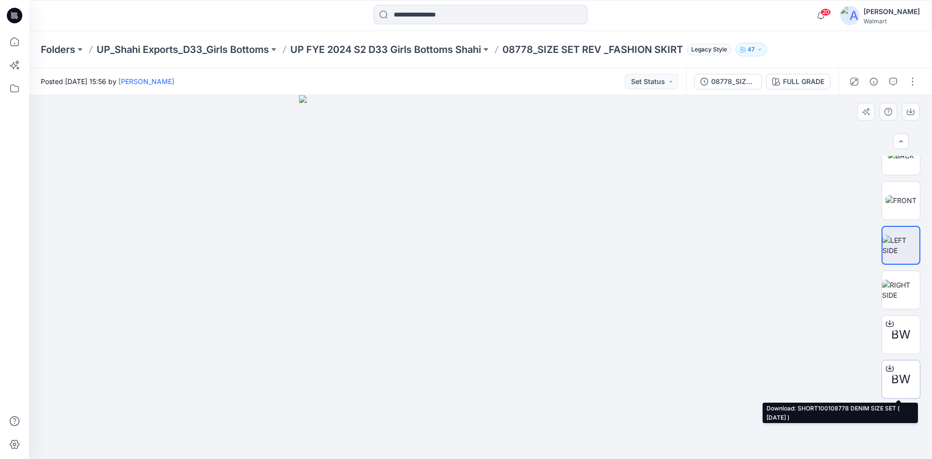
click at [887, 368] on icon at bounding box center [890, 368] width 8 height 8
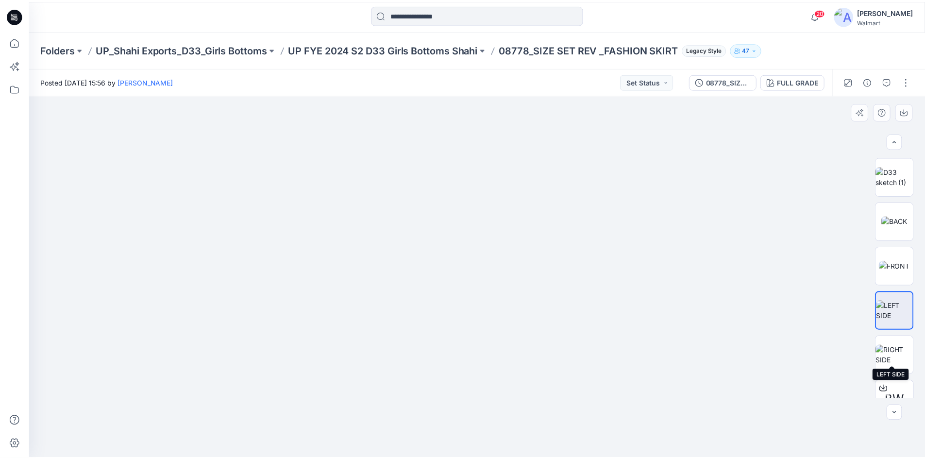
scroll to position [0, 0]
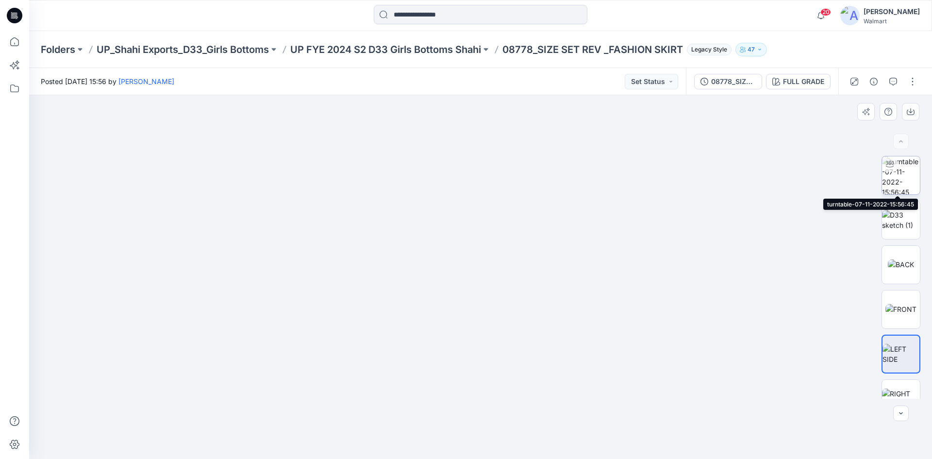
click at [897, 183] on img at bounding box center [901, 175] width 38 height 38
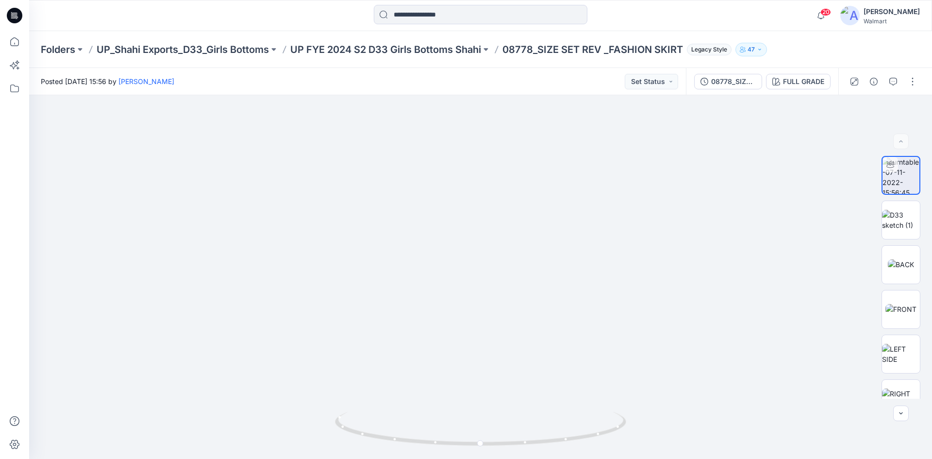
click at [14, 16] on icon at bounding box center [15, 16] width 16 height 16
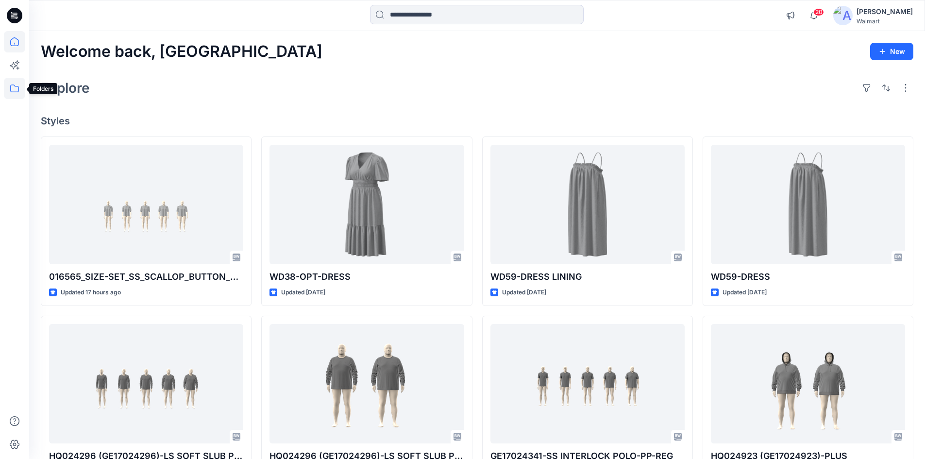
click at [12, 94] on icon at bounding box center [14, 88] width 21 height 21
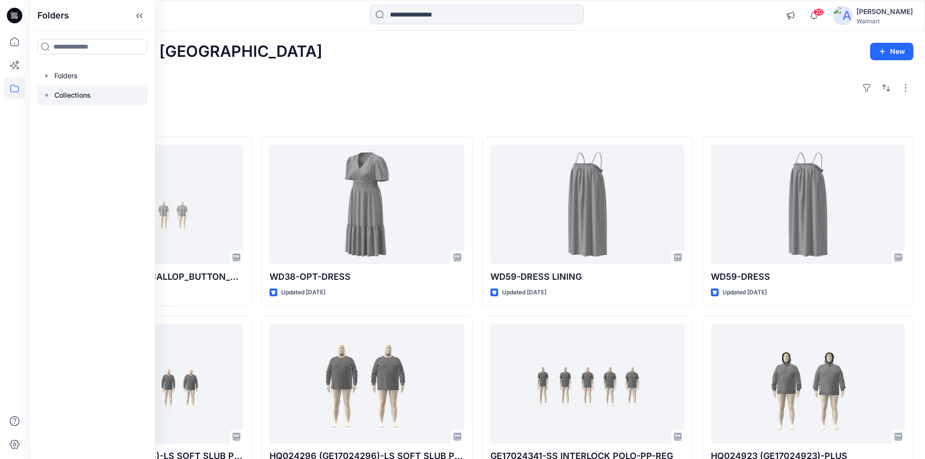
click at [88, 101] on p "Collections" at bounding box center [72, 95] width 36 height 12
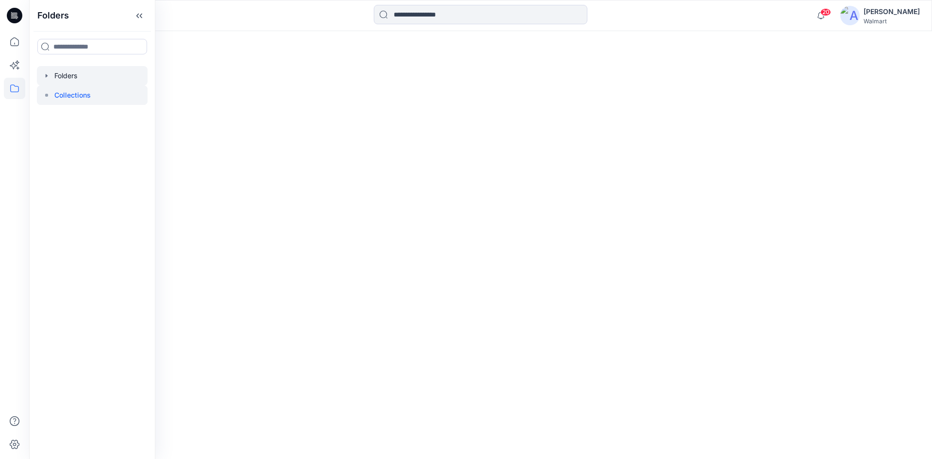
click at [75, 77] on div at bounding box center [92, 75] width 111 height 19
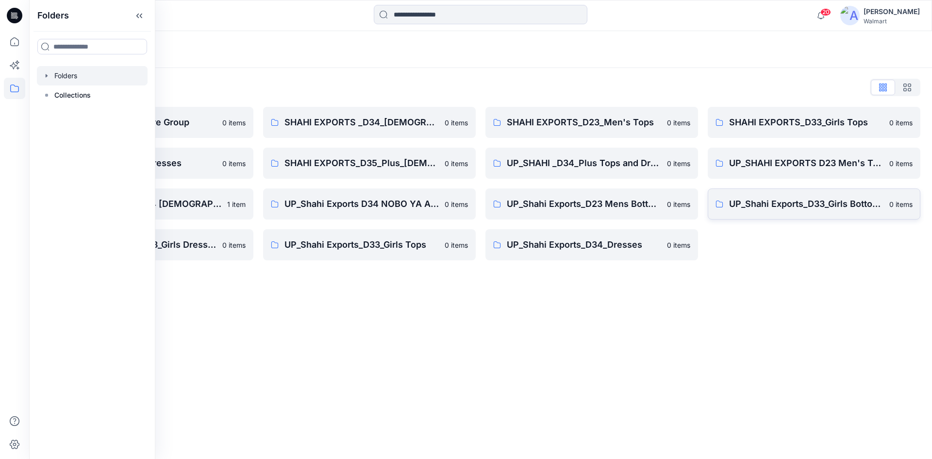
click at [814, 195] on link "UP_Shahi Exports_D33_Girls Bottoms 0 items" at bounding box center [814, 203] width 213 height 31
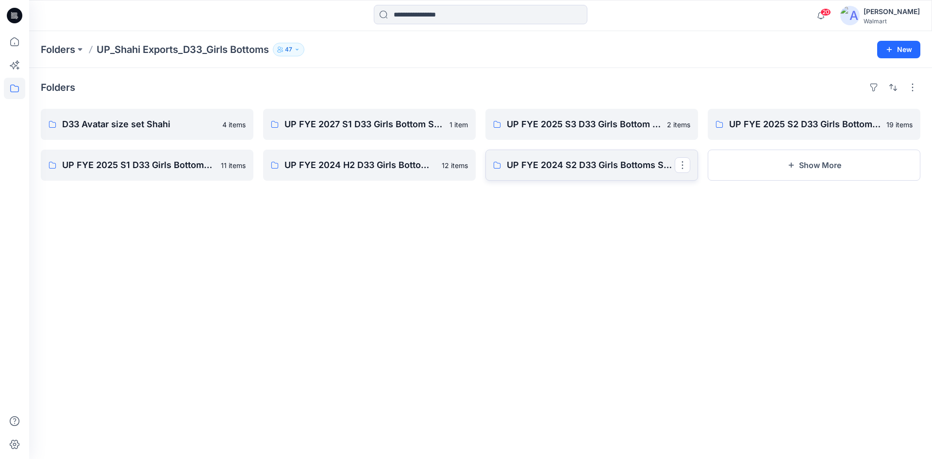
click at [590, 179] on link "UP FYE 2024 S2 D33 Girls Bottoms Shahi" at bounding box center [592, 165] width 213 height 31
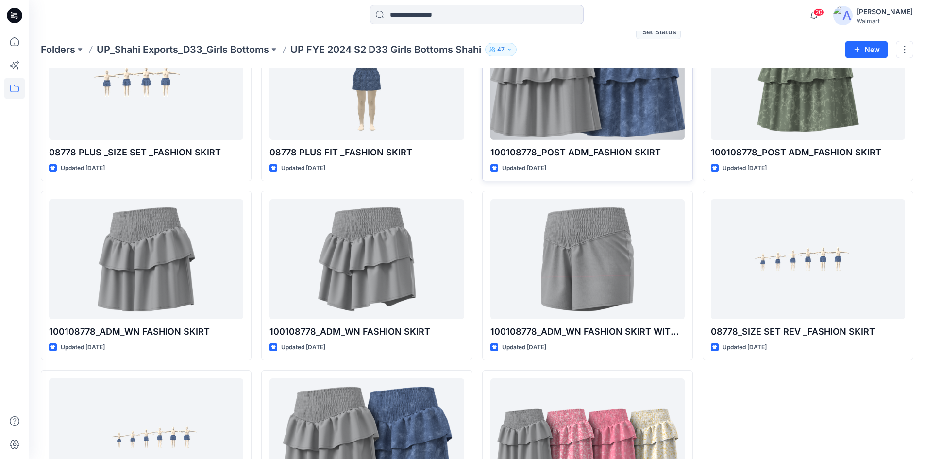
scroll to position [190, 0]
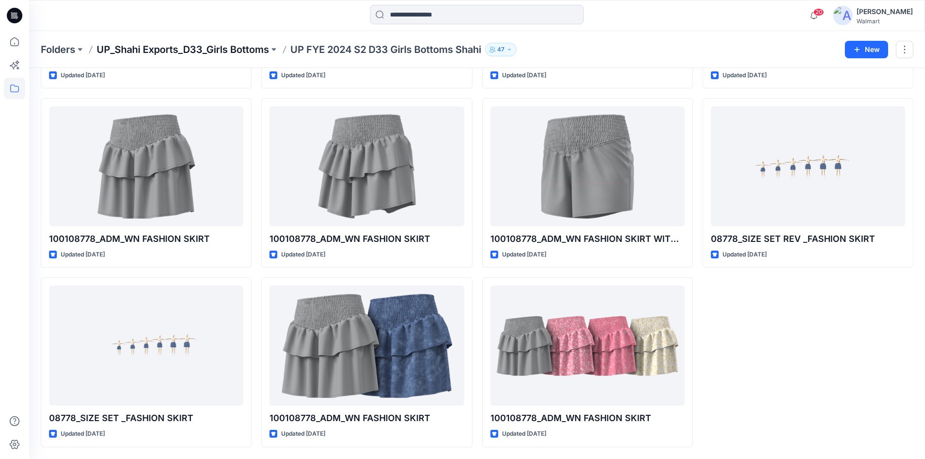
click at [248, 56] on p "UP_Shahi Exports_D33_Girls Bottoms" at bounding box center [183, 50] width 172 height 14
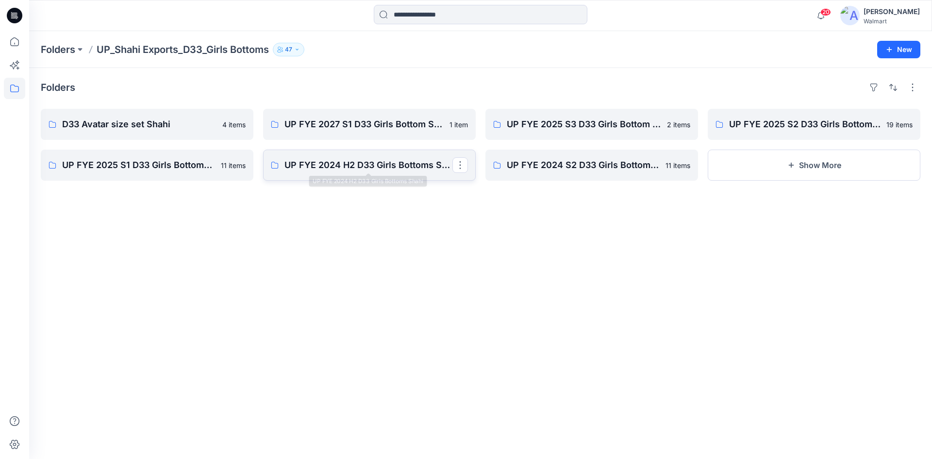
click at [350, 170] on p "UP FYE 2024 H2 D33 Girls Bottoms Shahi" at bounding box center [369, 165] width 168 height 14
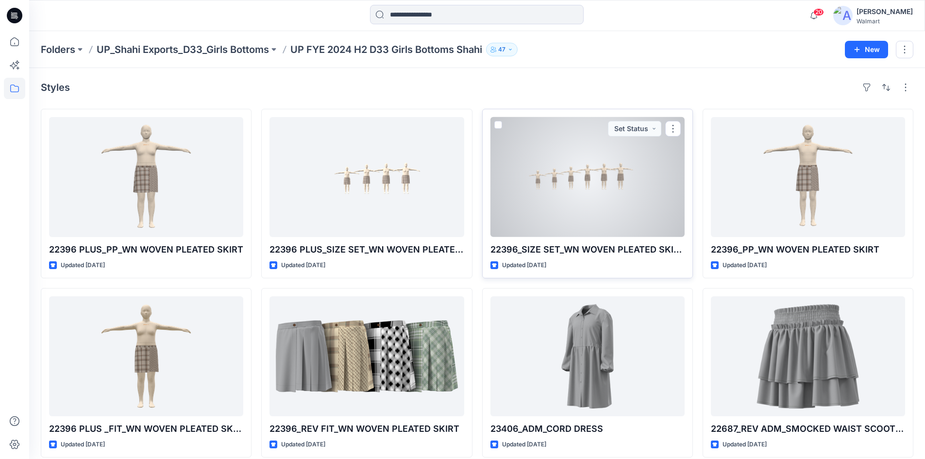
click at [597, 180] on div at bounding box center [587, 177] width 194 height 120
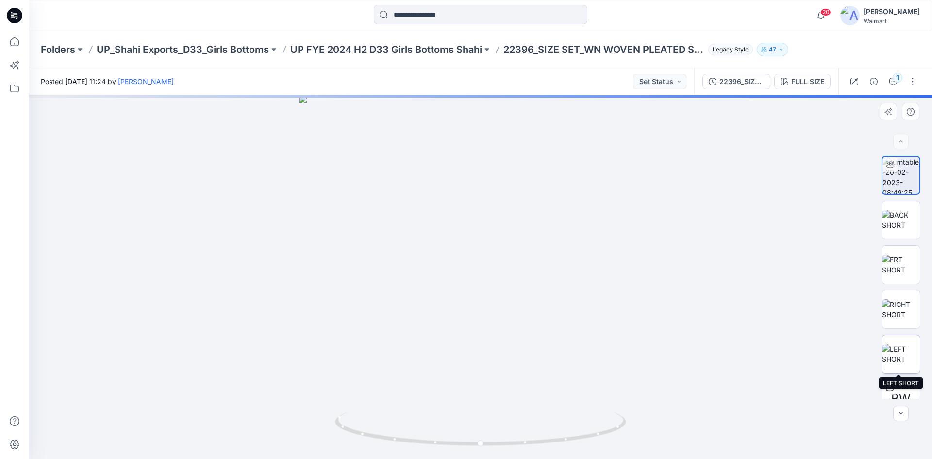
click at [896, 352] on img at bounding box center [901, 354] width 38 height 20
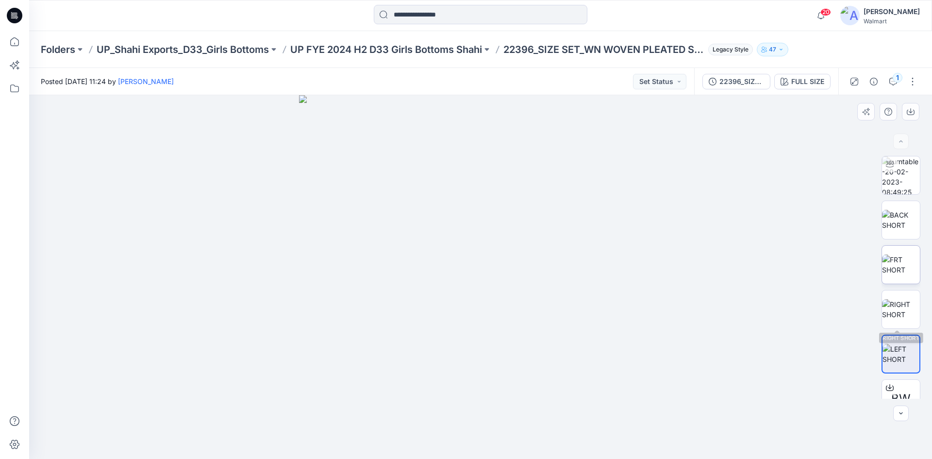
click at [914, 272] on img at bounding box center [901, 264] width 38 height 20
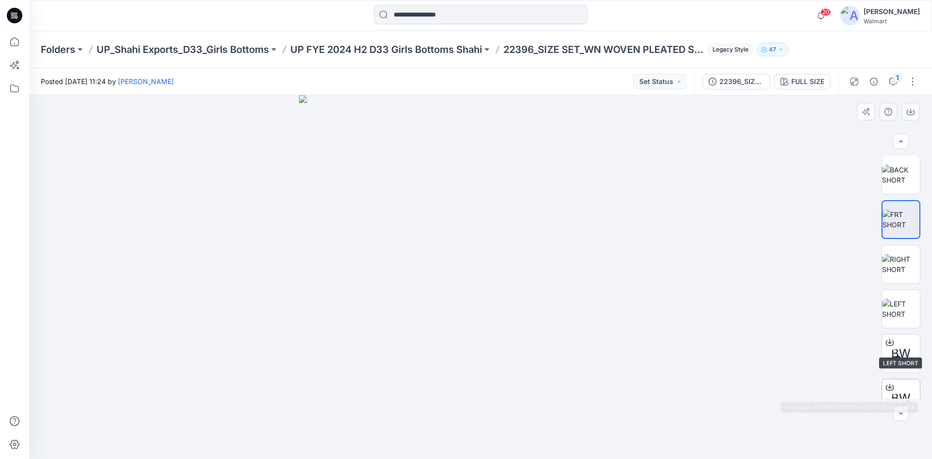
scroll to position [64, 0]
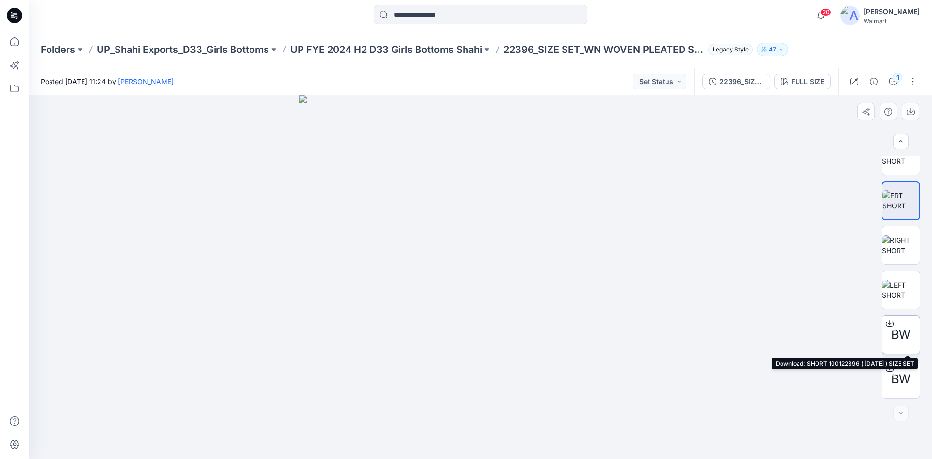
click at [887, 316] on div at bounding box center [890, 324] width 16 height 16
